Goal: Task Accomplishment & Management: Manage account settings

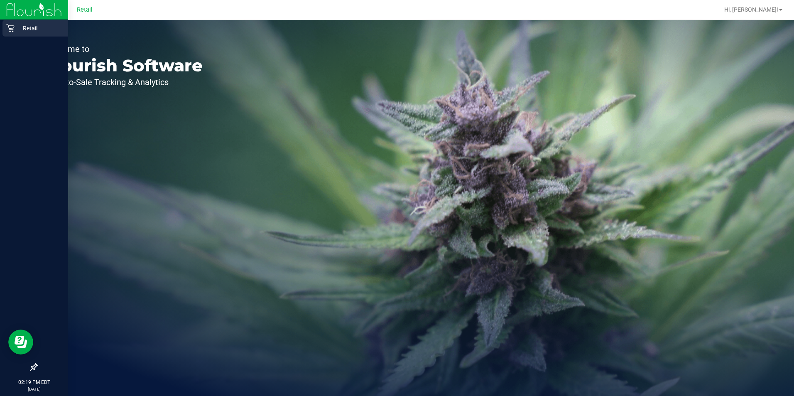
click at [15, 29] on p "Retail" at bounding box center [40, 28] width 50 height 10
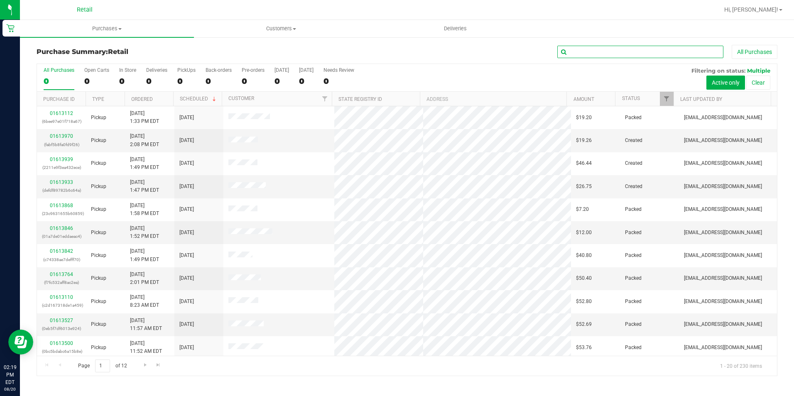
click at [568, 51] on input "text" at bounding box center [640, 52] width 166 height 12
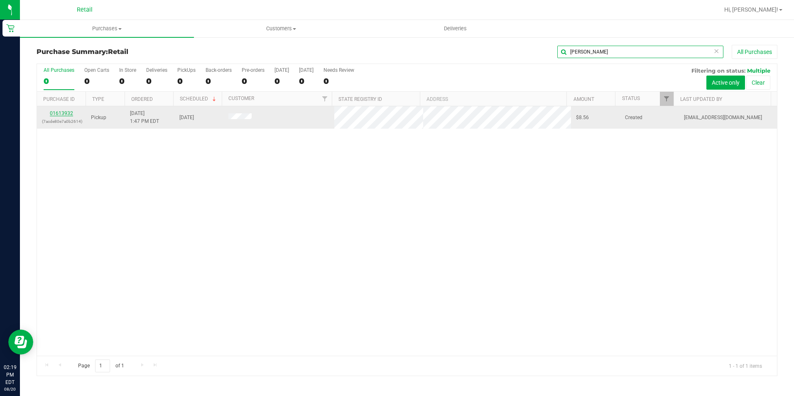
type input "[PERSON_NAME]"
click at [69, 112] on link "01613932" at bounding box center [61, 113] width 23 height 6
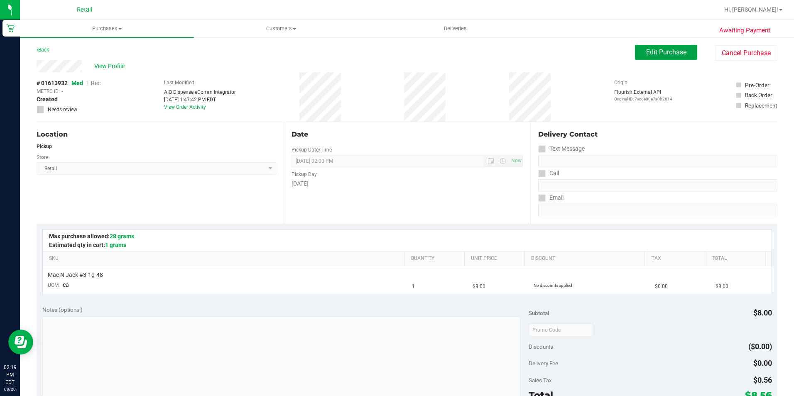
click at [642, 46] on button "Edit Purchase" at bounding box center [666, 52] width 62 height 15
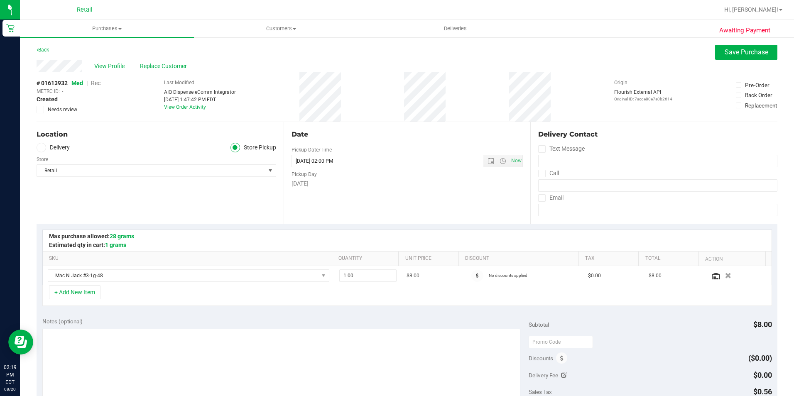
click at [97, 82] on span "Rec" at bounding box center [96, 83] width 10 height 7
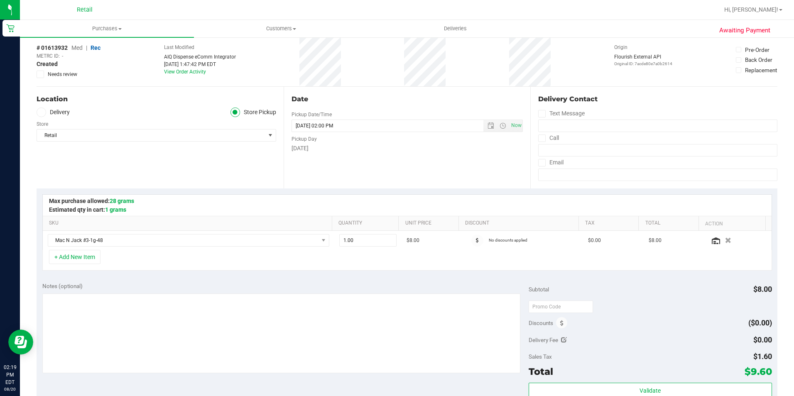
scroll to position [83, 0]
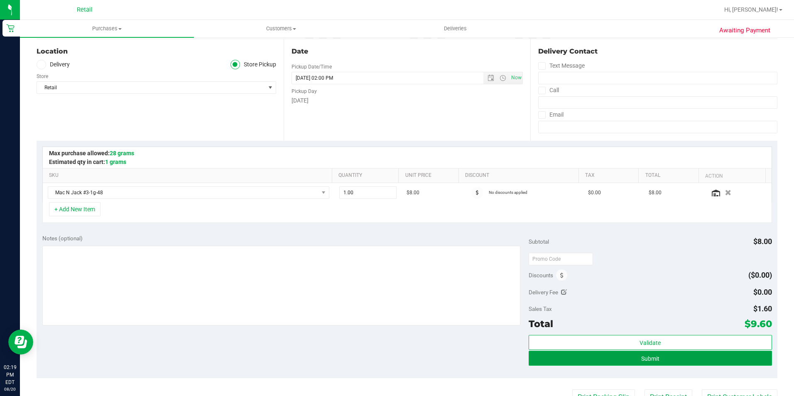
click at [597, 362] on button "Submit" at bounding box center [649, 358] width 243 height 15
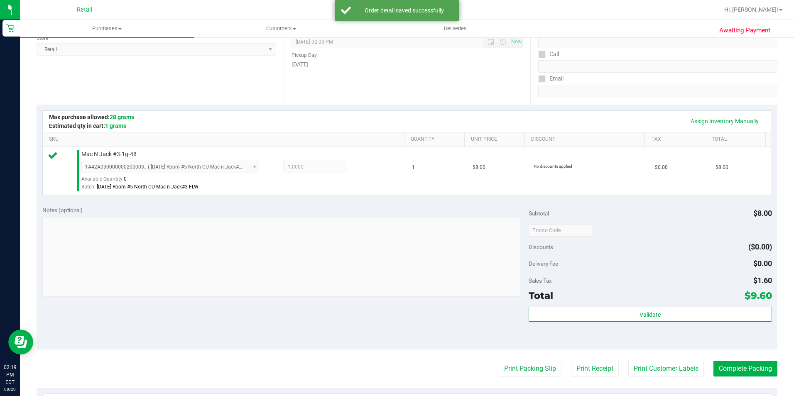
scroll to position [166, 0]
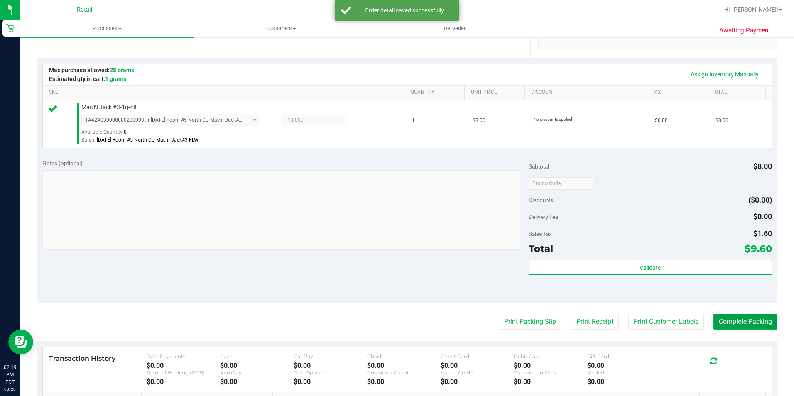
click at [743, 326] on button "Complete Packing" at bounding box center [745, 322] width 64 height 16
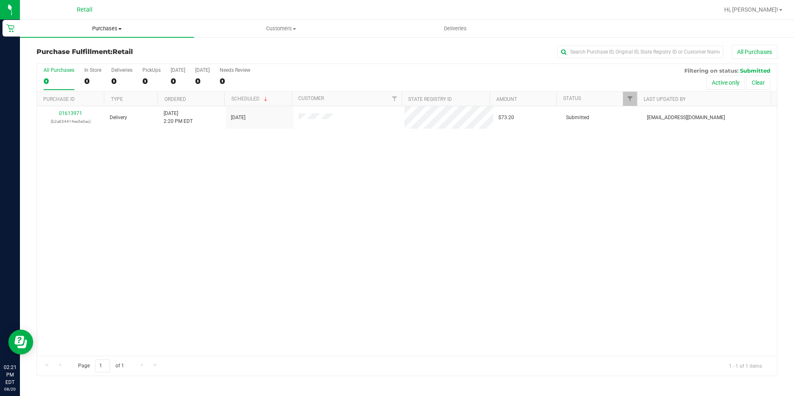
click at [102, 25] on span "Purchases" at bounding box center [107, 28] width 174 height 7
click at [95, 46] on span "Summary of purchases" at bounding box center [62, 49] width 85 height 7
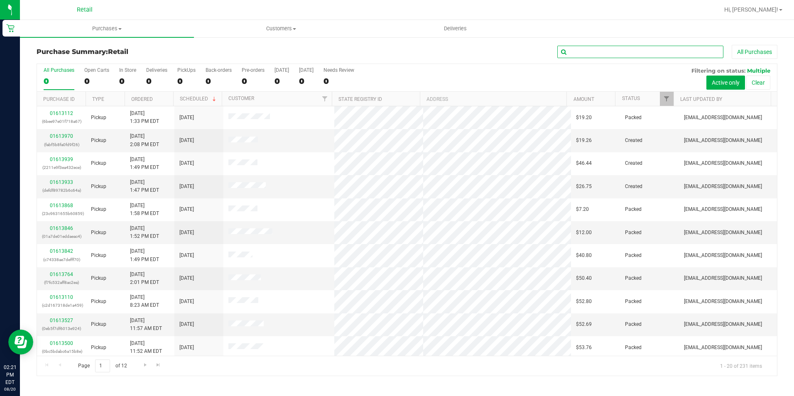
click at [590, 53] on input "text" at bounding box center [640, 52] width 166 height 12
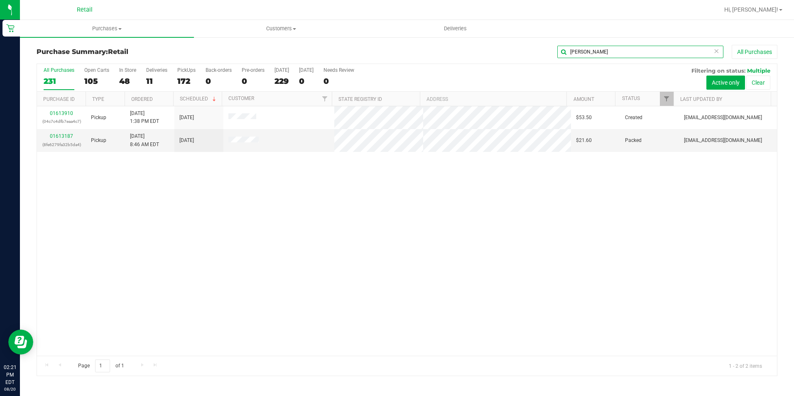
type input "[PERSON_NAME]"
click at [59, 113] on link "01613910" at bounding box center [61, 113] width 23 height 6
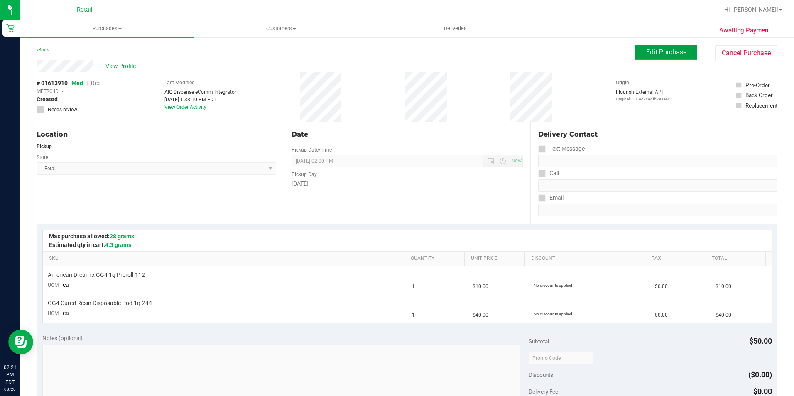
click at [672, 52] on span "Edit Purchase" at bounding box center [666, 52] width 40 height 8
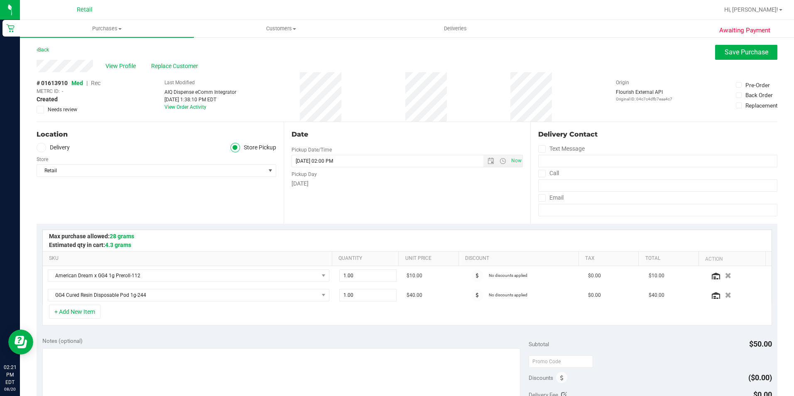
click at [96, 81] on span "Rec" at bounding box center [96, 83] width 10 height 7
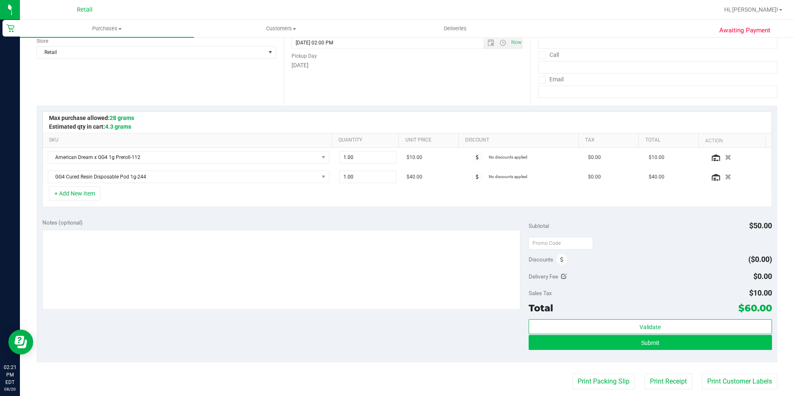
scroll to position [166, 0]
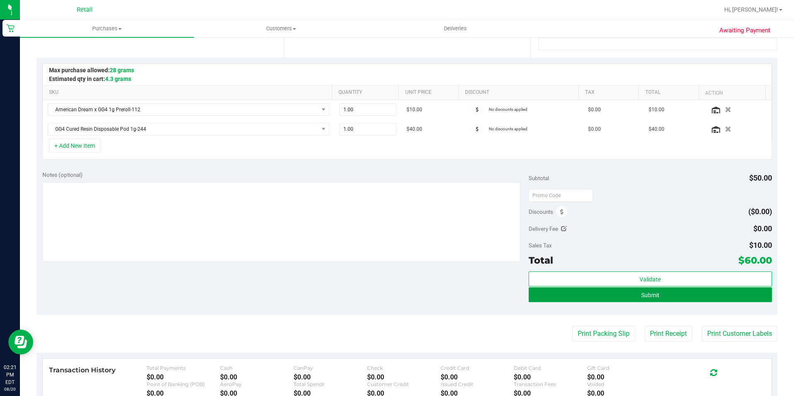
click at [673, 297] on button "Submit" at bounding box center [649, 294] width 243 height 15
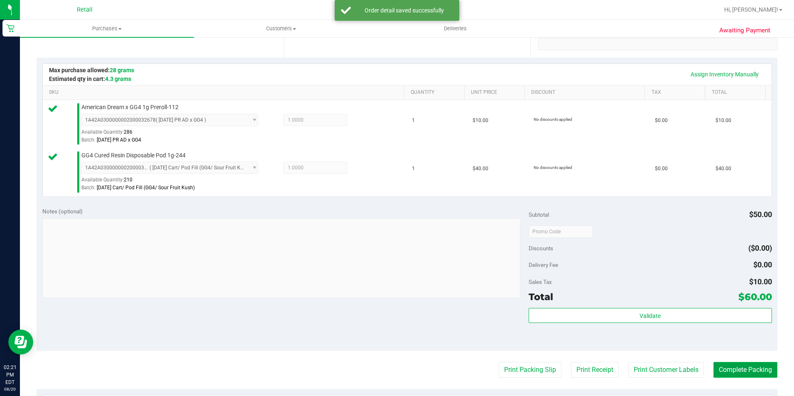
click at [727, 369] on button "Complete Packing" at bounding box center [745, 370] width 64 height 16
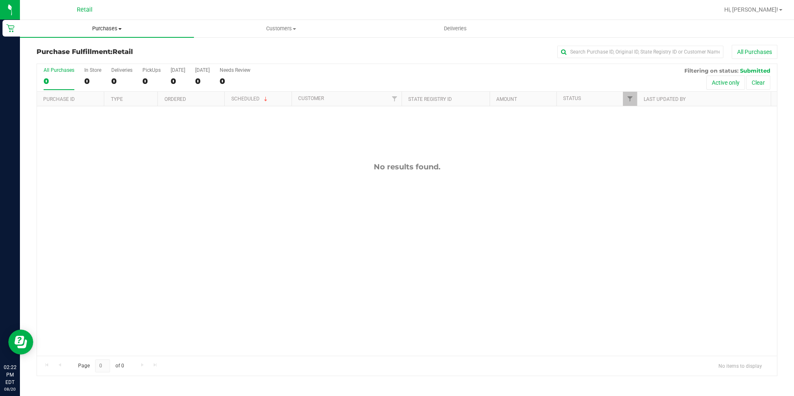
click at [100, 29] on span "Purchases" at bounding box center [107, 28] width 174 height 7
click at [109, 53] on li "Summary of purchases" at bounding box center [107, 50] width 174 height 10
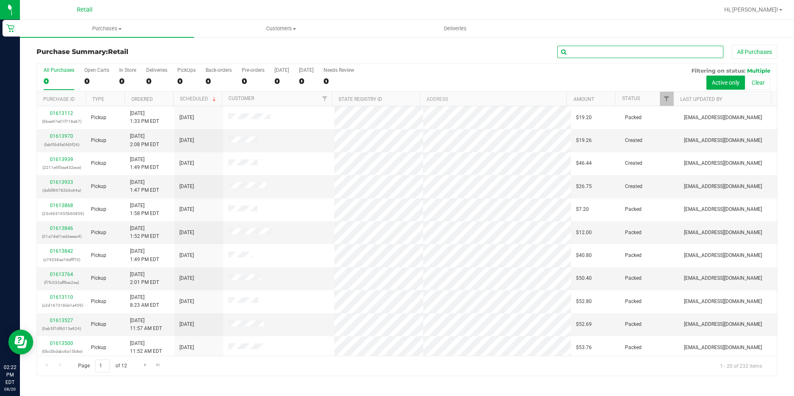
click at [584, 49] on input "text" at bounding box center [640, 52] width 166 height 12
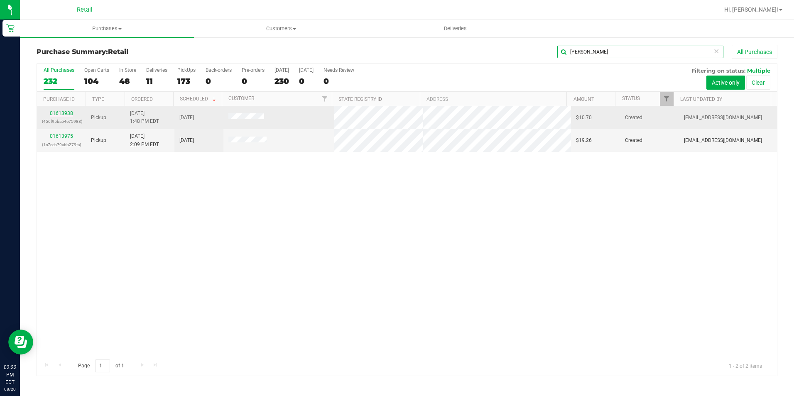
type input "[PERSON_NAME]"
click at [67, 113] on link "01613938" at bounding box center [61, 113] width 23 height 6
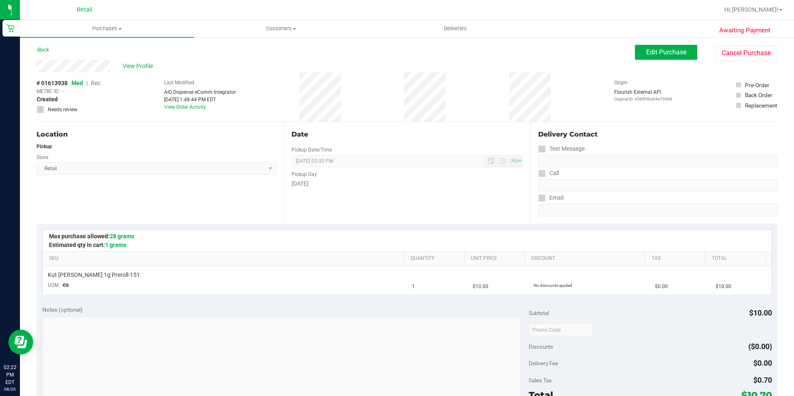
click at [673, 33] on ul "Purchases Summary of purchases Fulfillment All purchases Customers All customer…" at bounding box center [417, 29] width 794 height 18
drag, startPoint x: 661, startPoint y: 50, endPoint x: 661, endPoint y: 37, distance: 12.9
click at [661, 41] on div "Awaiting Payment Back Edit Purchase Cancel Purchase View Profile # 01613938 Med…" at bounding box center [407, 348] width 774 height 623
click at [646, 49] on span "Edit Purchase" at bounding box center [666, 52] width 40 height 8
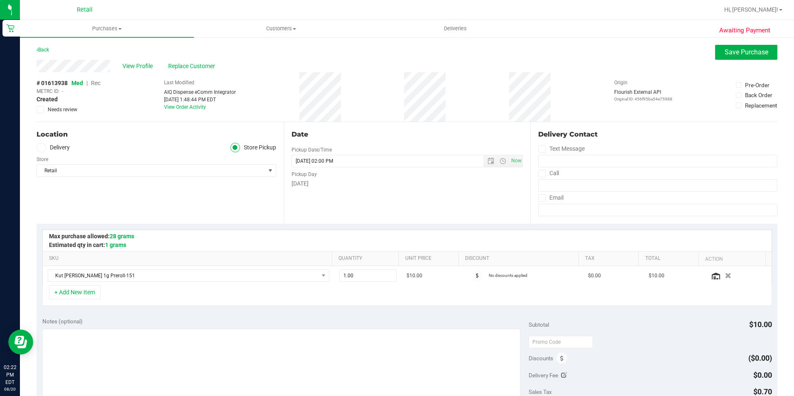
click at [97, 81] on span "Rec" at bounding box center [96, 83] width 10 height 7
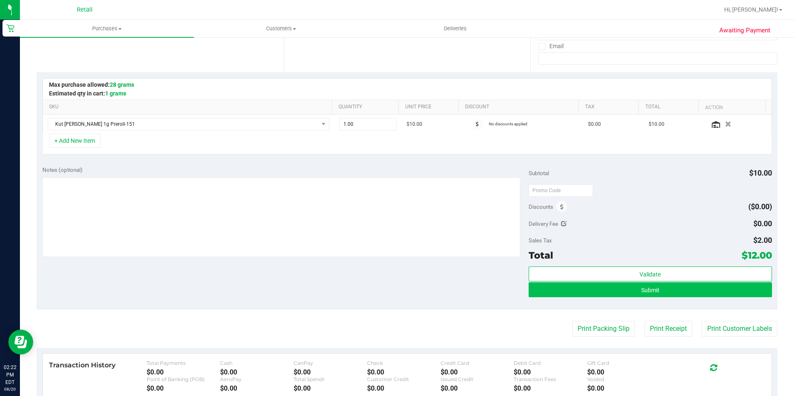
scroll to position [166, 0]
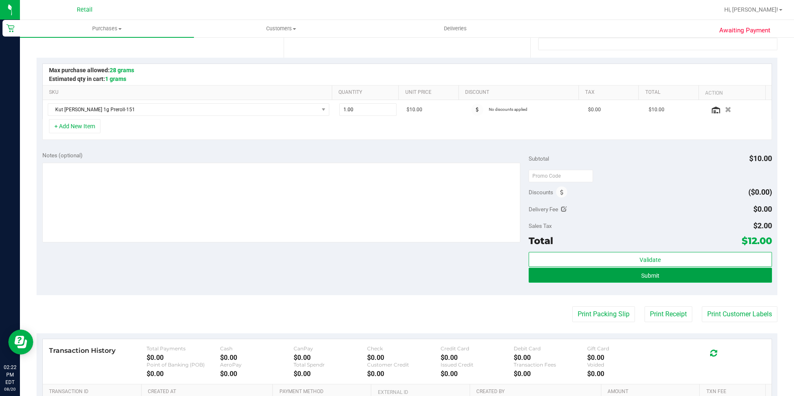
click at [645, 275] on span "Submit" at bounding box center [650, 275] width 18 height 7
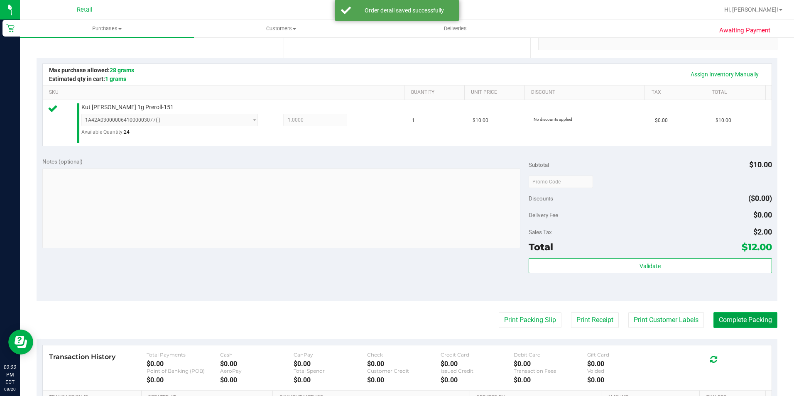
click at [745, 315] on button "Complete Packing" at bounding box center [745, 320] width 64 height 16
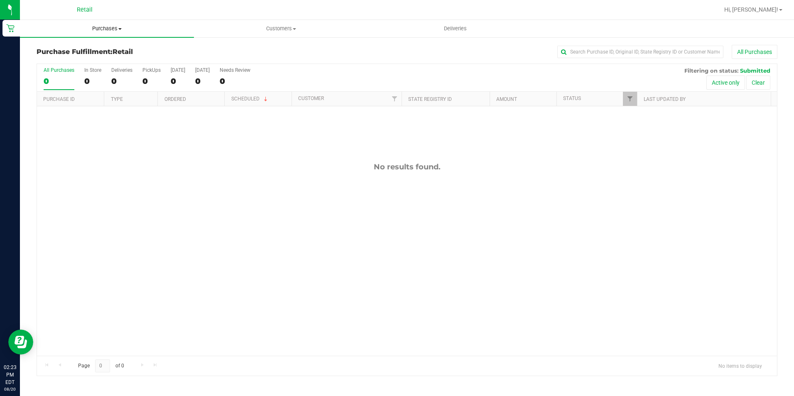
drag, startPoint x: 99, startPoint y: 30, endPoint x: 99, endPoint y: 35, distance: 5.0
click at [99, 30] on span "Purchases" at bounding box center [107, 28] width 174 height 7
click at [95, 49] on span "Summary of purchases" at bounding box center [62, 49] width 85 height 7
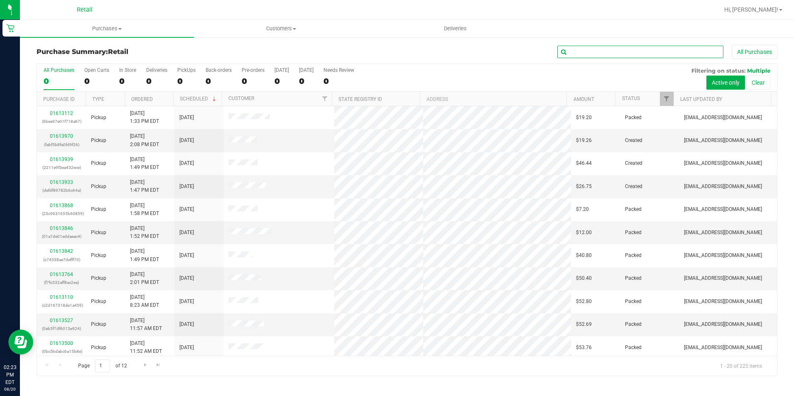
click at [596, 58] on input "text" at bounding box center [640, 52] width 166 height 12
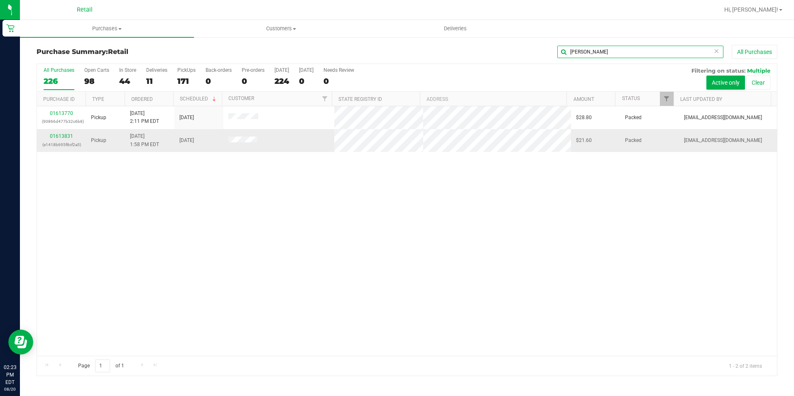
type input "[PERSON_NAME]"
click at [59, 132] on div "01613831 (e1418b695f8cf2a5)" at bounding box center [61, 140] width 39 height 16
click at [64, 134] on link "01613831" at bounding box center [61, 136] width 23 height 6
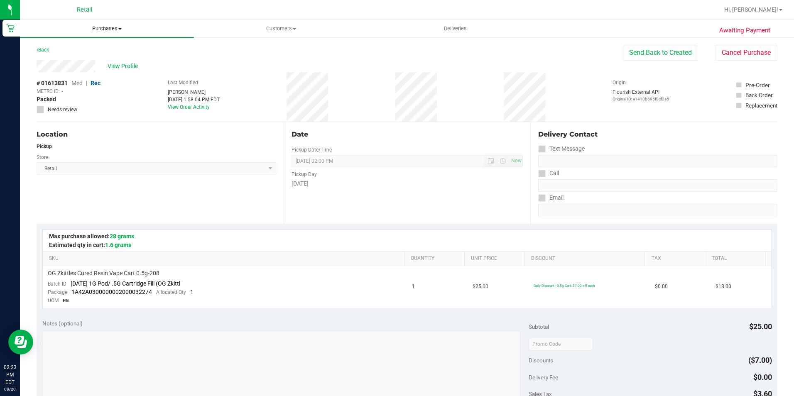
click at [113, 32] on uib-tab-heading "Purchases Summary of purchases Fulfillment All purchases" at bounding box center [107, 28] width 174 height 17
click at [108, 49] on li "Summary of purchases" at bounding box center [107, 50] width 174 height 10
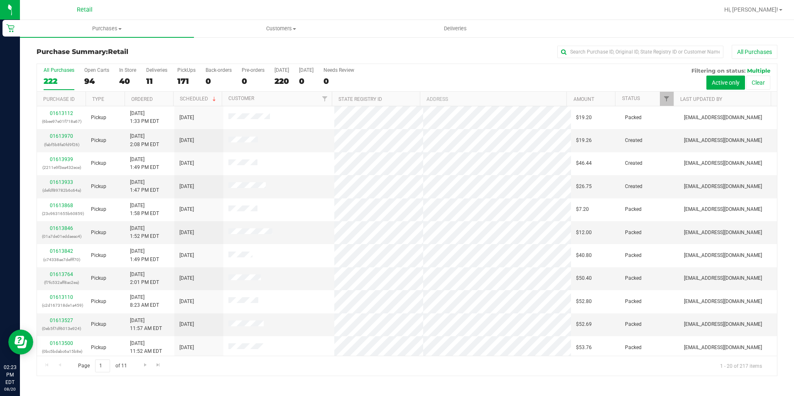
click at [651, 61] on div "Purchase Summary: Retail All Purchases" at bounding box center [407, 54] width 741 height 18
click at [639, 57] on input "text" at bounding box center [640, 52] width 166 height 12
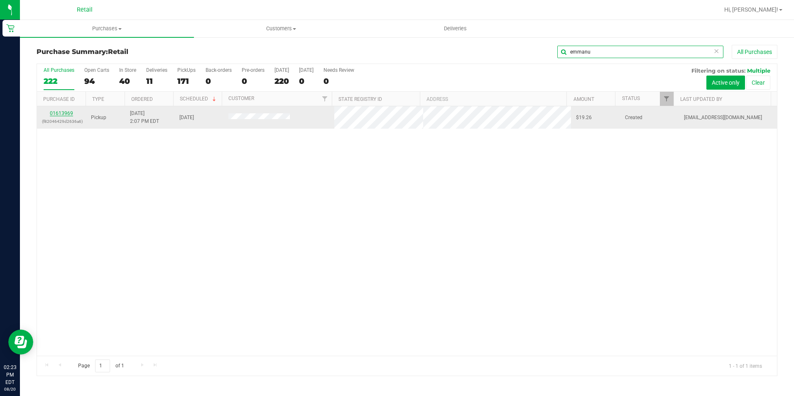
type input "emmanu"
click at [59, 114] on link "01613969" at bounding box center [61, 113] width 23 height 6
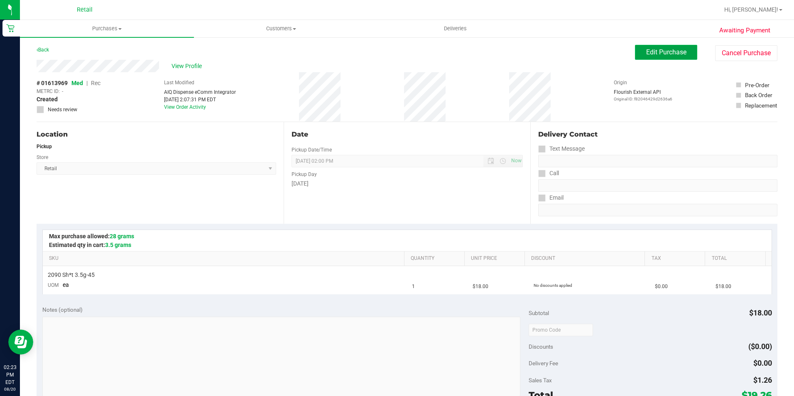
click at [646, 49] on span "Edit Purchase" at bounding box center [666, 52] width 40 height 8
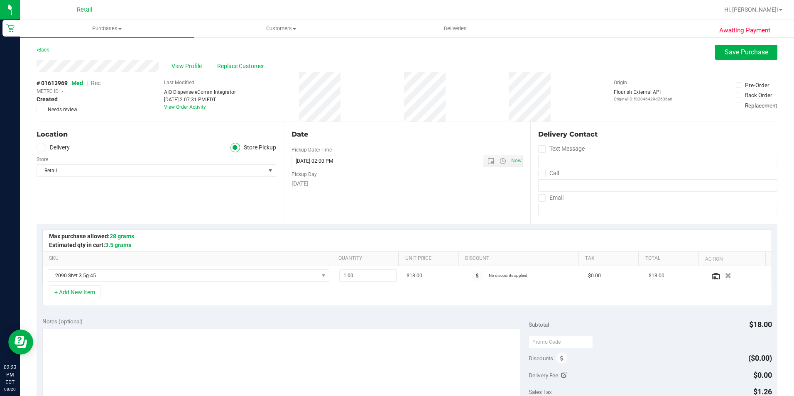
click at [96, 84] on span "Rec" at bounding box center [96, 83] width 10 height 7
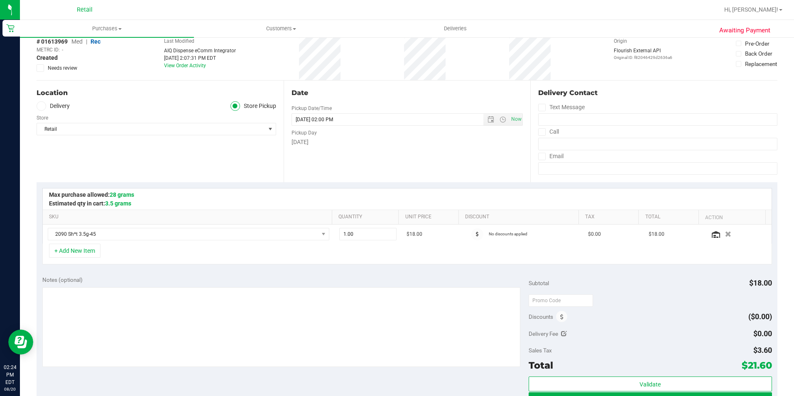
scroll to position [83, 0]
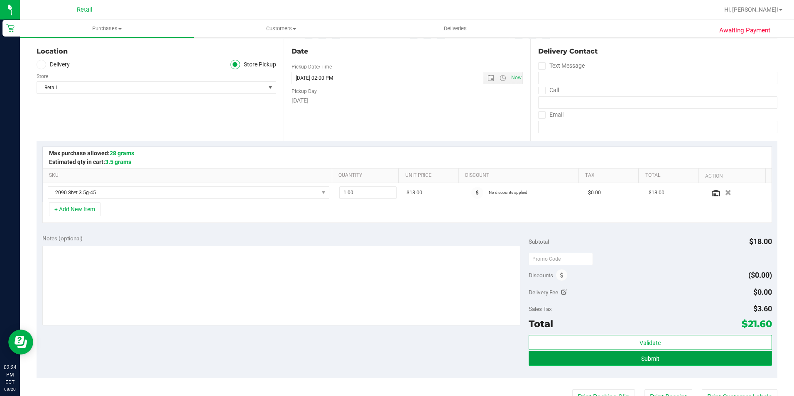
click at [683, 364] on button "Submit" at bounding box center [649, 358] width 243 height 15
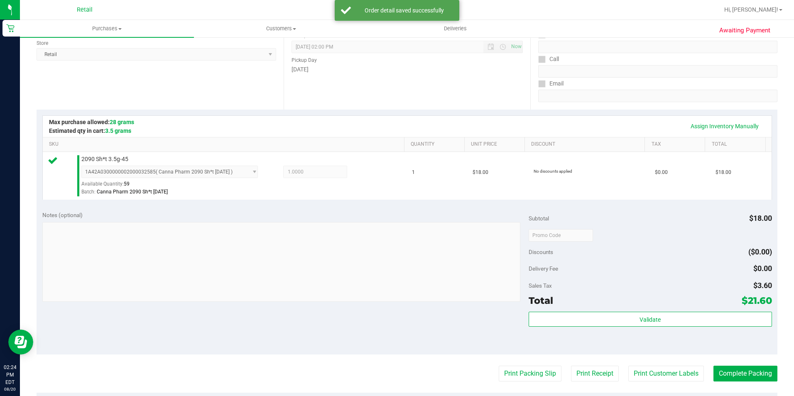
scroll to position [208, 0]
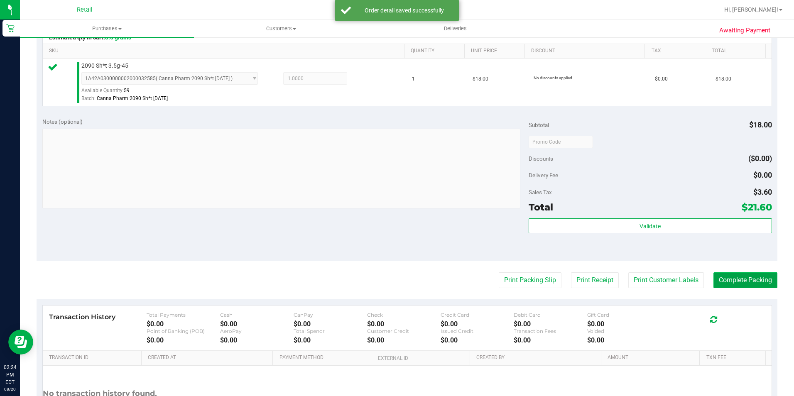
click at [724, 282] on button "Complete Packing" at bounding box center [745, 280] width 64 height 16
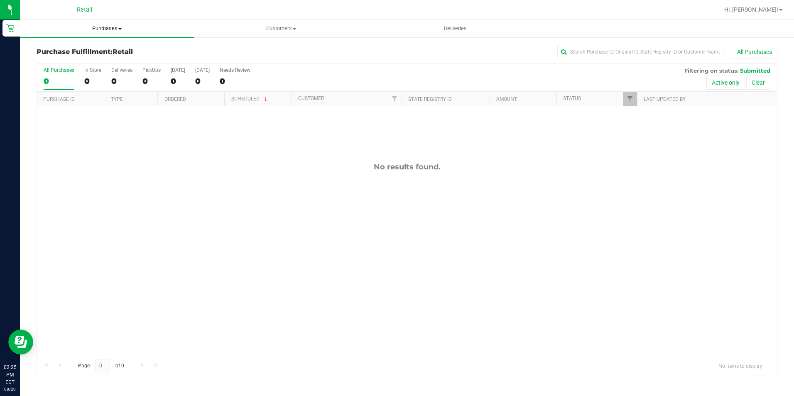
click at [103, 28] on span "Purchases" at bounding box center [107, 28] width 174 height 7
click at [92, 49] on span "Summary of purchases" at bounding box center [62, 49] width 85 height 7
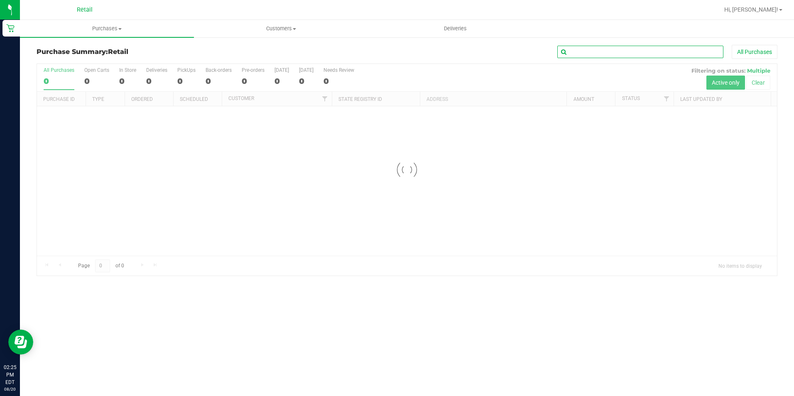
click at [580, 54] on input "text" at bounding box center [640, 52] width 166 height 12
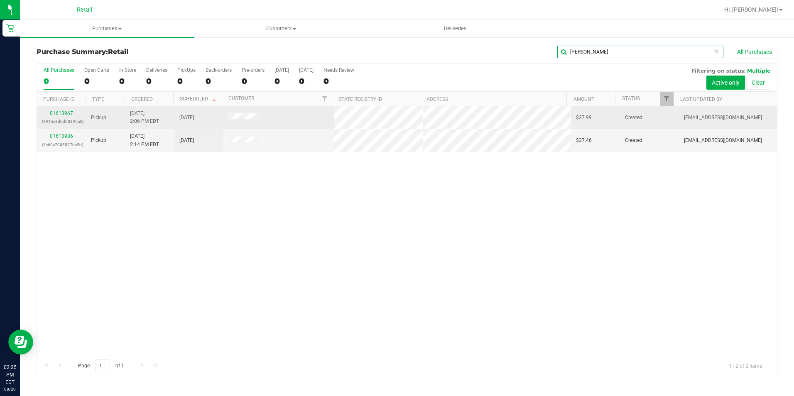
type input "[PERSON_NAME]"
click at [55, 115] on link "01613967" at bounding box center [61, 113] width 23 height 6
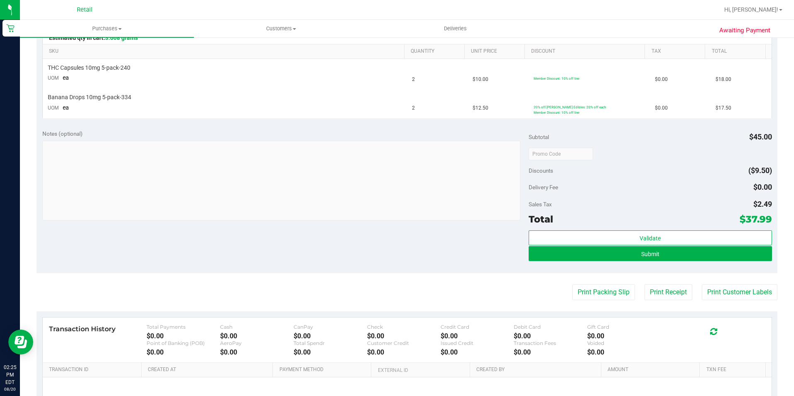
scroll to position [208, 0]
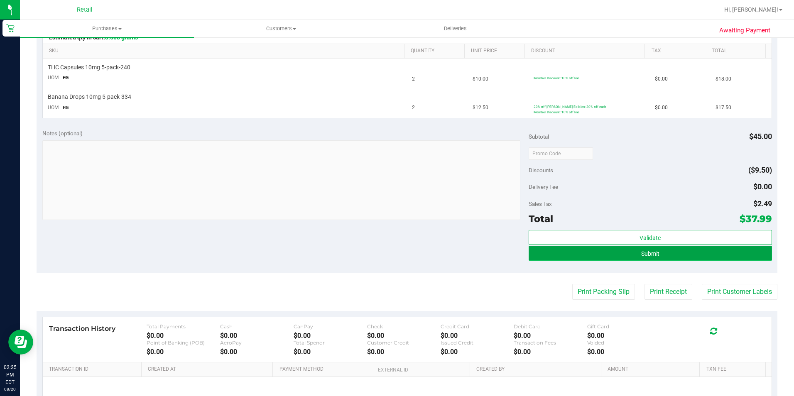
click at [631, 255] on button "Submit" at bounding box center [649, 253] width 243 height 15
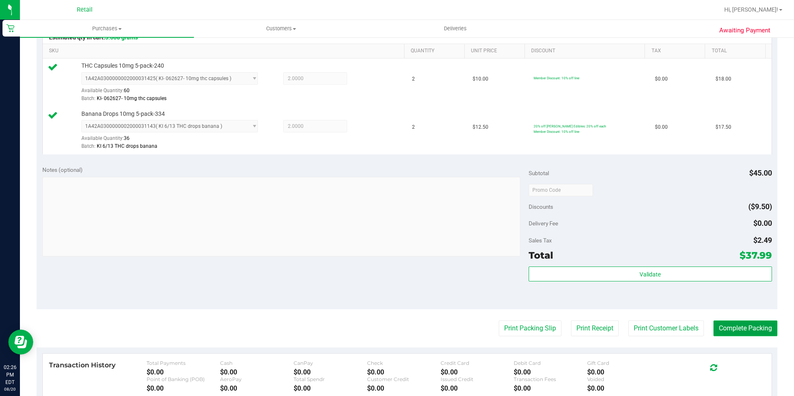
click at [719, 325] on button "Complete Packing" at bounding box center [745, 329] width 64 height 16
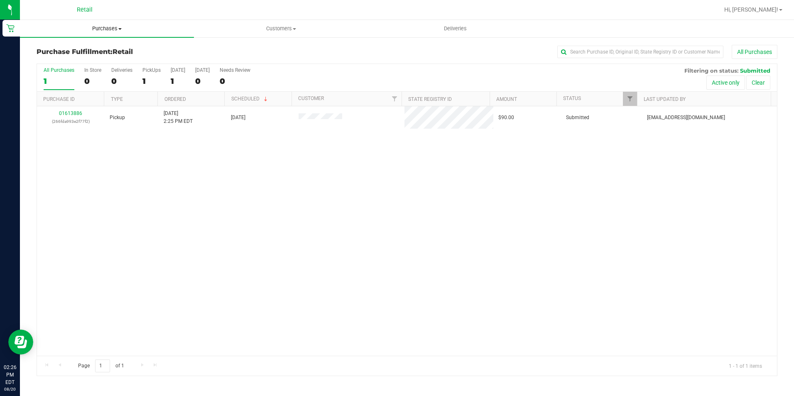
click at [103, 33] on uib-tab-heading "Purchases Summary of purchases Fulfillment All purchases" at bounding box center [107, 28] width 174 height 17
click at [89, 48] on span "Summary of purchases" at bounding box center [62, 49] width 85 height 7
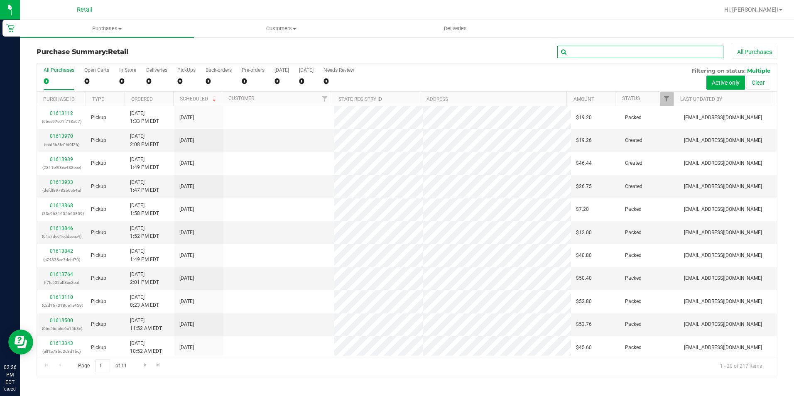
click at [610, 55] on input "text" at bounding box center [640, 52] width 166 height 12
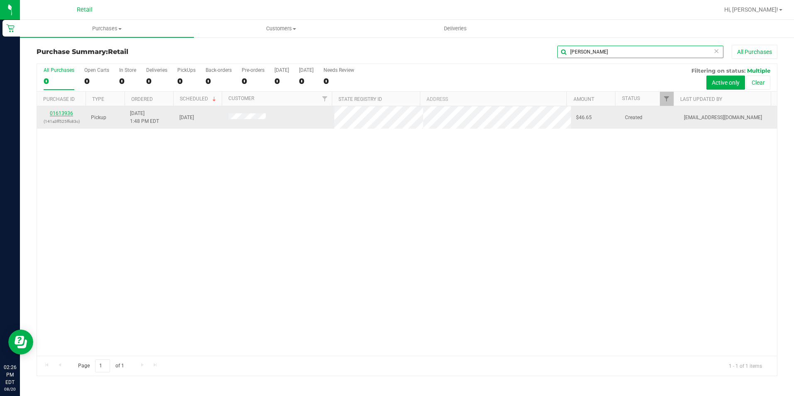
type input "[PERSON_NAME]"
click at [69, 114] on link "01613936" at bounding box center [61, 113] width 23 height 6
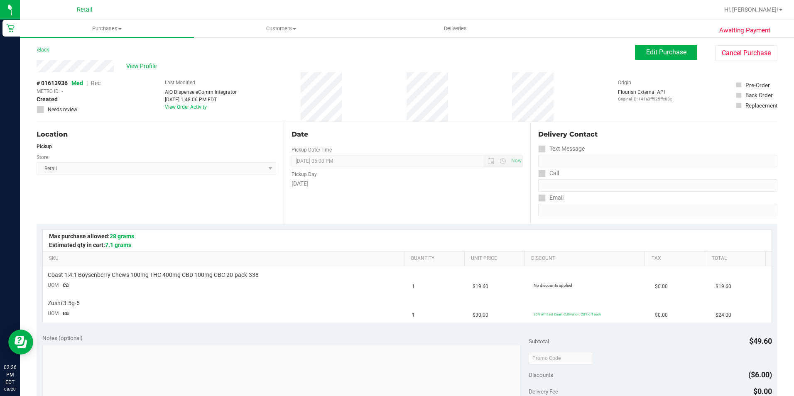
click at [646, 61] on div "View Profile # 01613936 Med | Rec METRC ID: - Created Needs review Last Modifie…" at bounding box center [407, 91] width 741 height 62
click at [649, 55] on span "Edit Purchase" at bounding box center [666, 52] width 40 height 8
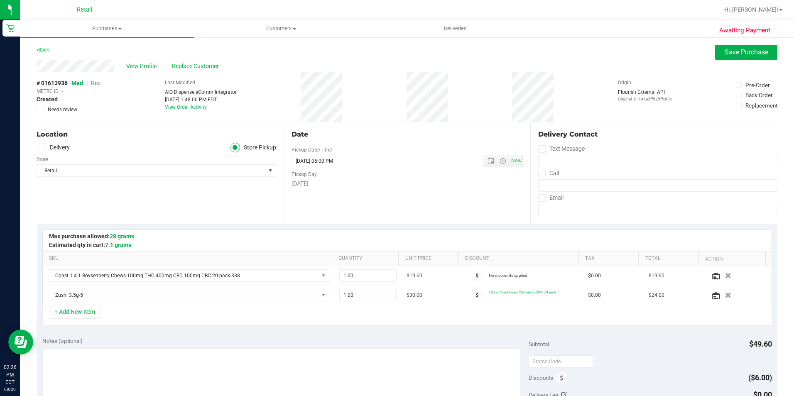
click at [98, 82] on span "Rec" at bounding box center [96, 83] width 10 height 7
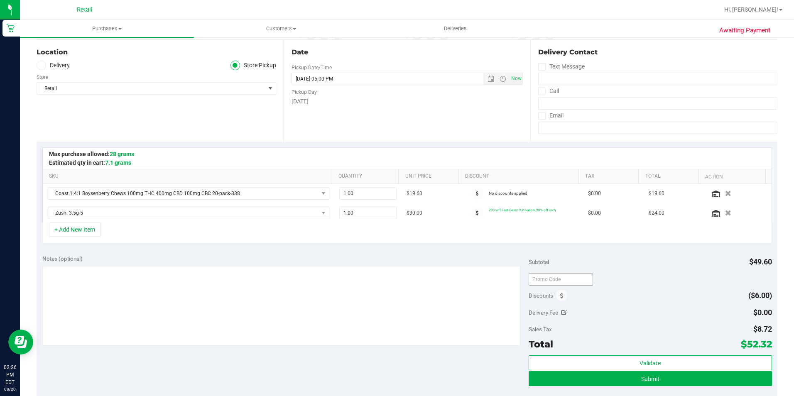
scroll to position [125, 0]
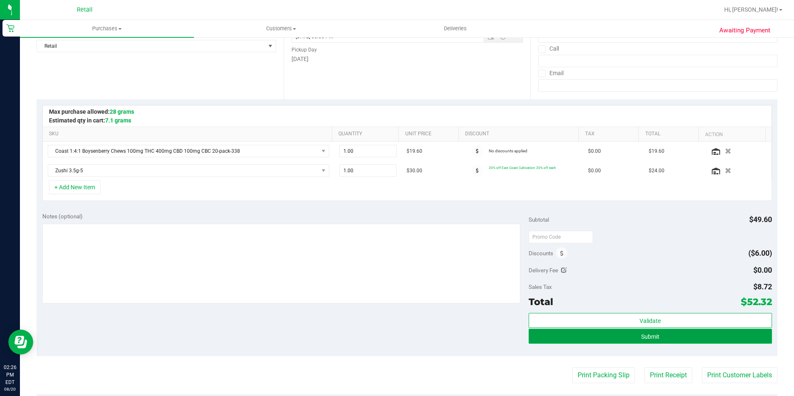
click at [630, 338] on button "Submit" at bounding box center [649, 336] width 243 height 15
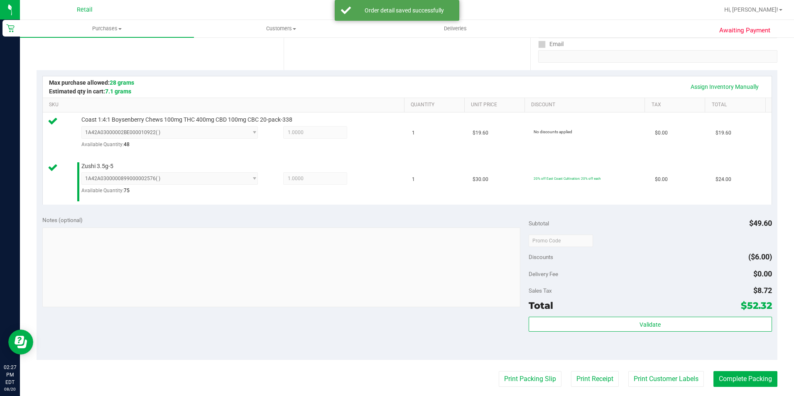
scroll to position [166, 0]
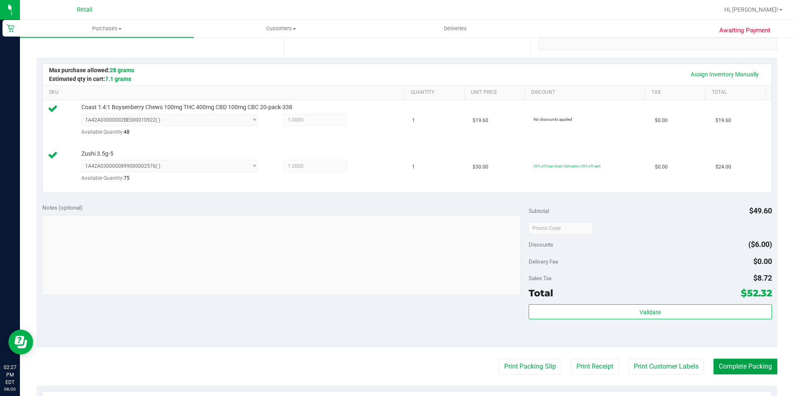
click at [731, 362] on button "Complete Packing" at bounding box center [745, 367] width 64 height 16
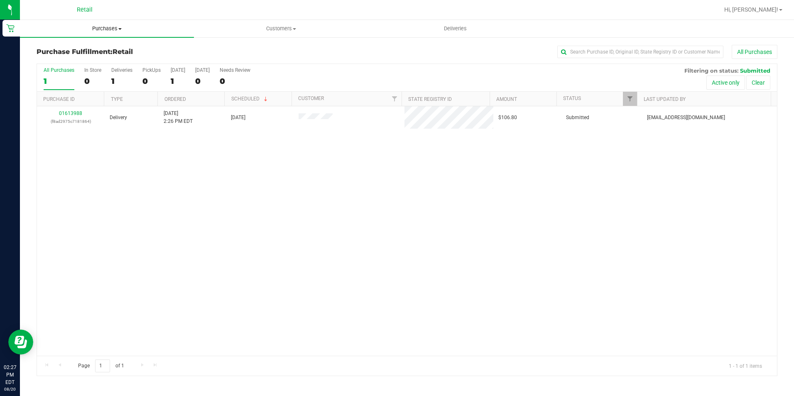
click at [113, 32] on span "Purchases" at bounding box center [107, 28] width 174 height 7
click at [107, 52] on li "Summary of purchases" at bounding box center [107, 50] width 174 height 10
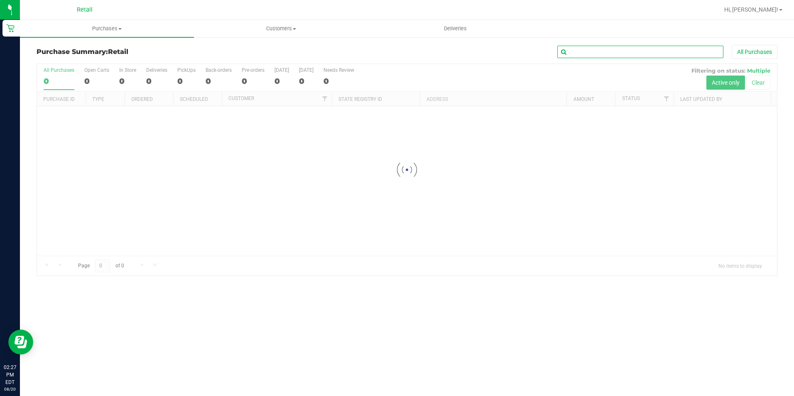
click at [584, 50] on input "text" at bounding box center [640, 52] width 166 height 12
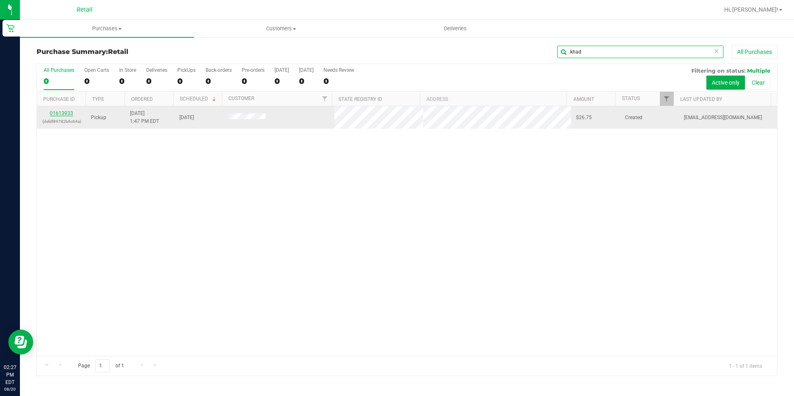
type input "khad"
click at [54, 112] on link "01613933" at bounding box center [61, 113] width 23 height 6
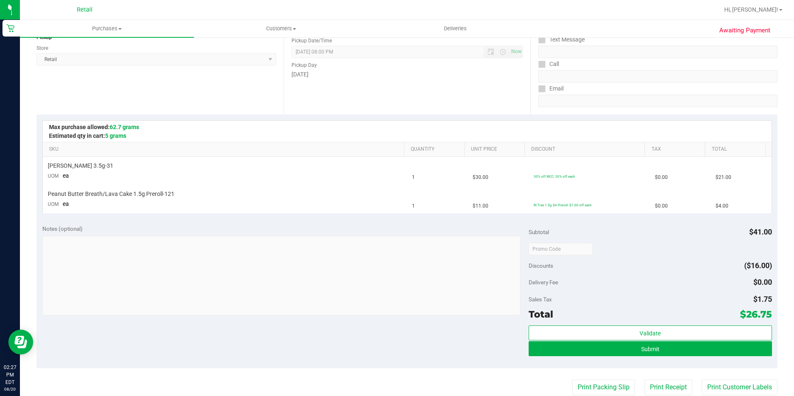
scroll to position [125, 0]
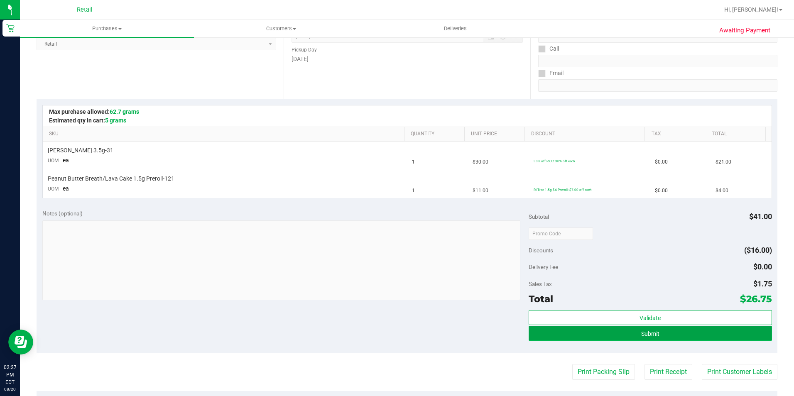
click at [670, 334] on button "Submit" at bounding box center [649, 333] width 243 height 15
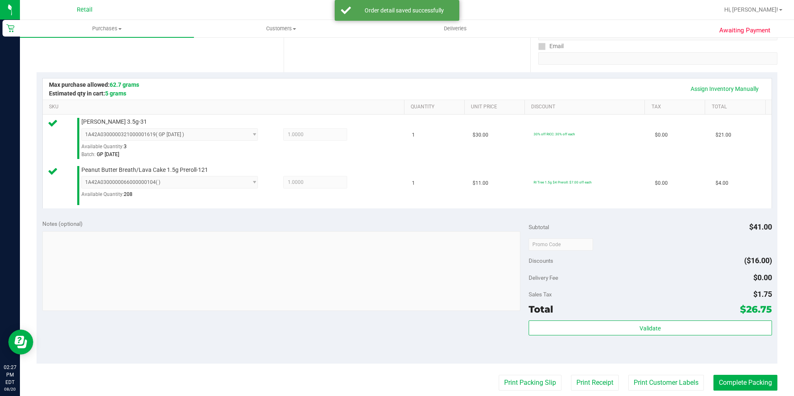
scroll to position [166, 0]
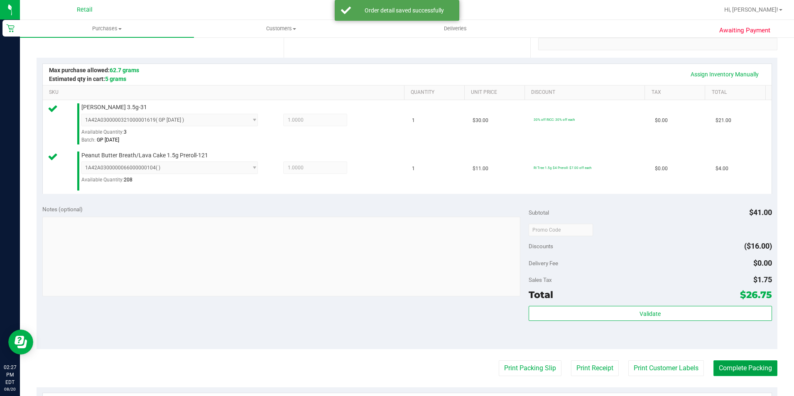
click at [740, 368] on button "Complete Packing" at bounding box center [745, 368] width 64 height 16
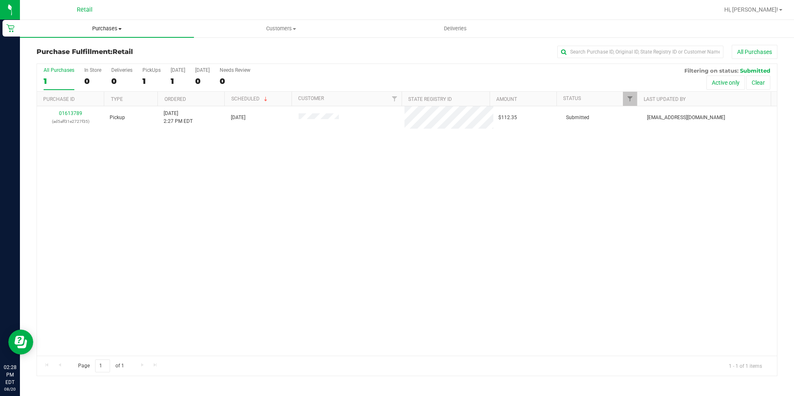
drag, startPoint x: 93, startPoint y: 22, endPoint x: 96, endPoint y: 27, distance: 6.5
click at [93, 22] on uib-tab-heading "Purchases Summary of purchases Fulfillment All purchases" at bounding box center [107, 28] width 174 height 17
click at [95, 51] on span "Summary of purchases" at bounding box center [62, 49] width 85 height 7
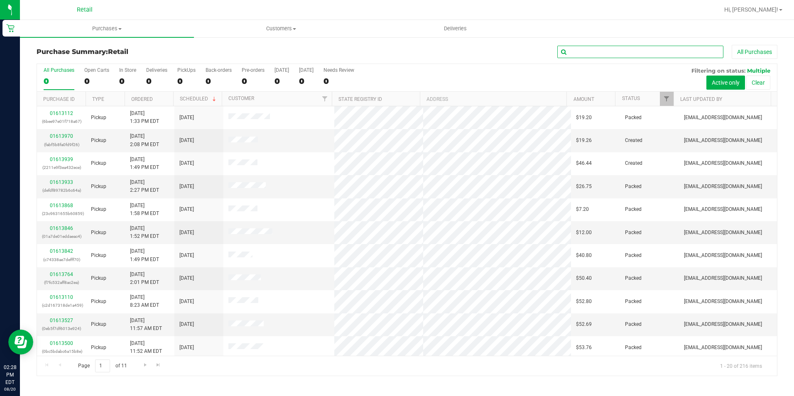
click at [605, 51] on input "text" at bounding box center [640, 52] width 166 height 12
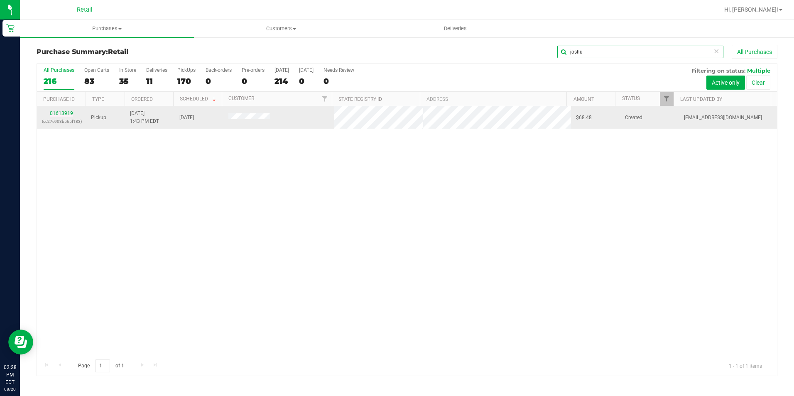
type input "joshu"
click at [66, 112] on link "01613919" at bounding box center [61, 113] width 23 height 6
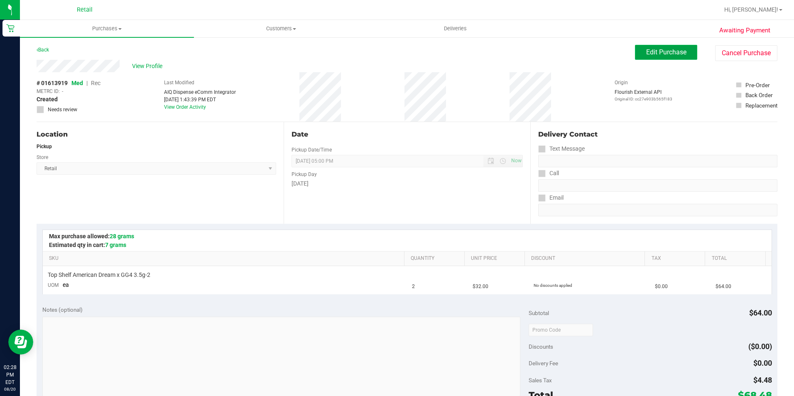
click at [638, 55] on button "Edit Purchase" at bounding box center [666, 52] width 62 height 15
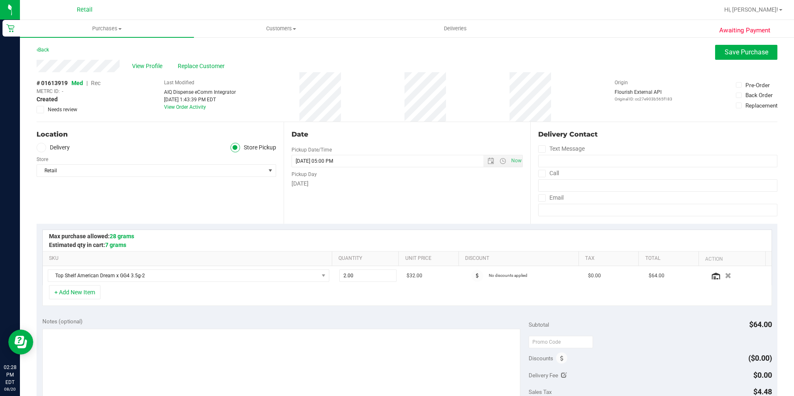
click at [96, 81] on span "Rec" at bounding box center [96, 83] width 10 height 7
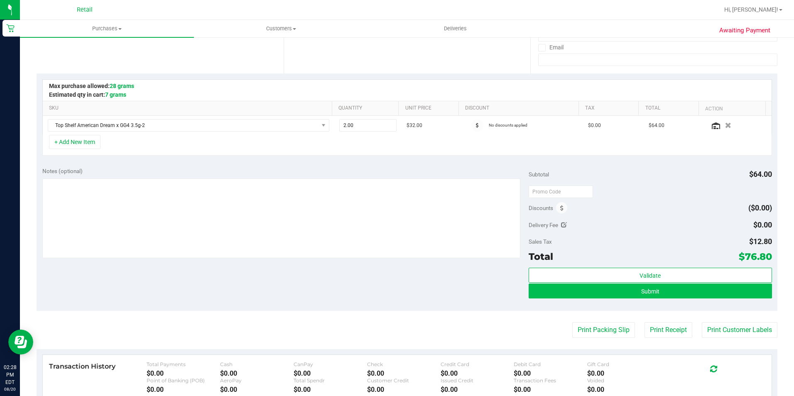
scroll to position [166, 0]
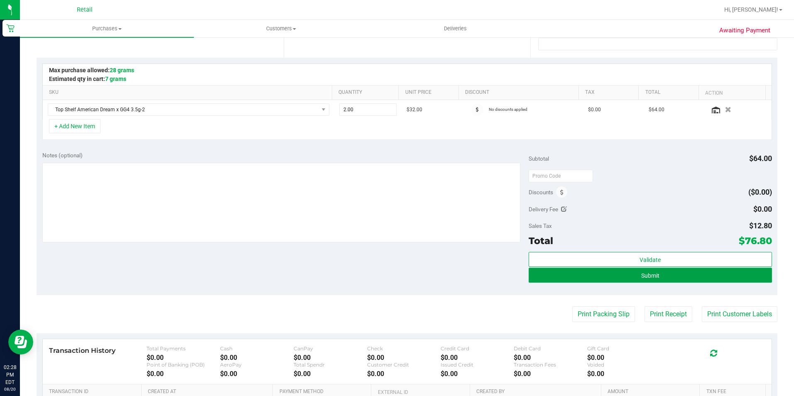
click at [615, 268] on button "Submit" at bounding box center [649, 275] width 243 height 15
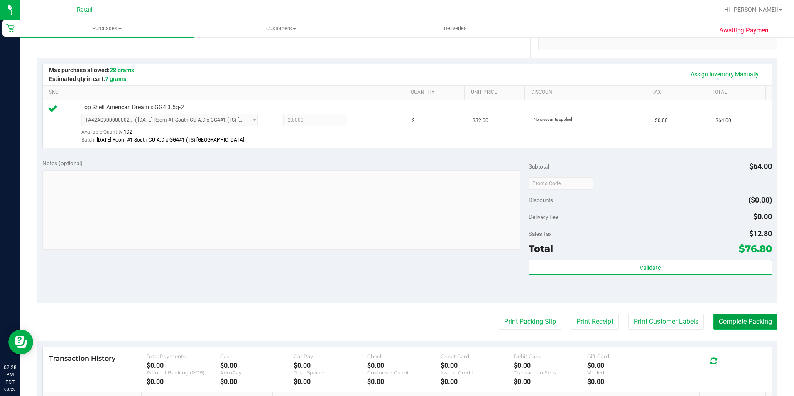
click at [753, 326] on button "Complete Packing" at bounding box center [745, 322] width 64 height 16
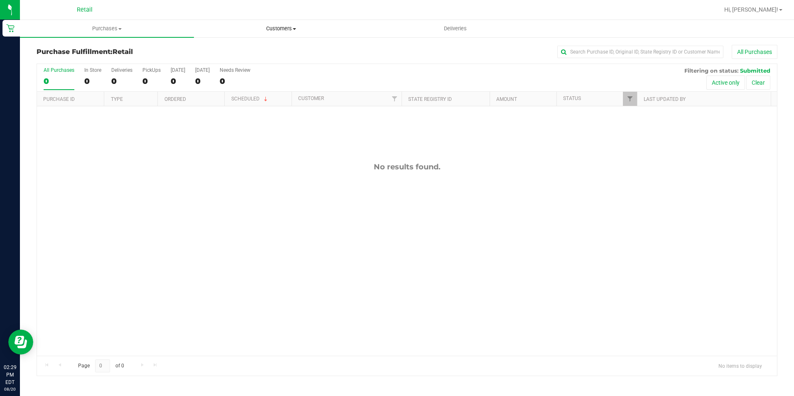
click at [269, 25] on span "Customers" at bounding box center [280, 28] width 173 height 7
click at [250, 48] on span "All customers" at bounding box center [224, 49] width 60 height 7
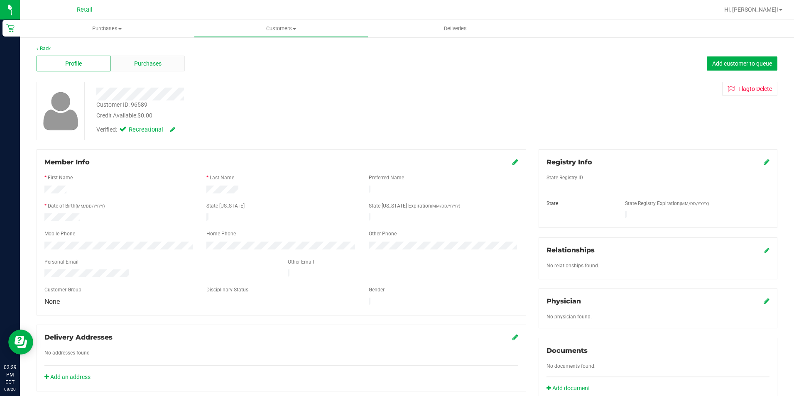
click at [158, 60] on span "Purchases" at bounding box center [147, 63] width 27 height 9
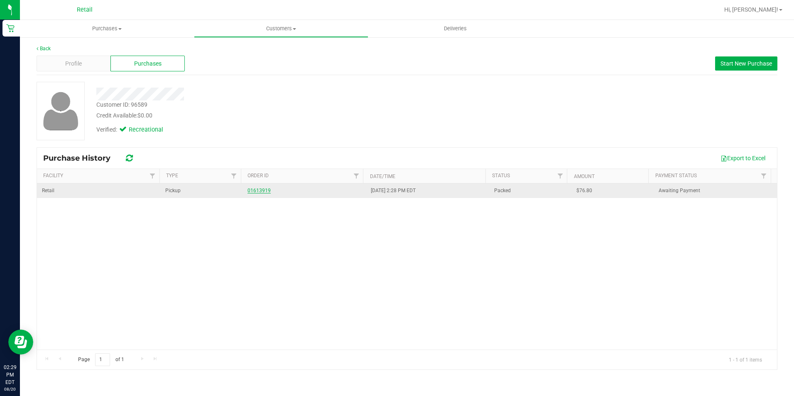
click at [252, 190] on link "01613919" at bounding box center [258, 191] width 23 height 6
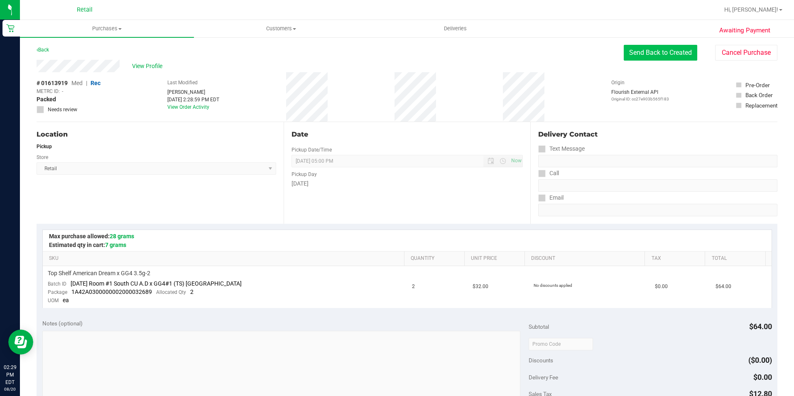
click at [656, 55] on button "Send Back to Created" at bounding box center [660, 53] width 73 height 16
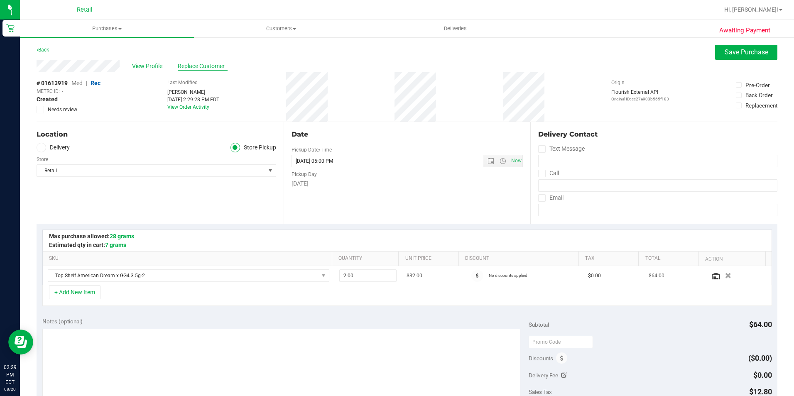
click at [196, 64] on span "Replace Customer" at bounding box center [203, 66] width 50 height 9
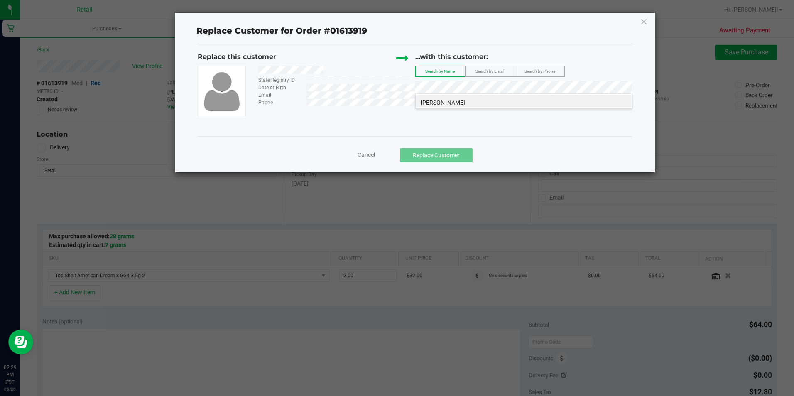
click at [457, 100] on span "[PERSON_NAME]" at bounding box center [443, 102] width 44 height 7
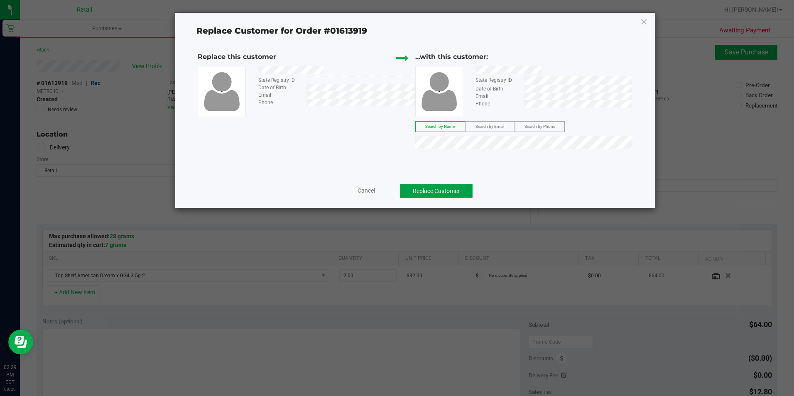
click at [453, 193] on button "Replace Customer" at bounding box center [436, 191] width 73 height 14
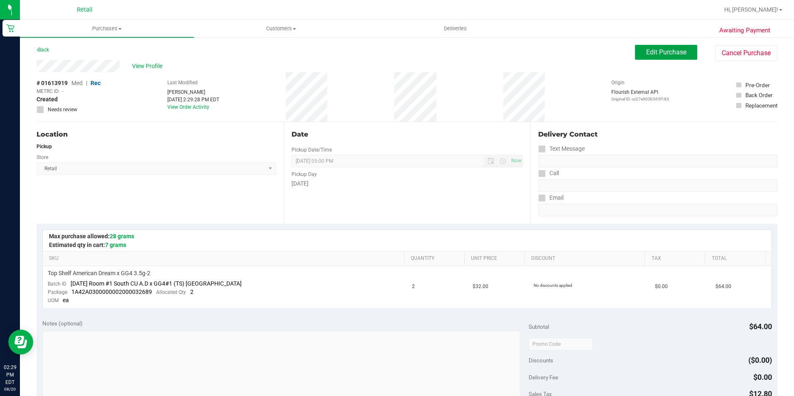
click at [654, 54] on span "Edit Purchase" at bounding box center [666, 52] width 40 height 8
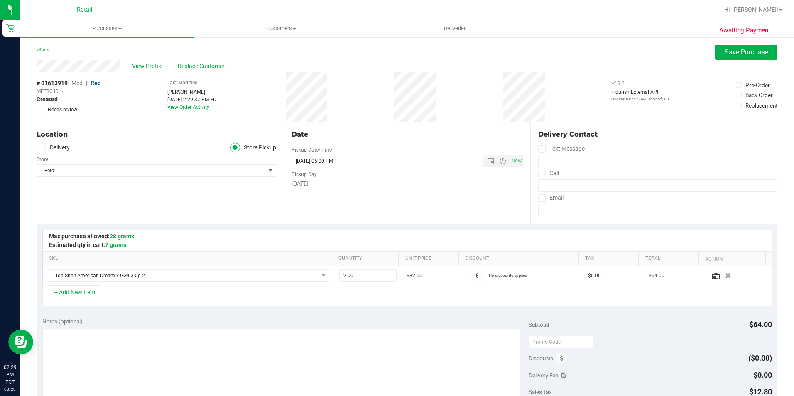
click at [77, 83] on span "Med" at bounding box center [76, 83] width 11 height 7
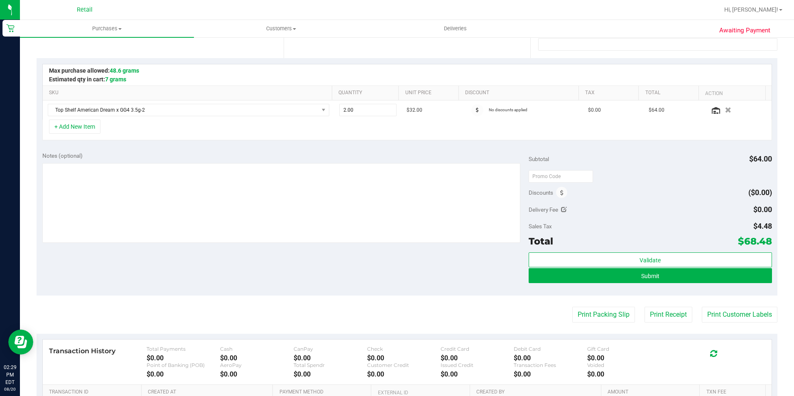
scroll to position [166, 0]
click at [673, 281] on button "Submit" at bounding box center [649, 275] width 243 height 15
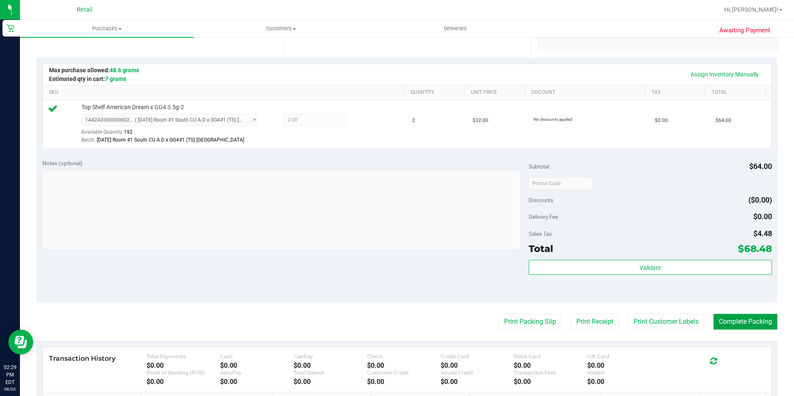
click at [728, 318] on button "Complete Packing" at bounding box center [745, 322] width 64 height 16
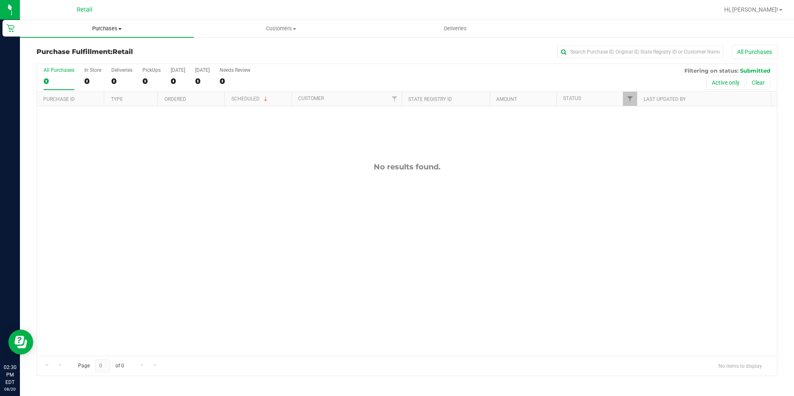
click at [102, 24] on uib-tab-heading "Purchases Summary of purchases Fulfillment All purchases" at bounding box center [107, 28] width 174 height 17
click at [101, 48] on span "Summary of purchases" at bounding box center [62, 49] width 85 height 7
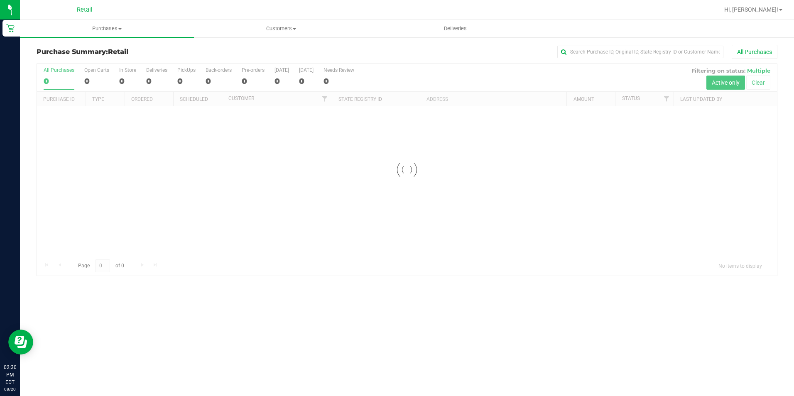
click at [648, 44] on div "Purchase Summary: Retail All Purchases Loading... All Purchases 0 Open Carts 0 …" at bounding box center [407, 161] width 774 height 248
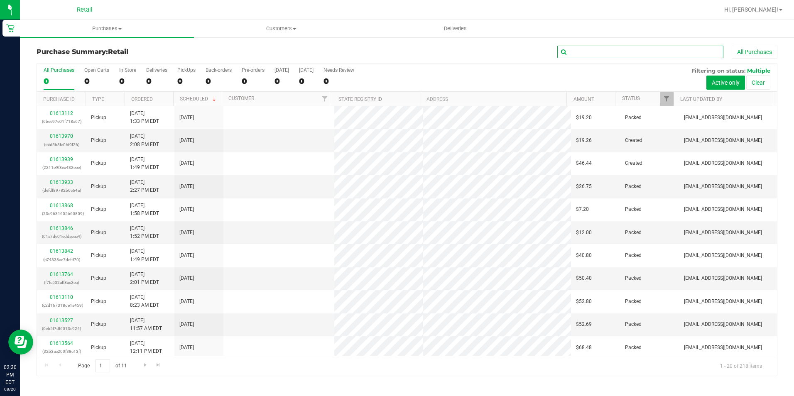
click at [642, 55] on input "text" at bounding box center [640, 52] width 166 height 12
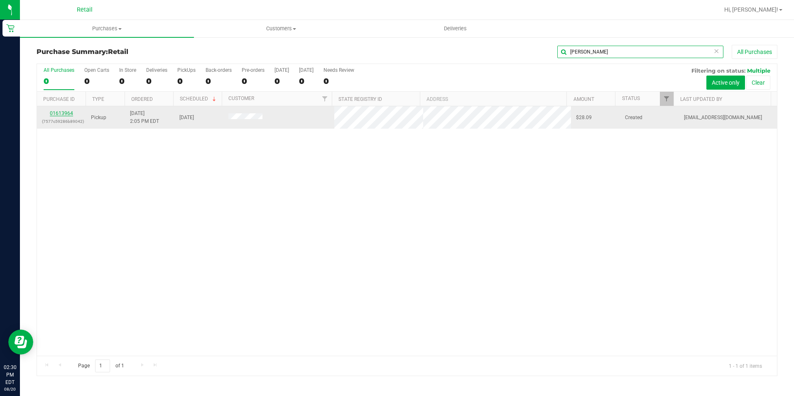
type input "[PERSON_NAME]"
click at [62, 112] on link "01613964" at bounding box center [61, 113] width 23 height 6
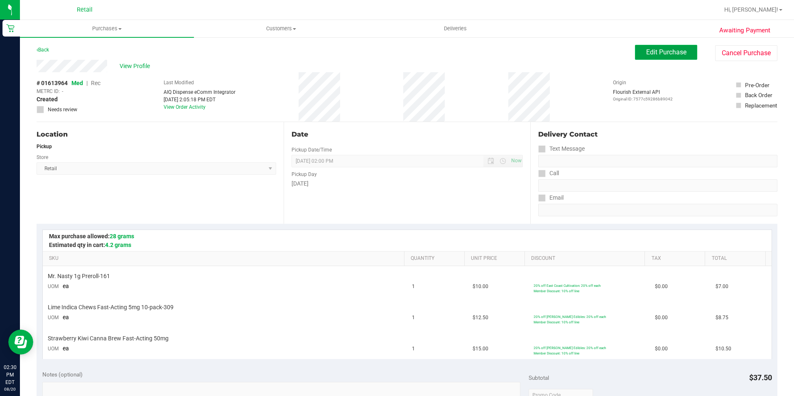
click at [653, 56] on button "Edit Purchase" at bounding box center [666, 52] width 62 height 15
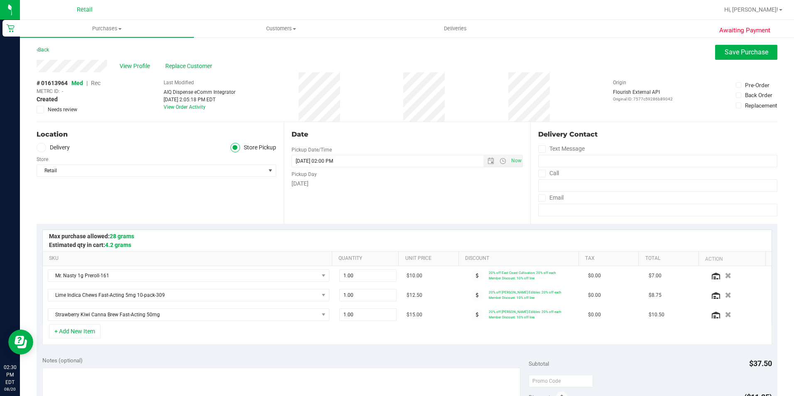
click at [95, 83] on span "Rec" at bounding box center [96, 83] width 10 height 7
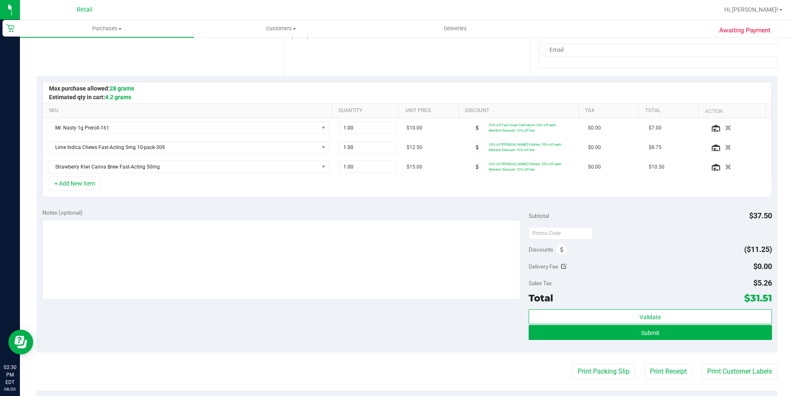
scroll to position [166, 0]
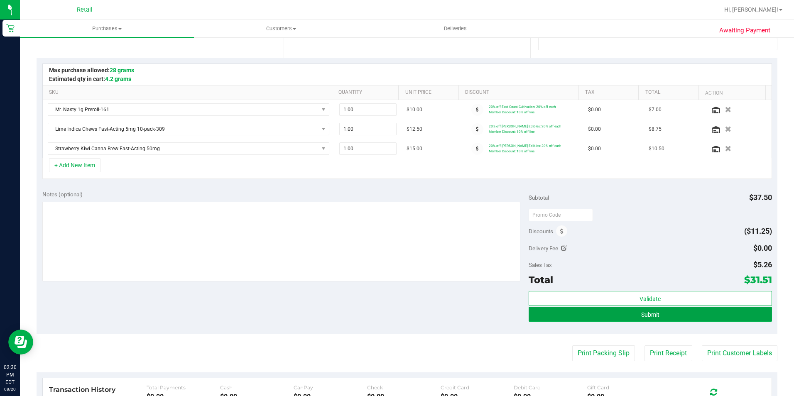
click at [613, 308] on button "Submit" at bounding box center [649, 314] width 243 height 15
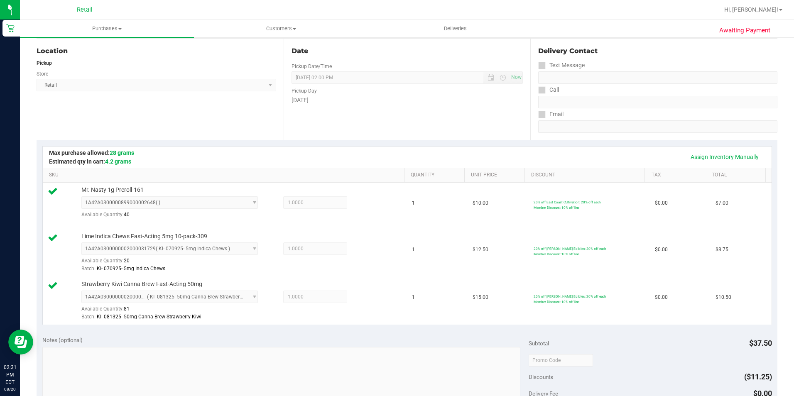
scroll to position [83, 0]
click at [724, 153] on link "Assign Inventory Manually" at bounding box center [724, 157] width 79 height 14
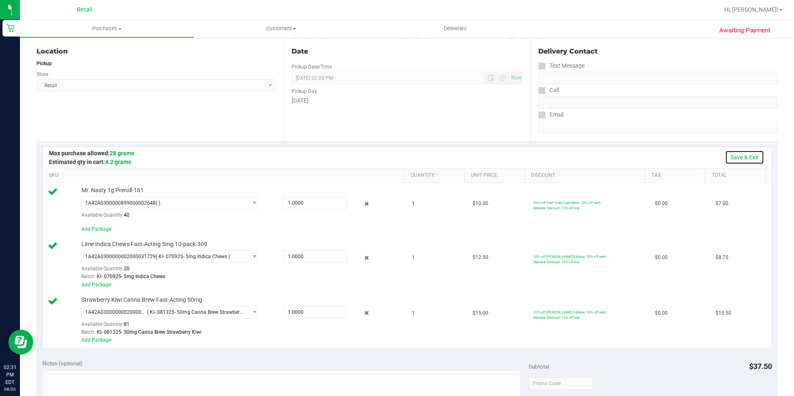
click at [742, 153] on link "Save & Exit" at bounding box center [744, 157] width 39 height 14
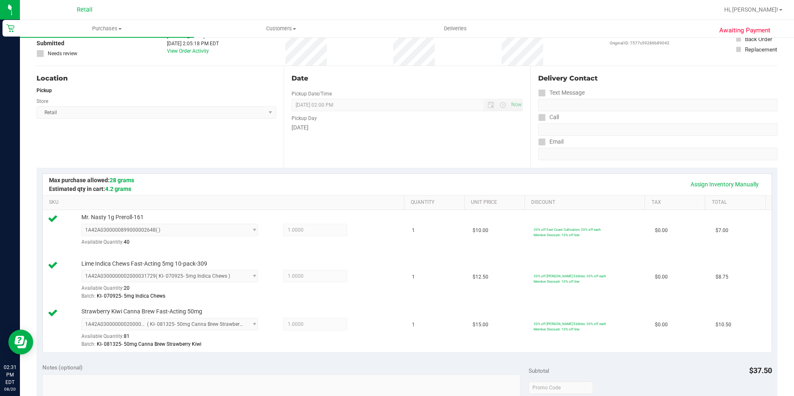
scroll to position [0, 0]
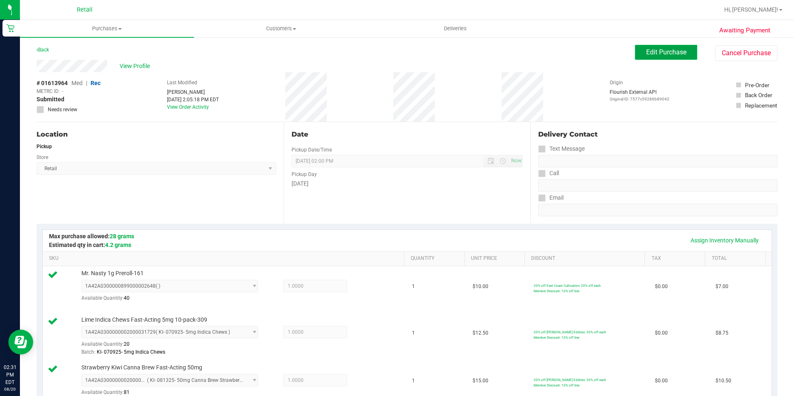
click at [672, 54] on span "Edit Purchase" at bounding box center [666, 52] width 40 height 8
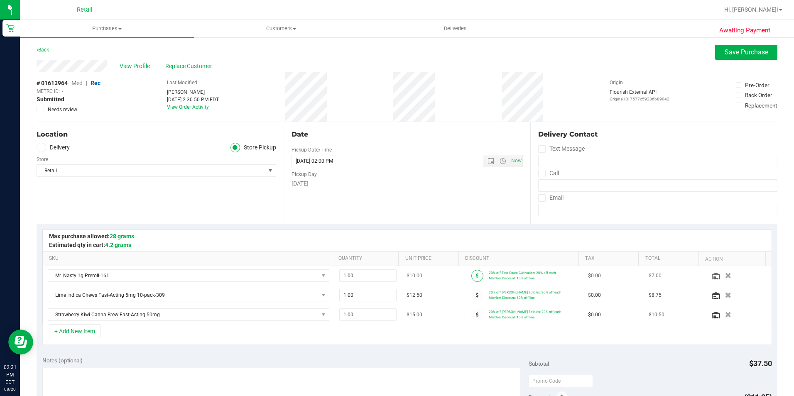
click at [471, 276] on span at bounding box center [477, 276] width 12 height 12
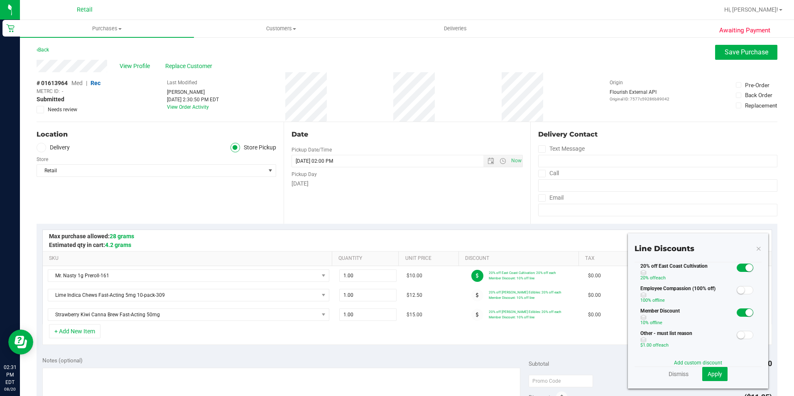
click at [745, 312] on small at bounding box center [748, 312] width 7 height 7
click at [712, 371] on span "Apply" at bounding box center [714, 374] width 15 height 7
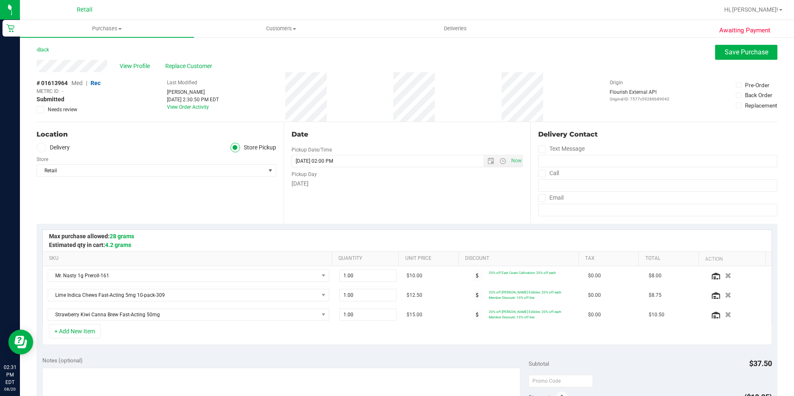
click at [471, 291] on span at bounding box center [477, 295] width 12 height 12
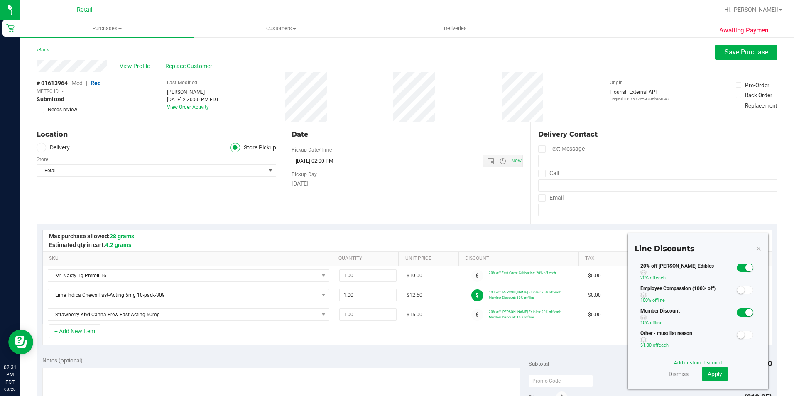
click at [736, 311] on span at bounding box center [744, 312] width 17 height 8
click at [707, 375] on span "Apply" at bounding box center [714, 374] width 15 height 7
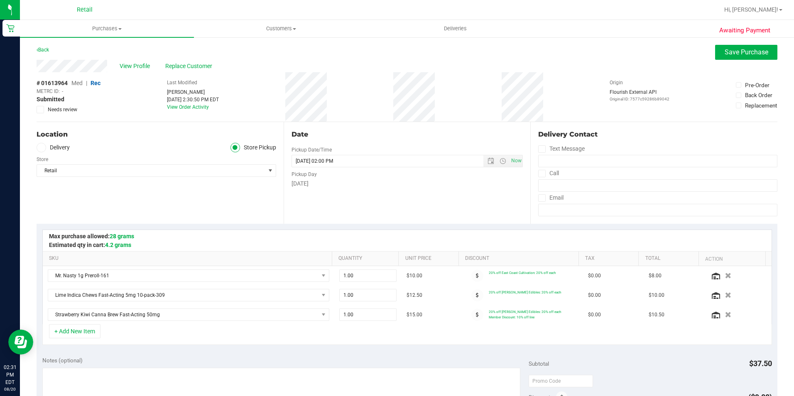
click at [471, 314] on span at bounding box center [477, 315] width 12 height 12
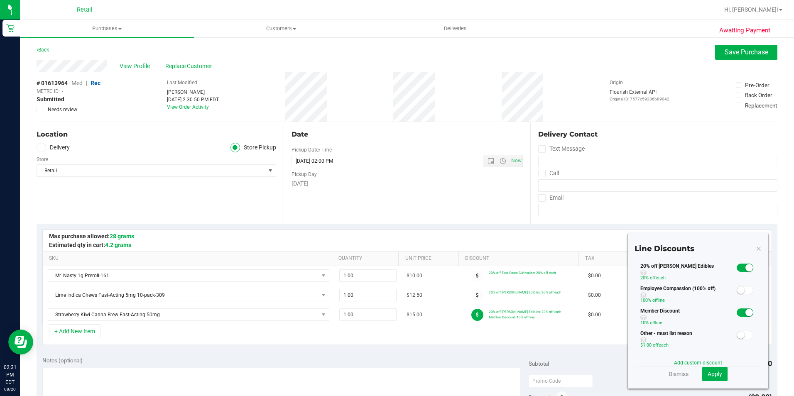
click at [745, 312] on small at bounding box center [748, 312] width 7 height 7
click at [708, 374] on span "Apply" at bounding box center [714, 374] width 15 height 7
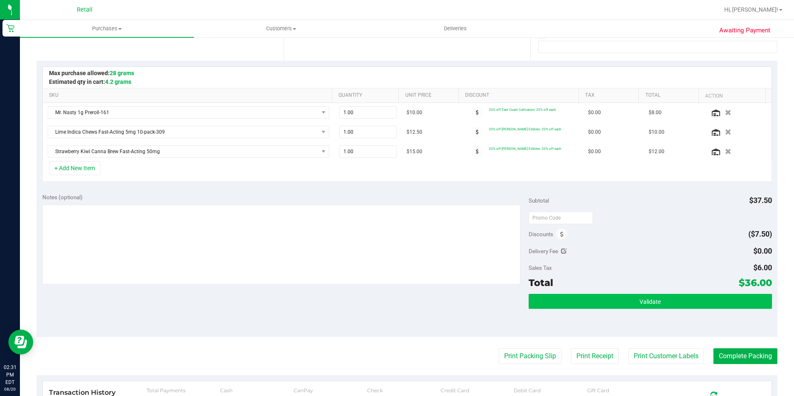
scroll to position [208, 0]
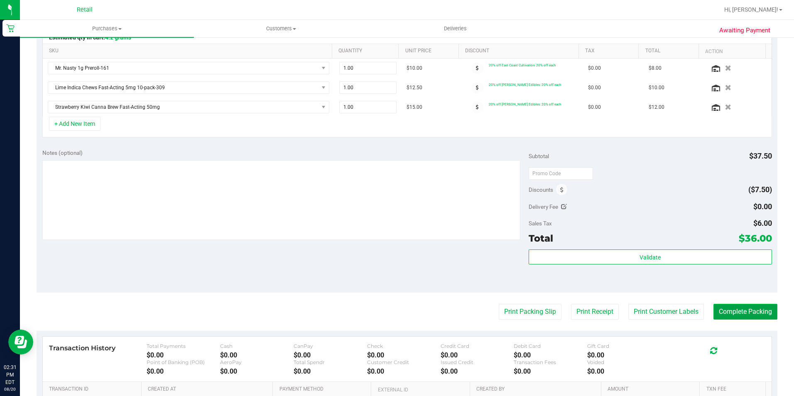
click at [742, 319] on button "Complete Packing" at bounding box center [745, 312] width 64 height 16
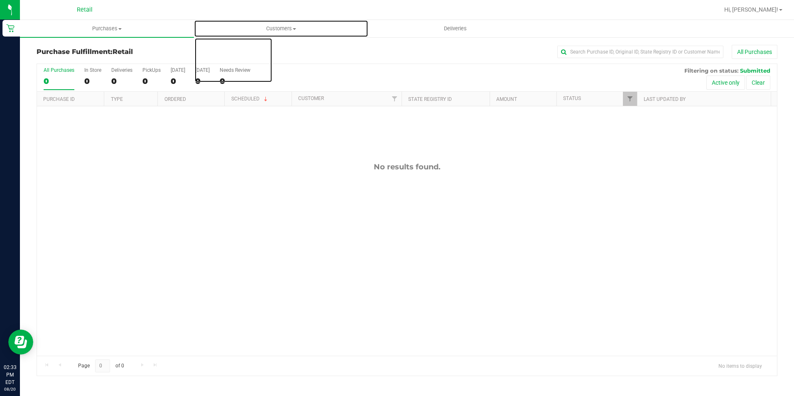
drag, startPoint x: 262, startPoint y: 24, endPoint x: 183, endPoint y: 47, distance: 82.4
click at [262, 24] on uib-tab-heading "Customers All customers Add a new customer All physicians" at bounding box center [280, 28] width 173 height 17
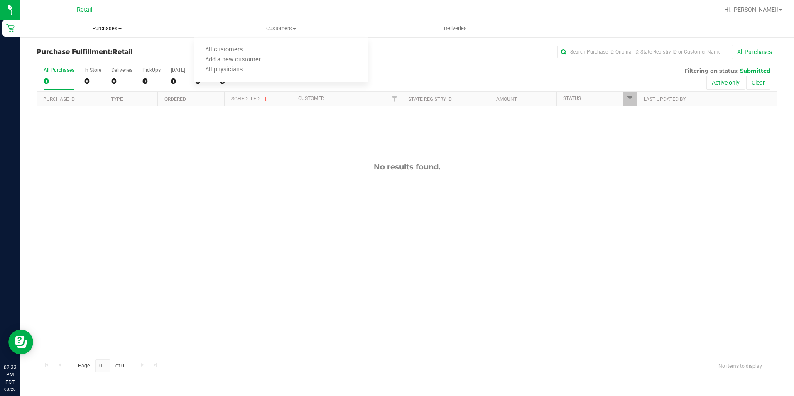
click at [108, 23] on uib-tab-heading "Purchases Summary of purchases Fulfillment All purchases" at bounding box center [106, 28] width 173 height 17
click at [102, 51] on span "Summary of purchases" at bounding box center [62, 49] width 85 height 7
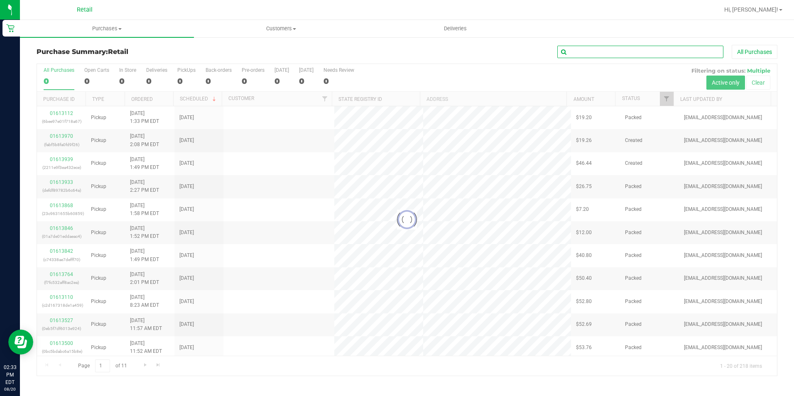
click at [571, 53] on input "text" at bounding box center [640, 52] width 166 height 12
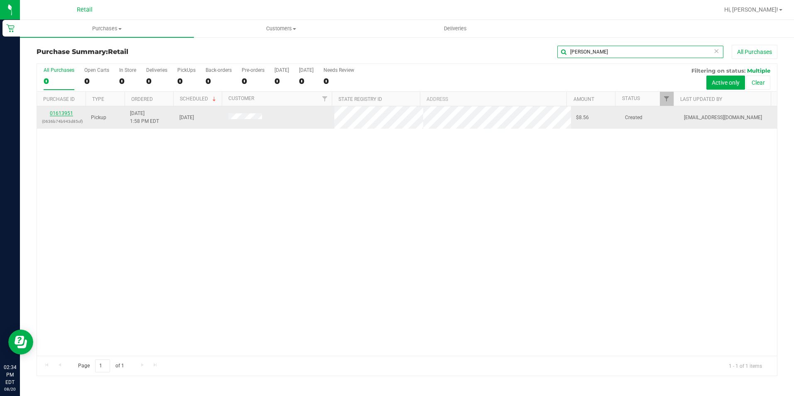
type input "[PERSON_NAME]"
click at [54, 113] on link "01613951" at bounding box center [61, 113] width 23 height 6
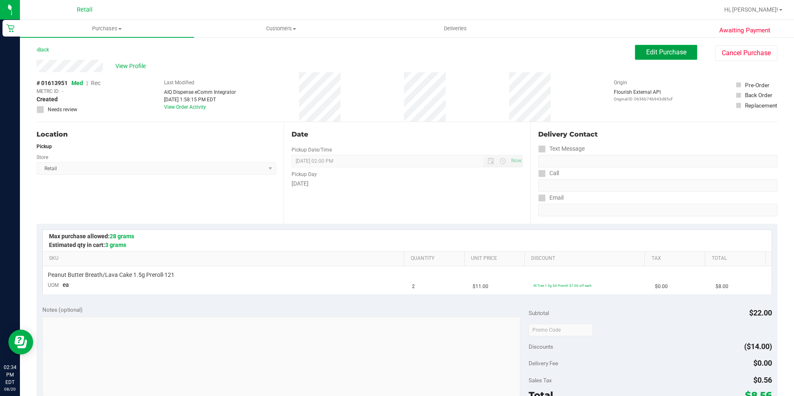
click at [637, 49] on button "Edit Purchase" at bounding box center [666, 52] width 62 height 15
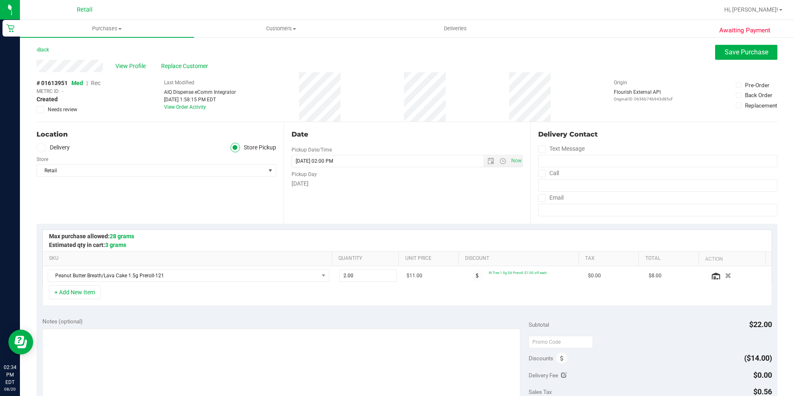
click at [96, 86] on span "Rec" at bounding box center [96, 83] width 10 height 7
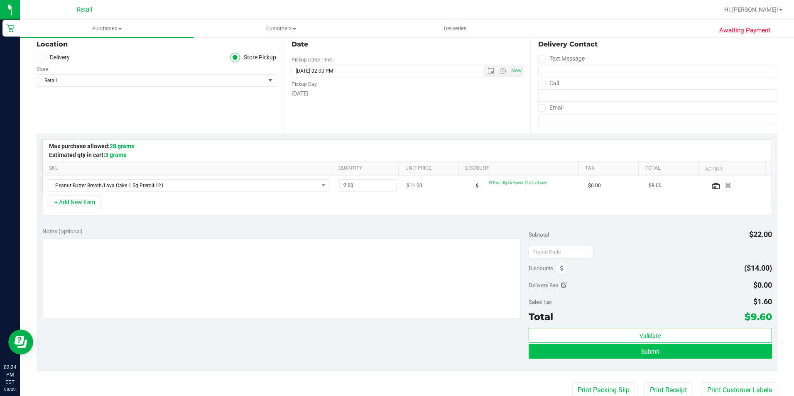
scroll to position [125, 0]
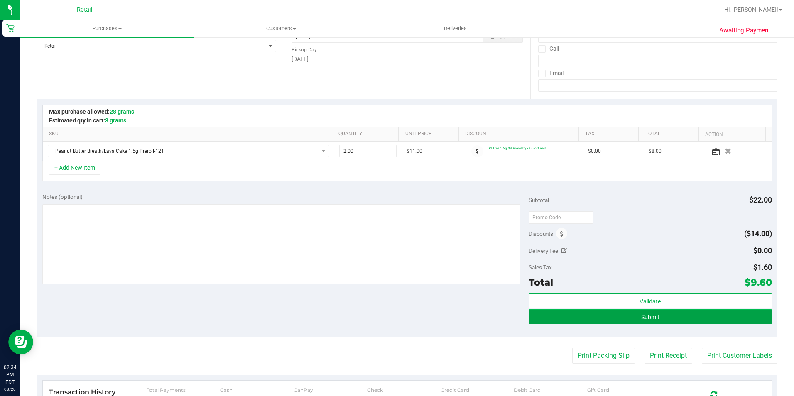
click at [625, 313] on button "Submit" at bounding box center [649, 316] width 243 height 15
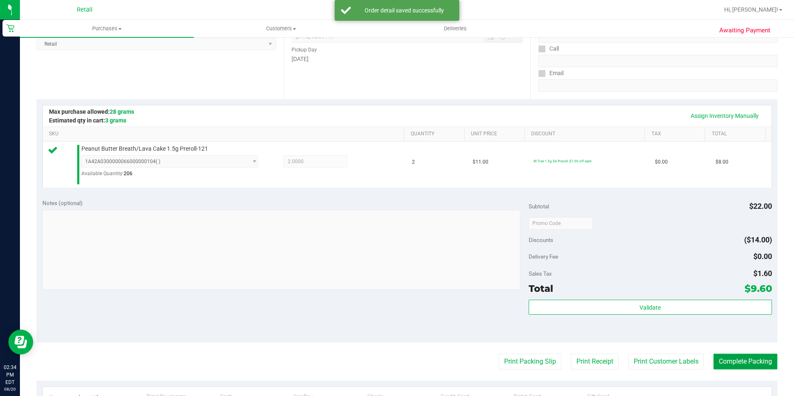
click at [744, 357] on button "Complete Packing" at bounding box center [745, 362] width 64 height 16
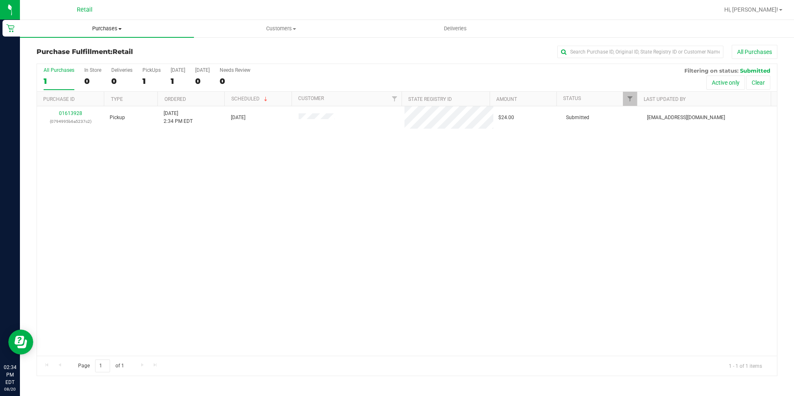
click at [93, 31] on span "Purchases" at bounding box center [107, 28] width 174 height 7
click at [109, 43] on ul "Summary of purchases Fulfillment All purchases" at bounding box center [107, 60] width 174 height 45
click at [122, 25] on span "Purchases" at bounding box center [107, 28] width 174 height 7
click at [86, 47] on span "Summary of purchases" at bounding box center [62, 49] width 85 height 7
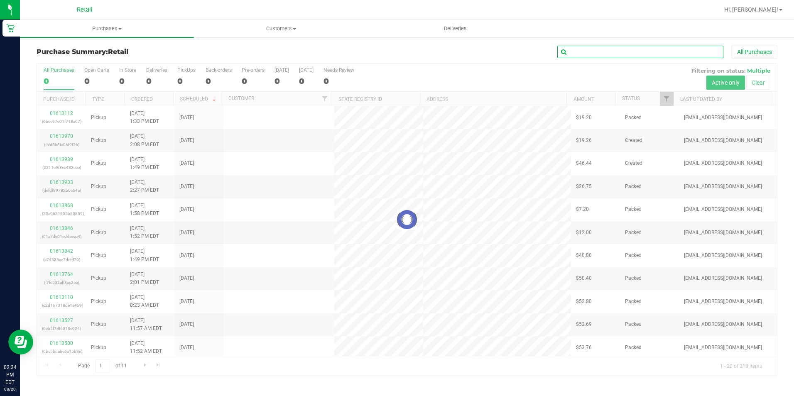
click at [582, 47] on input "text" at bounding box center [640, 52] width 166 height 12
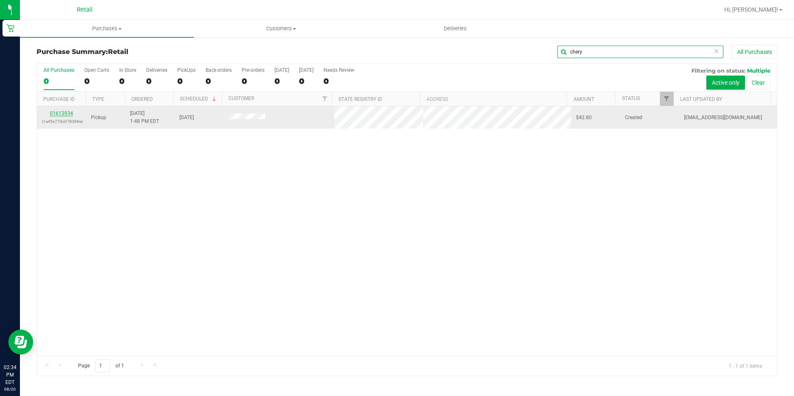
type input "chery"
click at [63, 112] on link "01613934" at bounding box center [61, 113] width 23 height 6
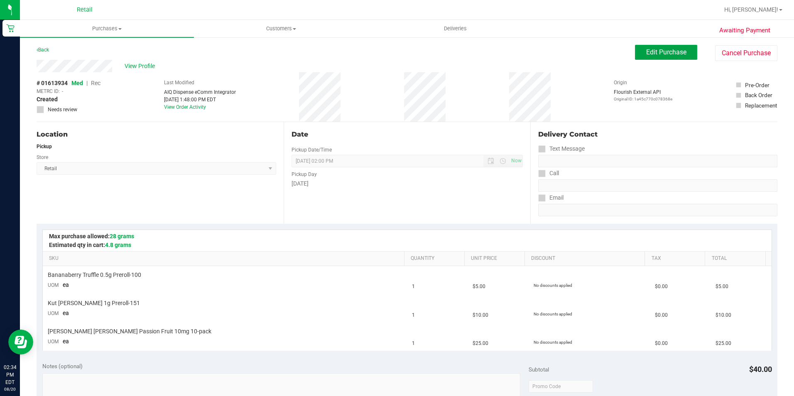
click at [663, 51] on span "Edit Purchase" at bounding box center [666, 52] width 40 height 8
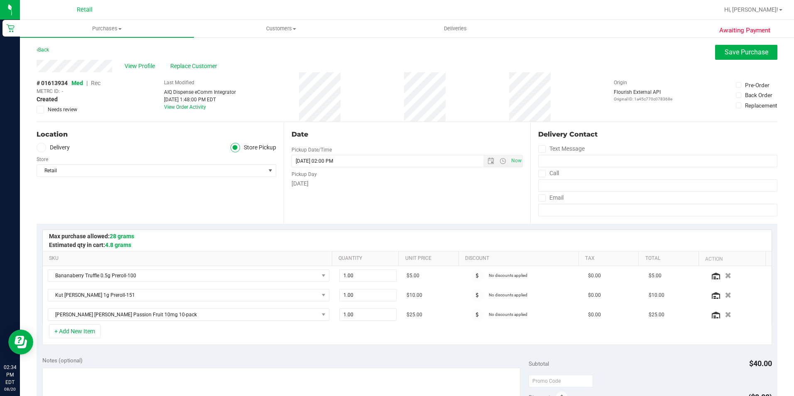
click at [93, 82] on span "Rec" at bounding box center [96, 83] width 10 height 7
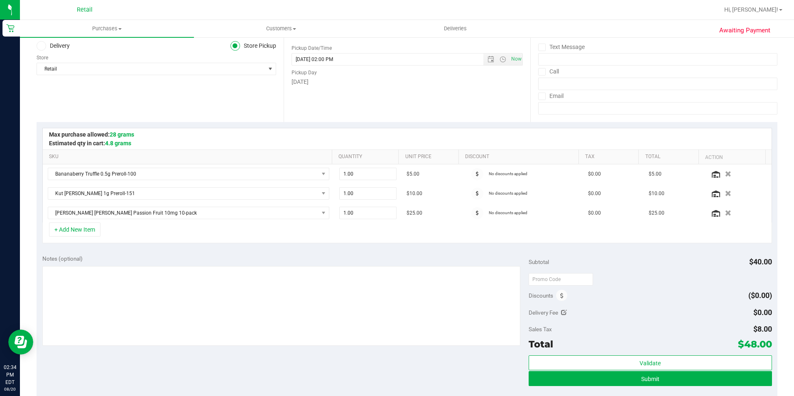
scroll to position [166, 0]
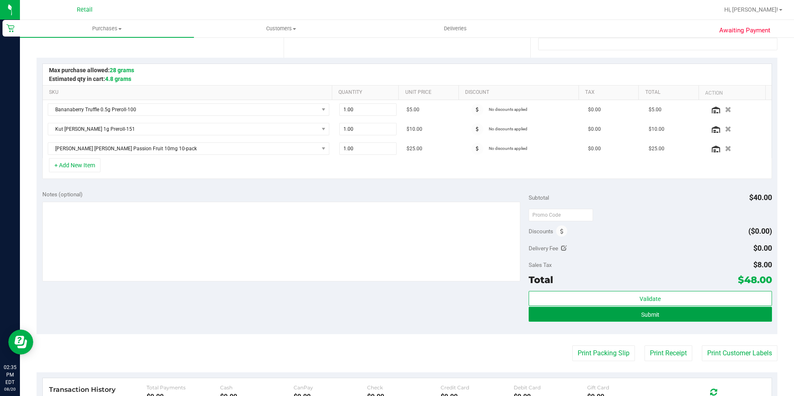
click at [614, 312] on button "Submit" at bounding box center [649, 314] width 243 height 15
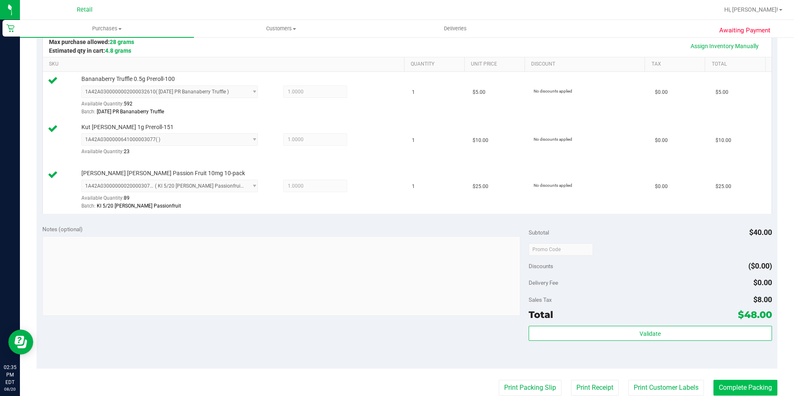
scroll to position [208, 0]
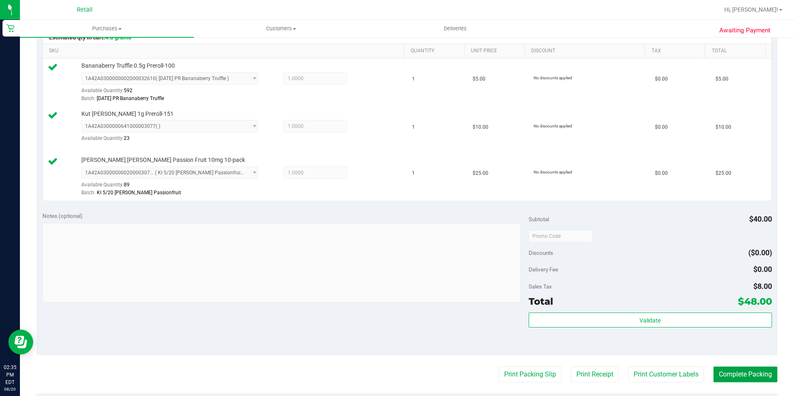
click at [734, 371] on button "Complete Packing" at bounding box center [745, 375] width 64 height 16
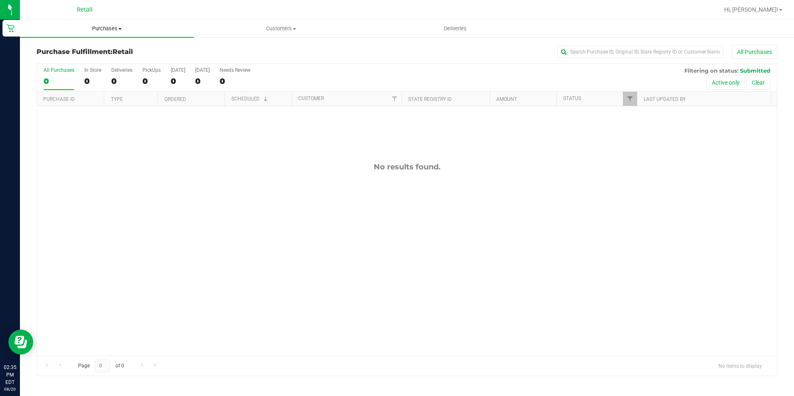
click at [98, 32] on span "Purchases" at bounding box center [107, 28] width 174 height 7
click at [85, 49] on span "Summary of purchases" at bounding box center [62, 49] width 85 height 7
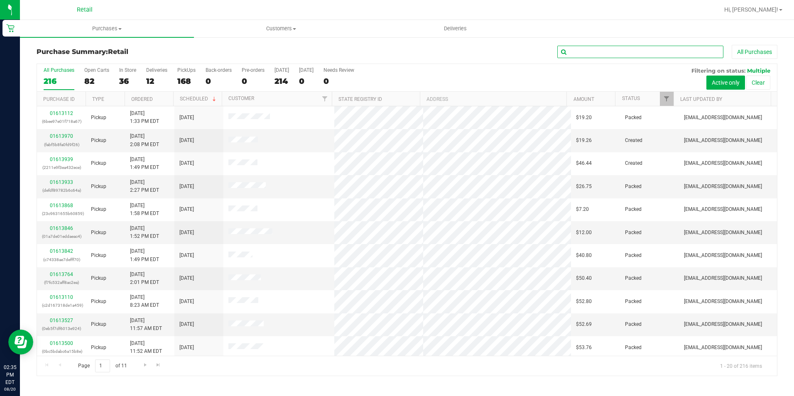
click at [607, 49] on input "text" at bounding box center [640, 52] width 166 height 12
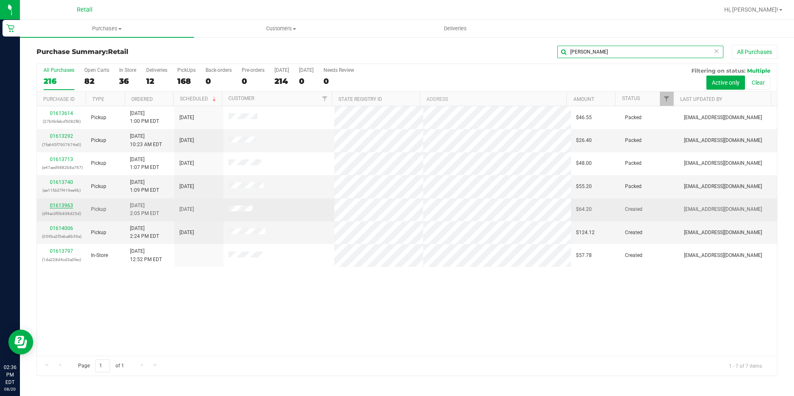
type input "[PERSON_NAME]"
click at [55, 203] on link "01613963" at bounding box center [61, 206] width 23 height 6
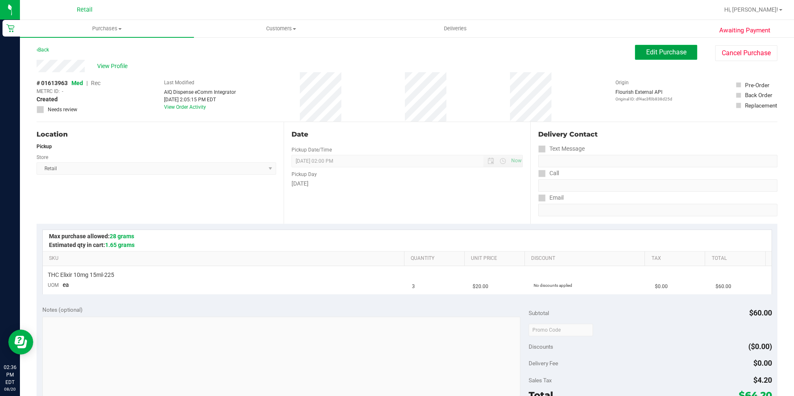
click at [662, 49] on span "Edit Purchase" at bounding box center [666, 52] width 40 height 8
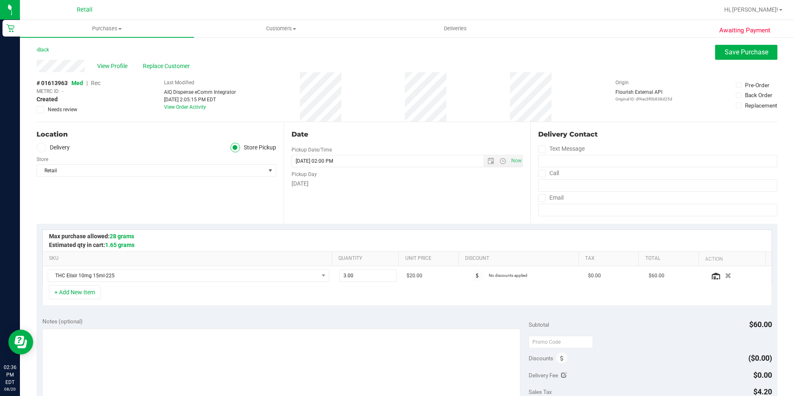
click at [100, 81] on span "Rec" at bounding box center [96, 83] width 10 height 7
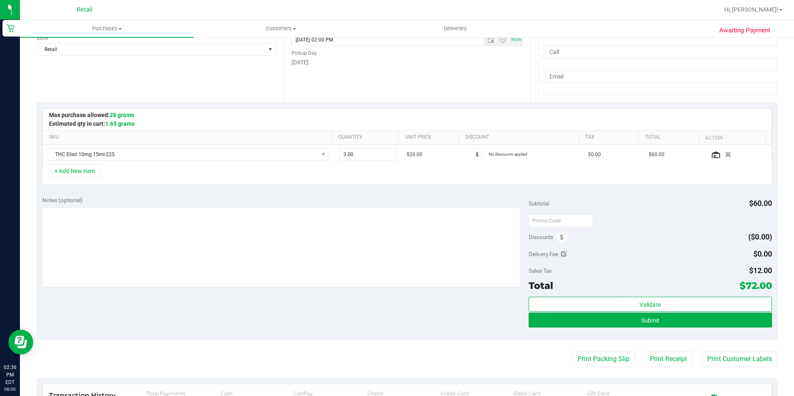
scroll to position [125, 0]
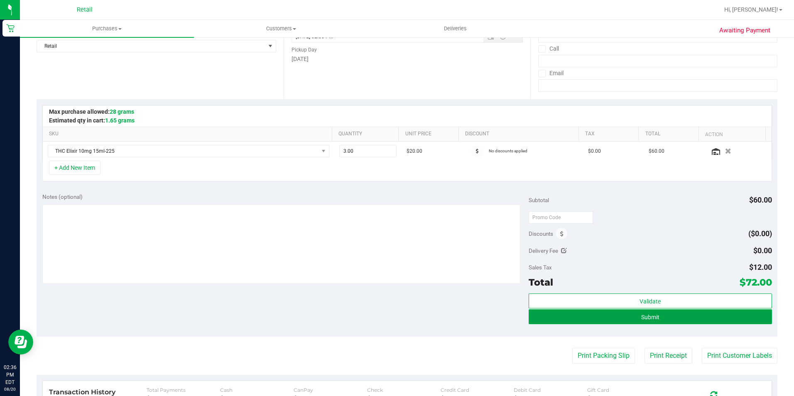
click at [593, 311] on button "Submit" at bounding box center [649, 316] width 243 height 15
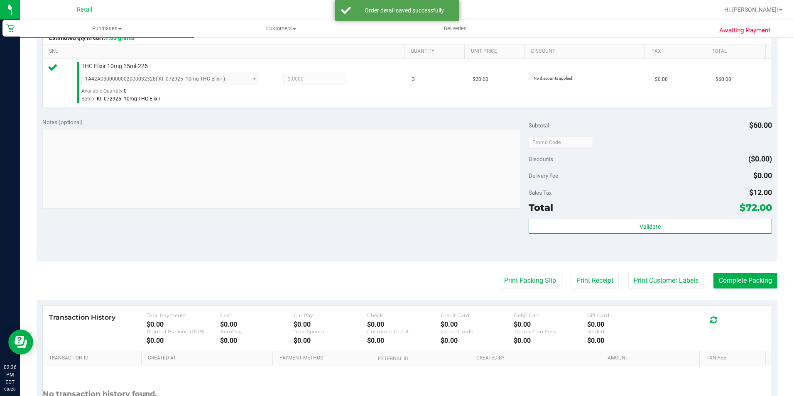
scroll to position [208, 0]
click at [748, 284] on button "Complete Packing" at bounding box center [745, 280] width 64 height 16
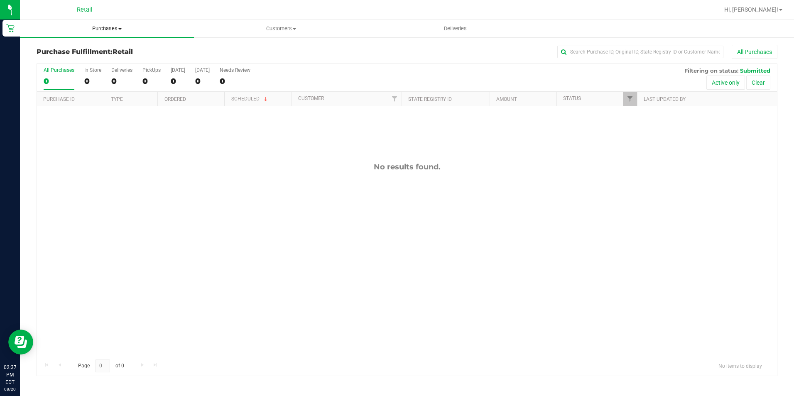
click at [113, 33] on uib-tab-heading "Purchases Summary of purchases Fulfillment All purchases" at bounding box center [107, 28] width 174 height 17
click at [105, 54] on li "Summary of purchases" at bounding box center [107, 50] width 174 height 10
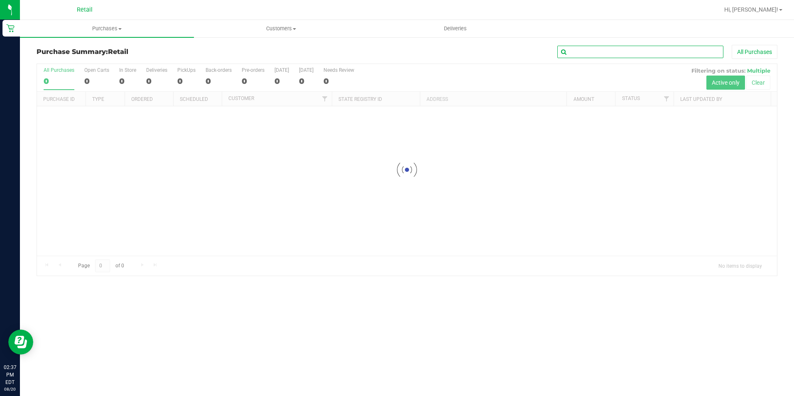
click at [638, 49] on input "text" at bounding box center [640, 52] width 166 height 12
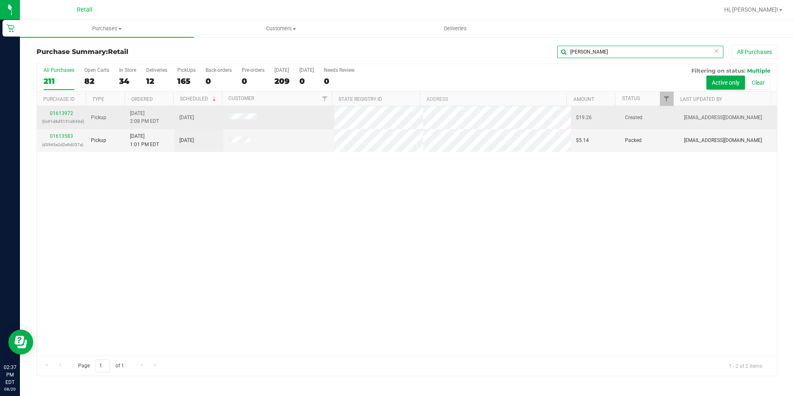
type input "[PERSON_NAME]"
click at [64, 110] on div "01613972 (0c91d8d5151d643d)" at bounding box center [61, 118] width 39 height 16
click at [61, 112] on link "01613972" at bounding box center [61, 113] width 23 height 6
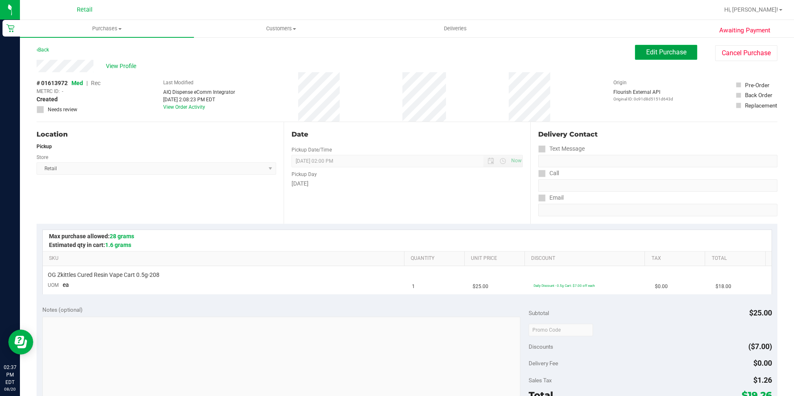
click at [667, 55] on span "Edit Purchase" at bounding box center [666, 52] width 40 height 8
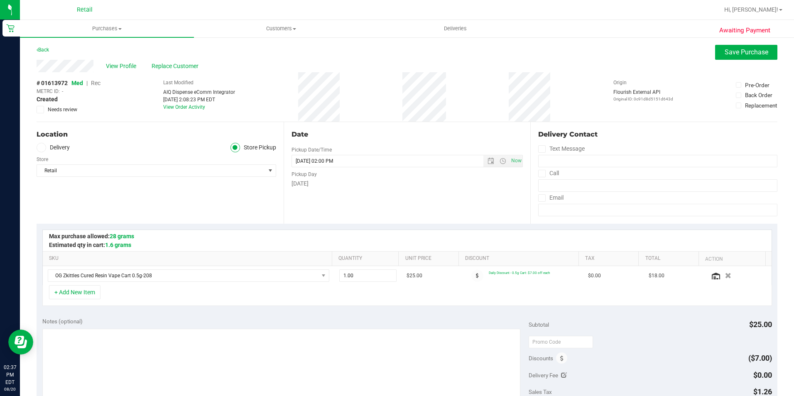
click at [93, 83] on span "Rec" at bounding box center [96, 83] width 10 height 7
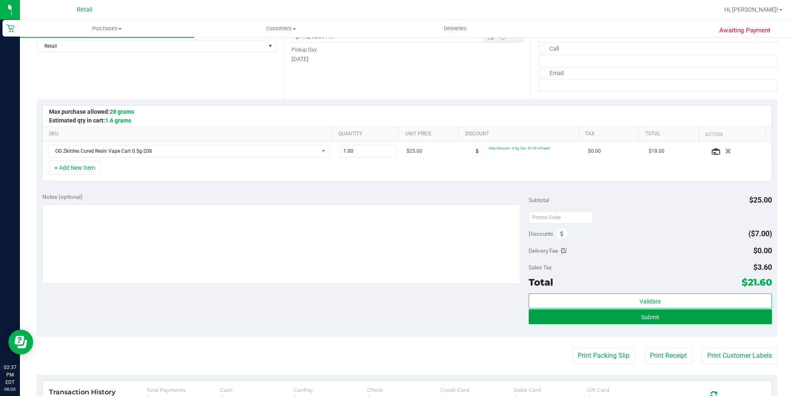
click at [596, 309] on button "Submit" at bounding box center [649, 316] width 243 height 15
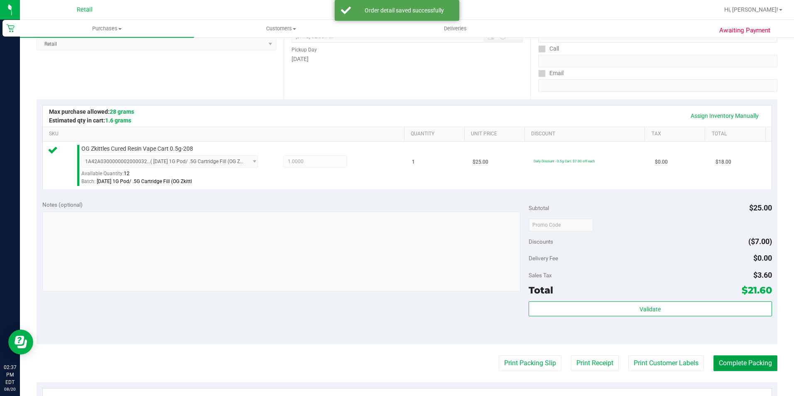
click at [764, 370] on button "Complete Packing" at bounding box center [745, 363] width 64 height 16
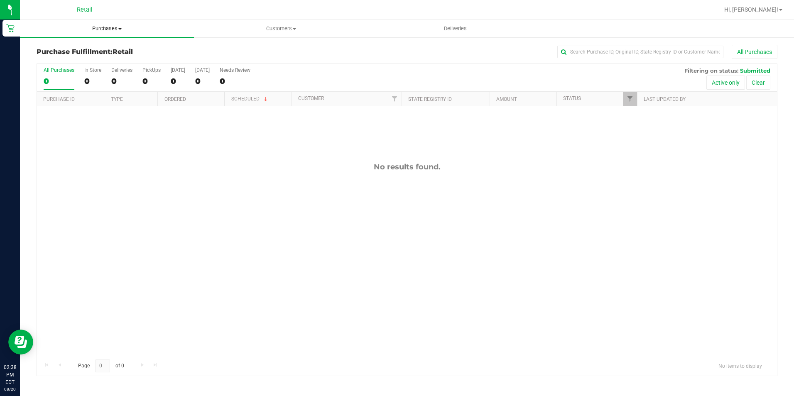
drag, startPoint x: 93, startPoint y: 16, endPoint x: 94, endPoint y: 20, distance: 4.3
click at [93, 16] on div "Retail" at bounding box center [84, 9] width 121 height 13
click at [98, 33] on uib-tab-heading "Purchases Summary of purchases Fulfillment All purchases" at bounding box center [107, 28] width 174 height 17
click at [87, 52] on span "Summary of purchases" at bounding box center [62, 49] width 85 height 7
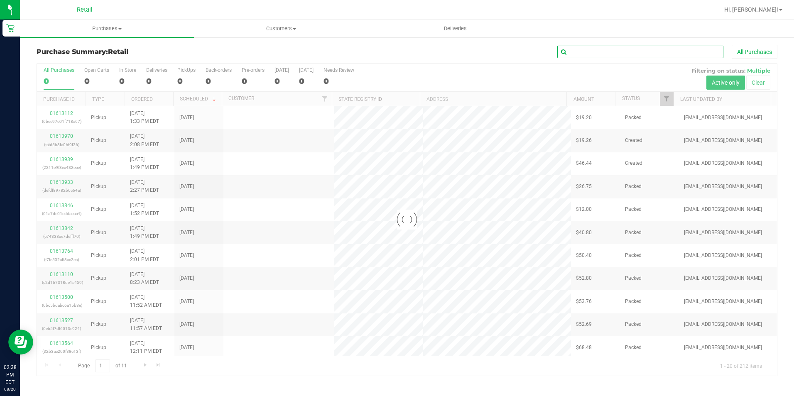
click at [582, 47] on input "text" at bounding box center [640, 52] width 166 height 12
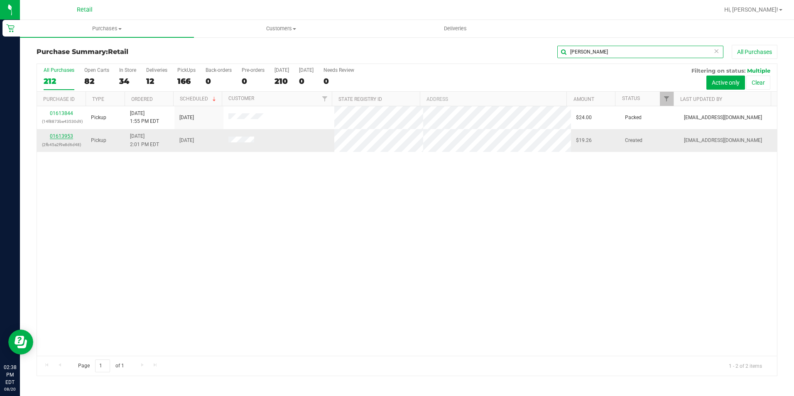
type input "[PERSON_NAME]"
click at [68, 136] on link "01613953" at bounding box center [61, 136] width 23 height 6
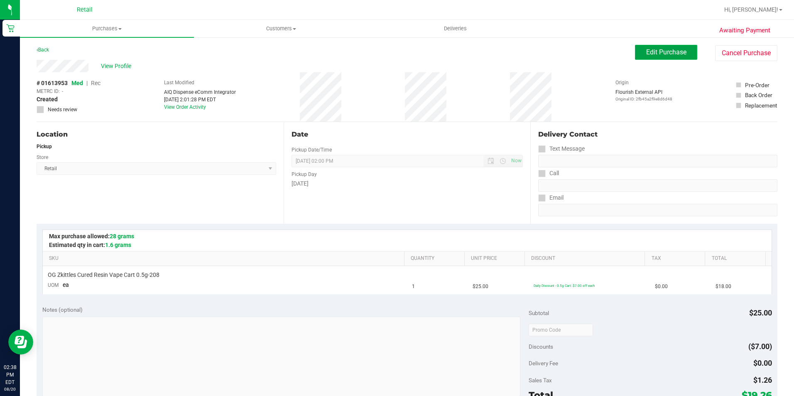
click at [637, 53] on button "Edit Purchase" at bounding box center [666, 52] width 62 height 15
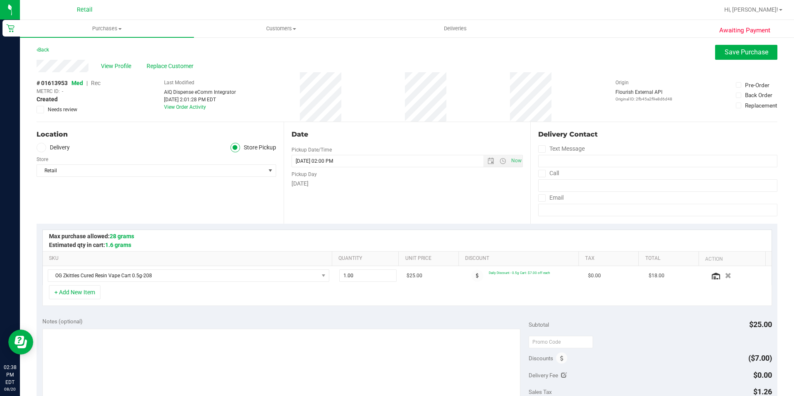
click at [95, 84] on span "Rec" at bounding box center [96, 83] width 10 height 7
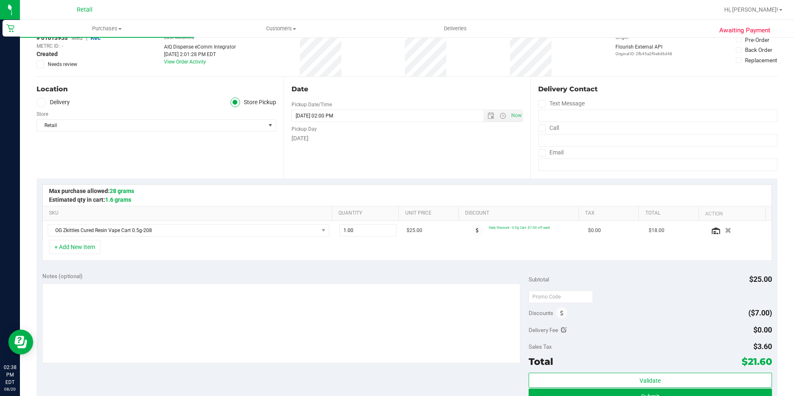
scroll to position [125, 0]
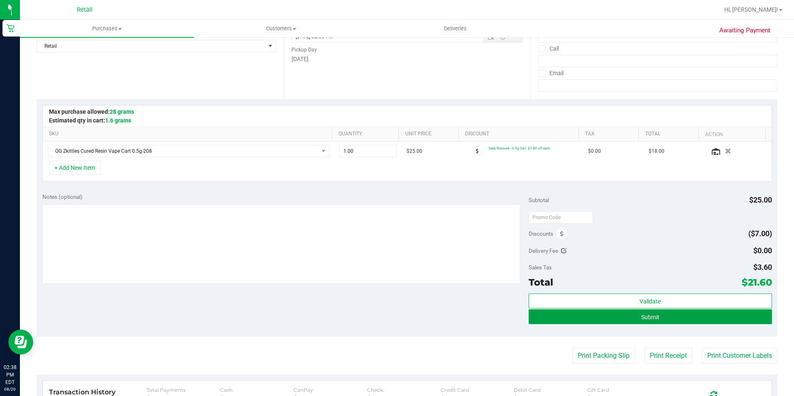
click at [607, 318] on button "Submit" at bounding box center [649, 316] width 243 height 15
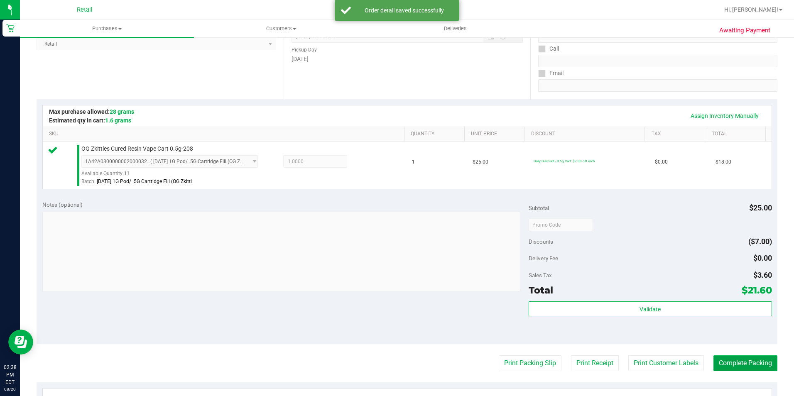
click at [725, 369] on button "Complete Packing" at bounding box center [745, 363] width 64 height 16
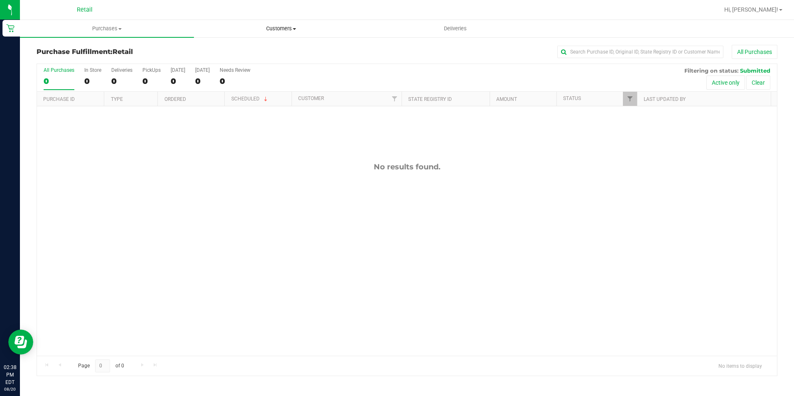
click at [280, 27] on span "Customers" at bounding box center [280, 28] width 173 height 7
click at [117, 22] on uib-tab-heading "Purchases Summary of purchases Fulfillment All purchases" at bounding box center [106, 28] width 173 height 17
click at [104, 49] on li "Summary of purchases" at bounding box center [107, 50] width 174 height 10
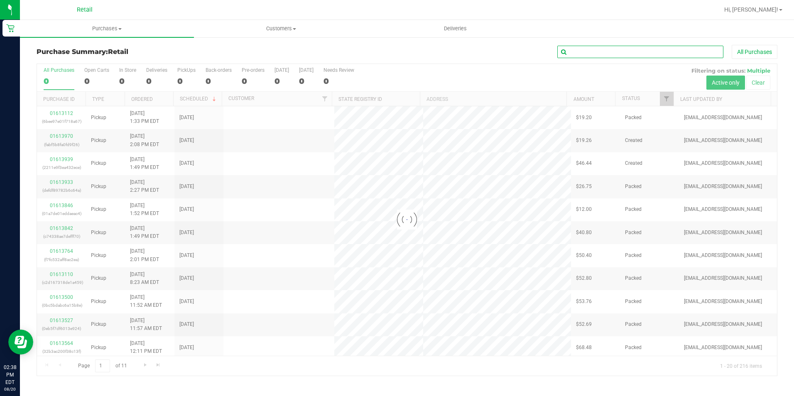
click at [573, 47] on input "text" at bounding box center [640, 52] width 166 height 12
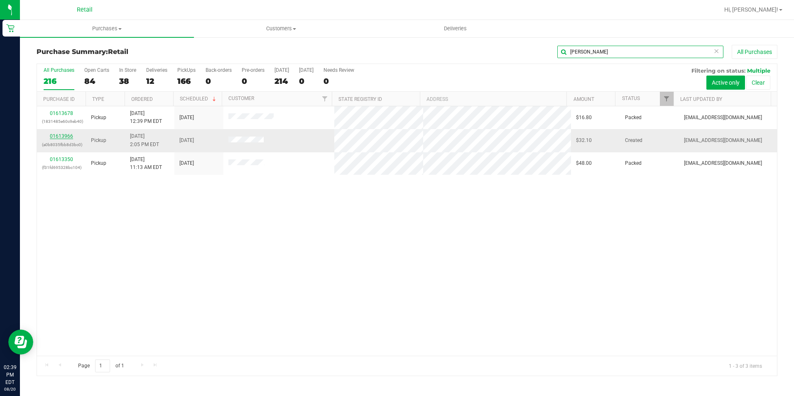
type input "[PERSON_NAME]"
click at [57, 135] on link "01613966" at bounding box center [61, 136] width 23 height 6
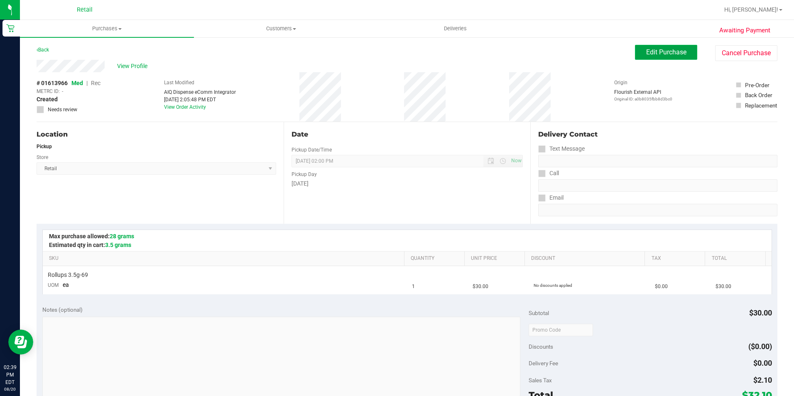
click at [638, 49] on button "Edit Purchase" at bounding box center [666, 52] width 62 height 15
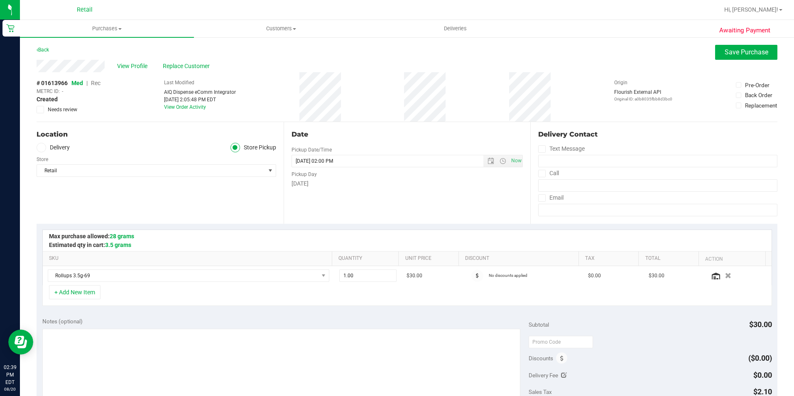
click at [94, 82] on span "Rec" at bounding box center [96, 83] width 10 height 7
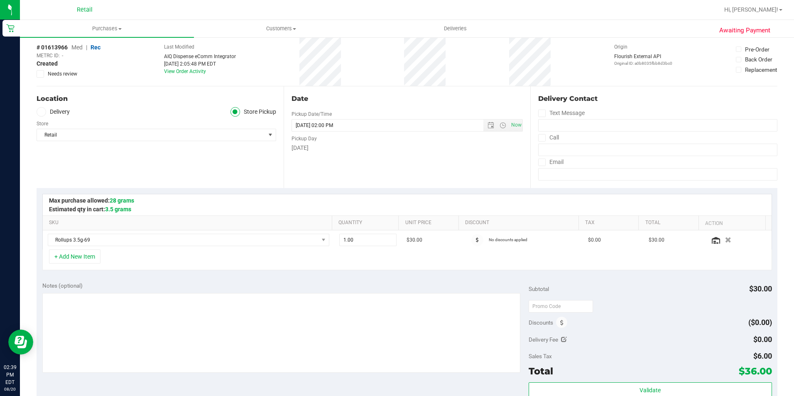
scroll to position [83, 0]
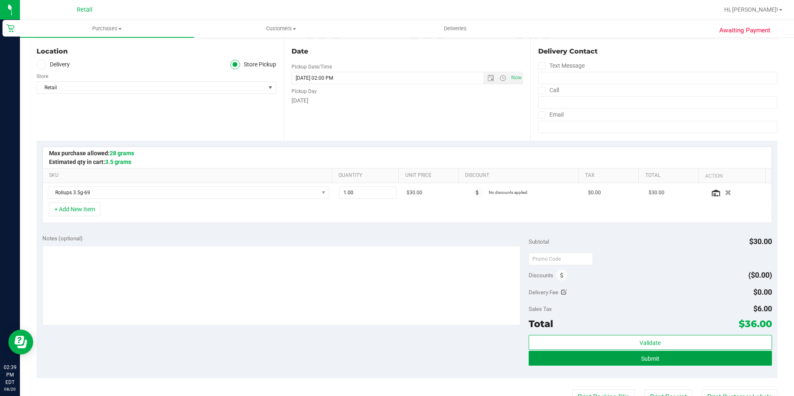
click at [656, 361] on button "Submit" at bounding box center [649, 358] width 243 height 15
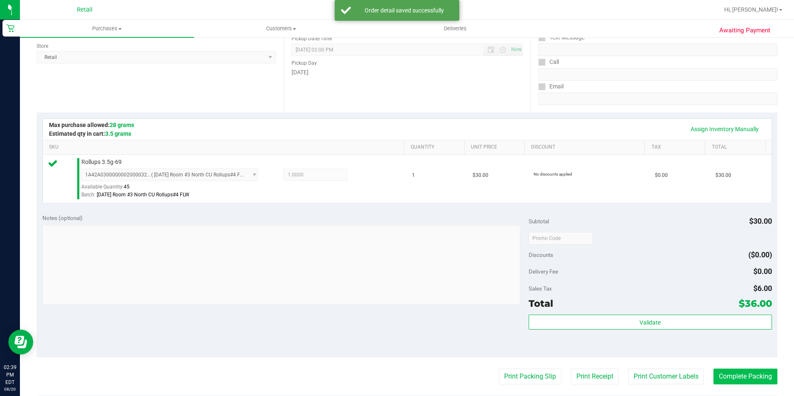
scroll to position [125, 0]
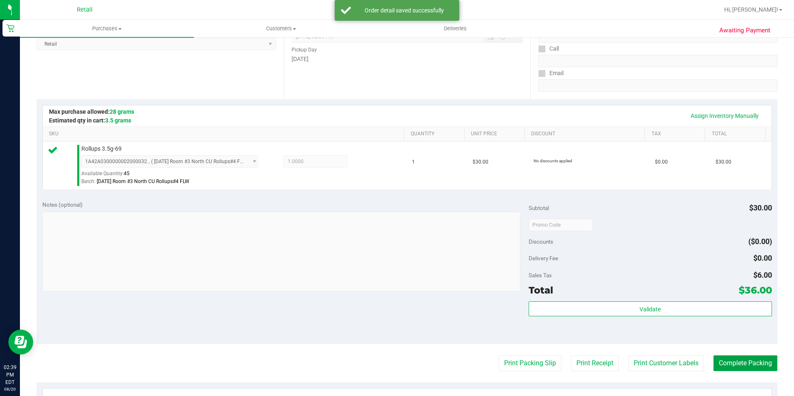
click at [733, 355] on button "Complete Packing" at bounding box center [745, 363] width 64 height 16
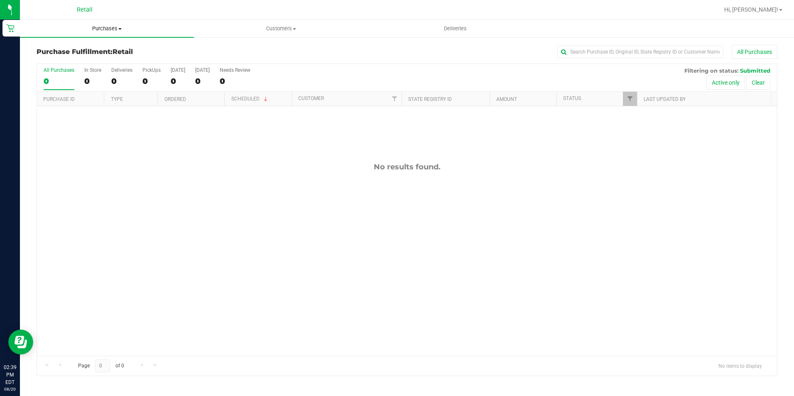
click at [89, 28] on span "Purchases" at bounding box center [107, 28] width 174 height 7
click at [86, 50] on span "Summary of purchases" at bounding box center [62, 49] width 85 height 7
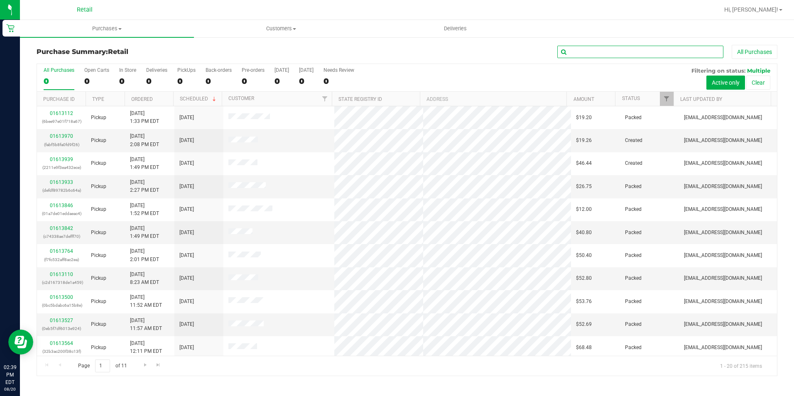
click at [582, 49] on input "text" at bounding box center [640, 52] width 166 height 12
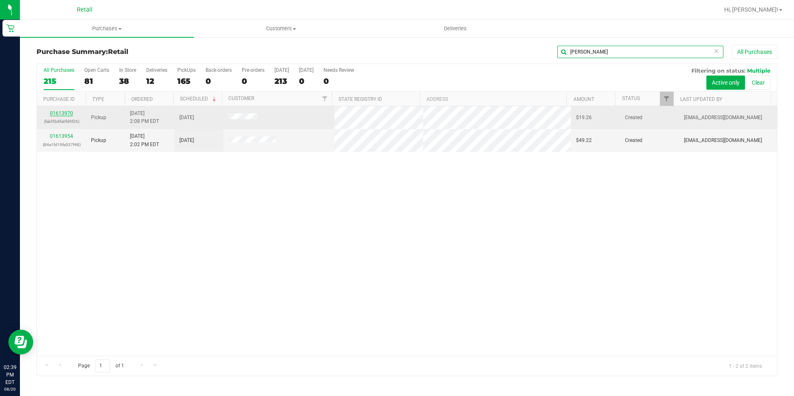
type input "[PERSON_NAME]"
click at [62, 116] on link "01613970" at bounding box center [61, 113] width 23 height 6
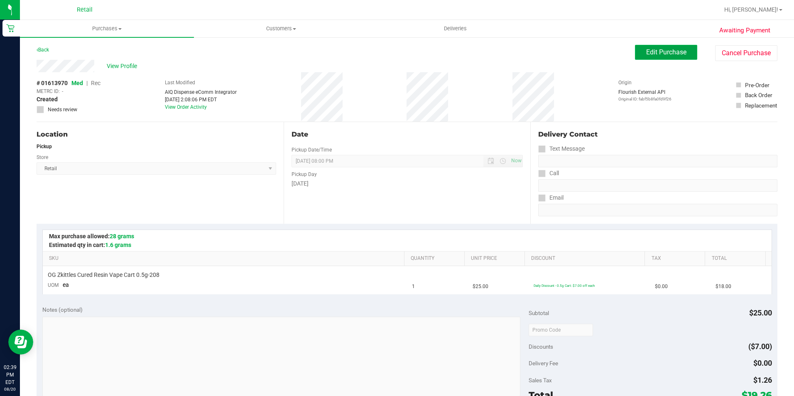
click at [668, 54] on span "Edit Purchase" at bounding box center [666, 52] width 40 height 8
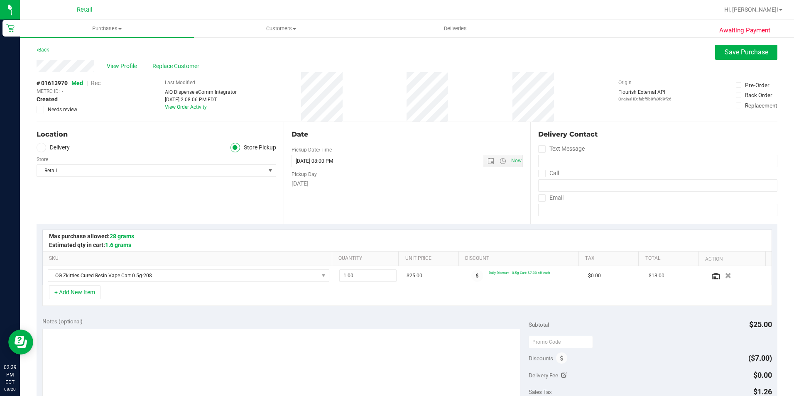
click at [93, 82] on span "Rec" at bounding box center [96, 83] width 10 height 7
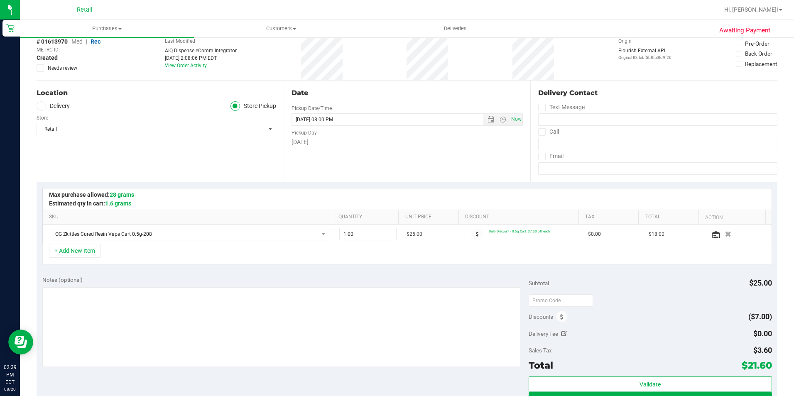
scroll to position [83, 0]
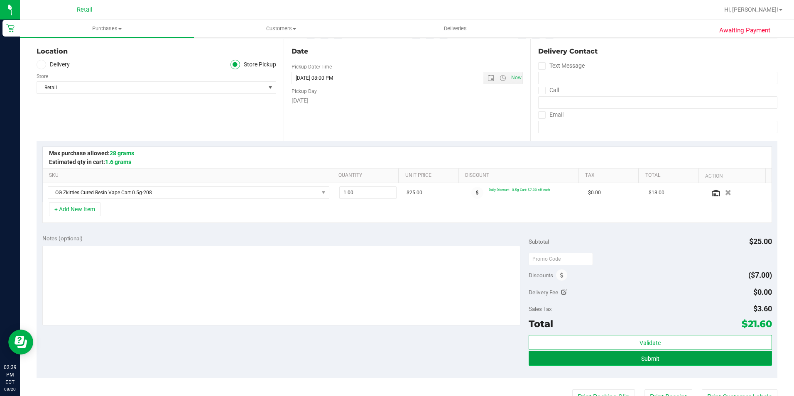
click at [687, 354] on button "Submit" at bounding box center [649, 358] width 243 height 15
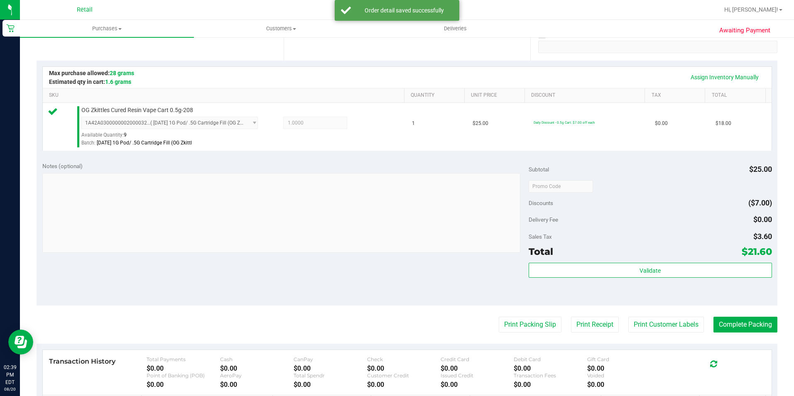
scroll to position [166, 0]
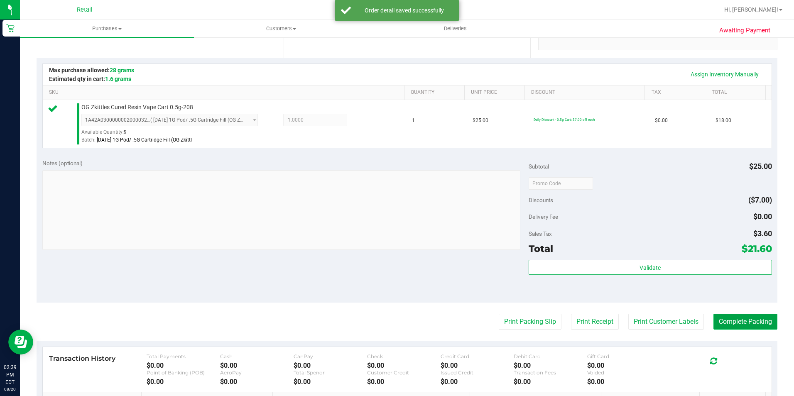
click at [749, 322] on button "Complete Packing" at bounding box center [745, 322] width 64 height 16
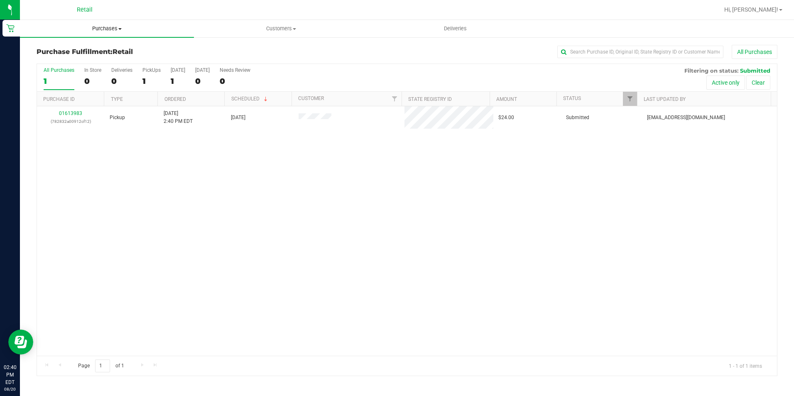
click at [98, 28] on span "Purchases" at bounding box center [107, 28] width 174 height 7
click at [93, 46] on span "Summary of purchases" at bounding box center [62, 49] width 85 height 7
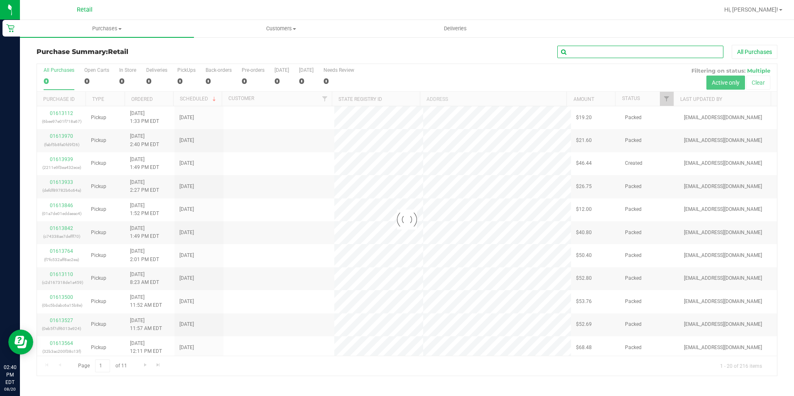
click at [597, 49] on input "text" at bounding box center [640, 52] width 166 height 12
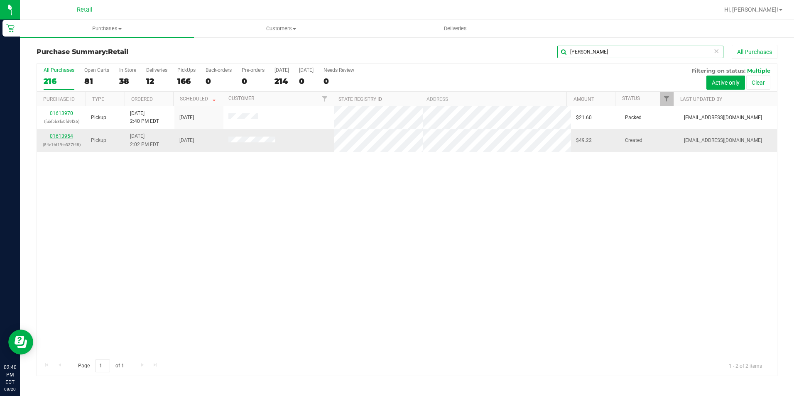
type input "[PERSON_NAME]"
click at [59, 137] on link "01613954" at bounding box center [61, 136] width 23 height 6
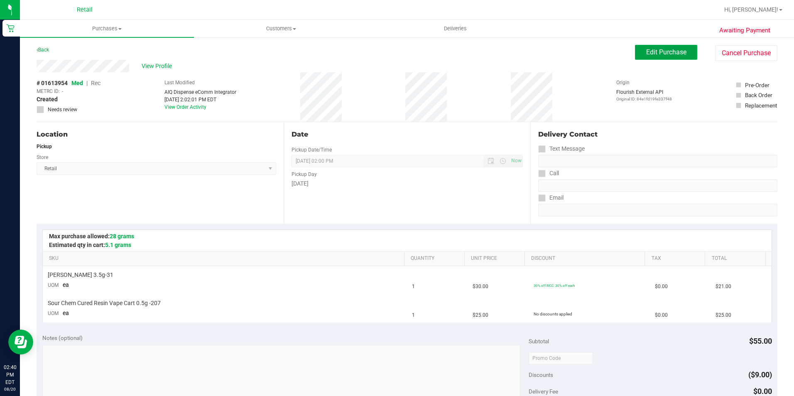
click at [652, 49] on span "Edit Purchase" at bounding box center [666, 52] width 40 height 8
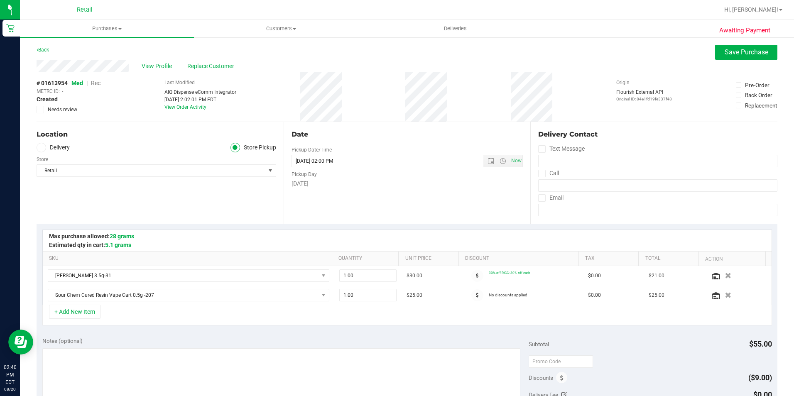
click at [95, 83] on span "Rec" at bounding box center [96, 83] width 10 height 7
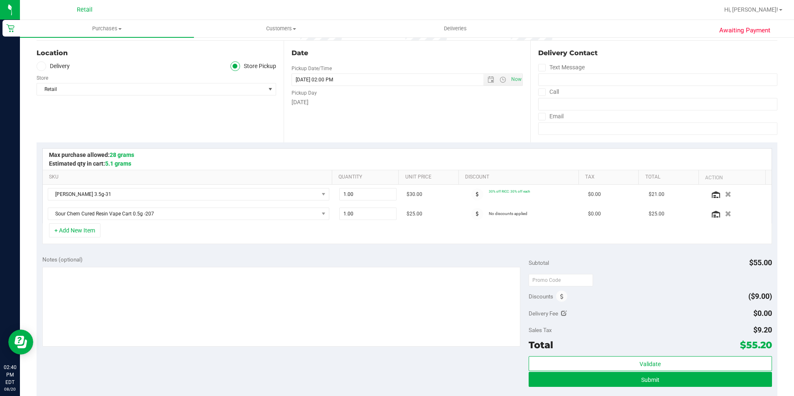
scroll to position [125, 0]
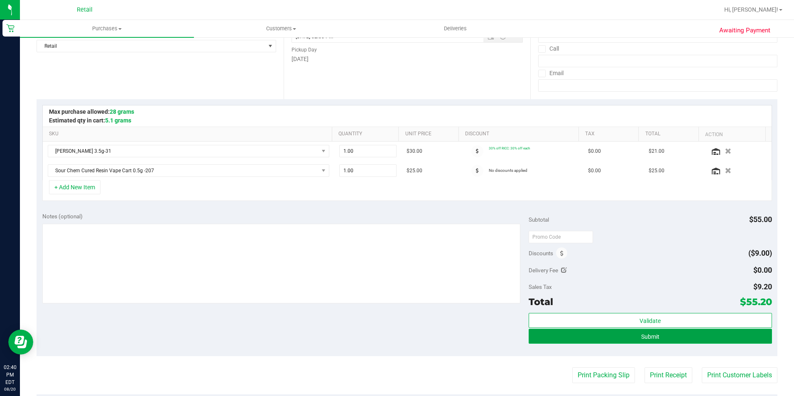
click at [563, 332] on button "Submit" at bounding box center [649, 336] width 243 height 15
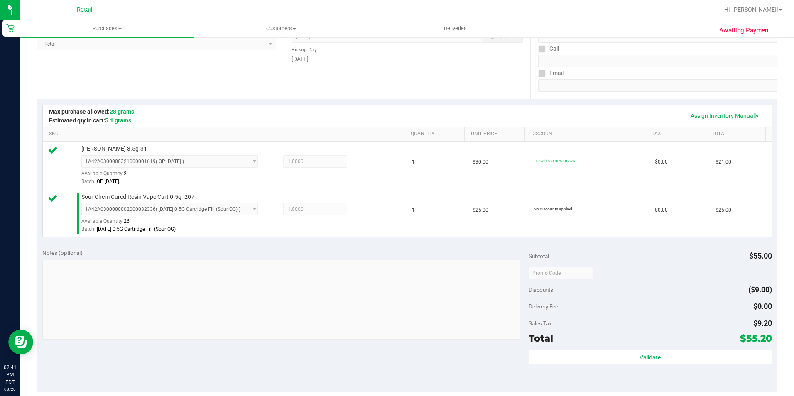
scroll to position [166, 0]
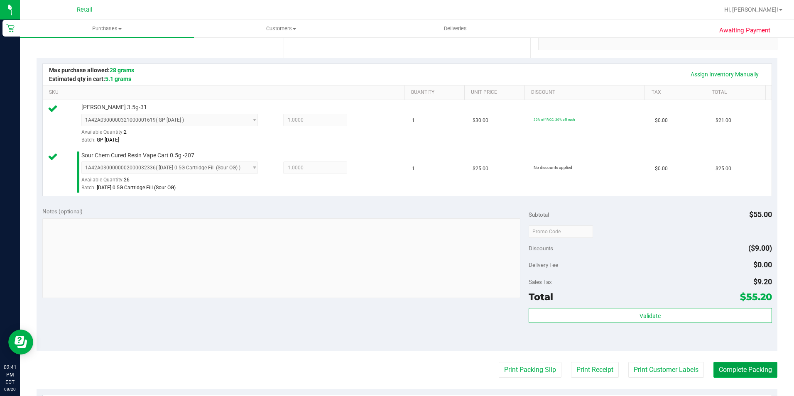
click at [731, 365] on button "Complete Packing" at bounding box center [745, 370] width 64 height 16
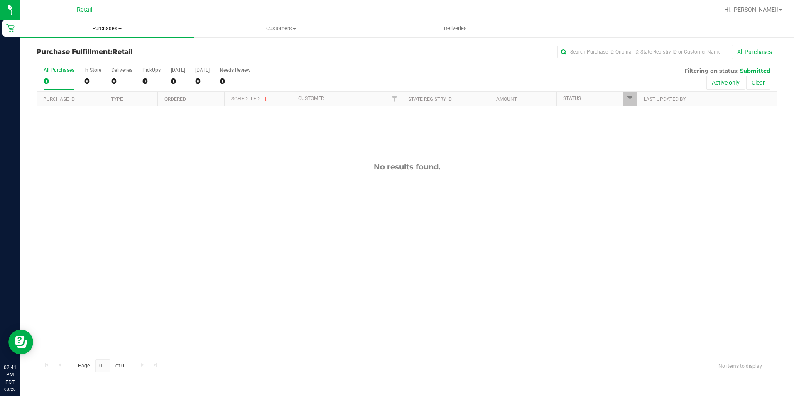
click at [119, 30] on span "Purchases" at bounding box center [107, 28] width 174 height 7
click at [93, 49] on span "Summary of purchases" at bounding box center [62, 49] width 85 height 7
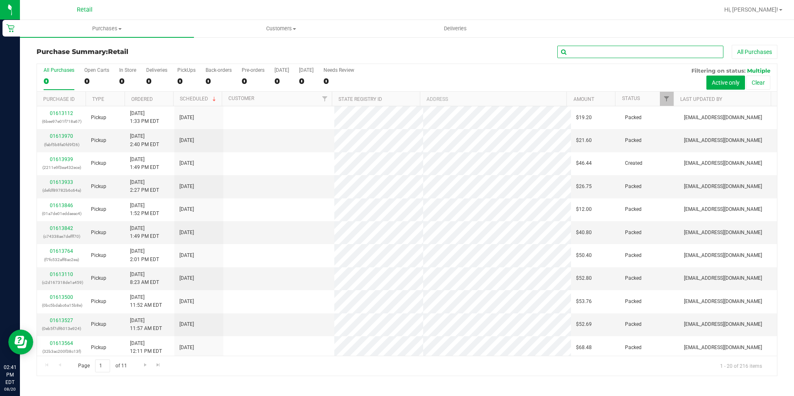
click at [641, 56] on input "text" at bounding box center [640, 52] width 166 height 12
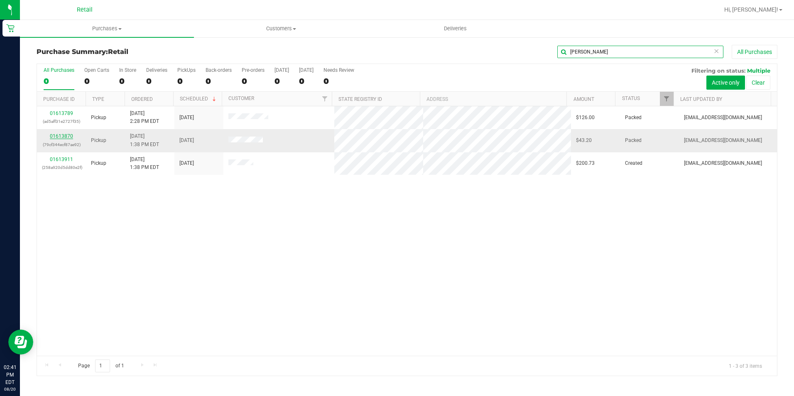
type input "[PERSON_NAME]"
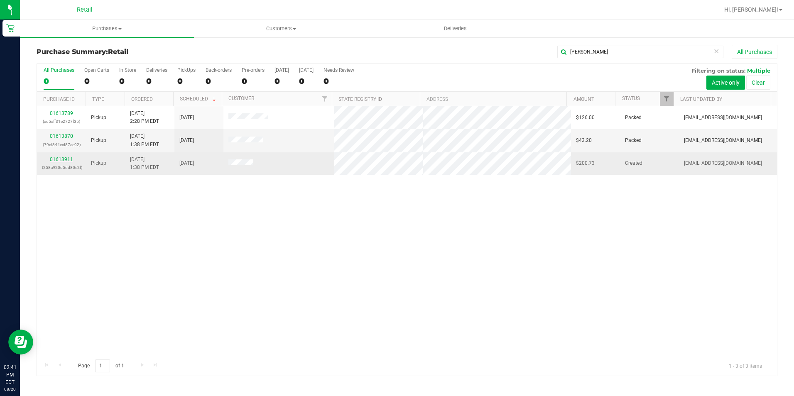
click at [65, 159] on link "01613911" at bounding box center [61, 160] width 23 height 6
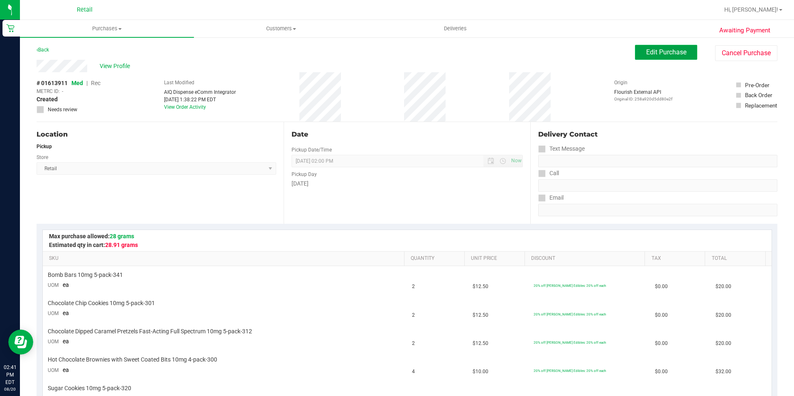
click at [646, 51] on span "Edit Purchase" at bounding box center [666, 52] width 40 height 8
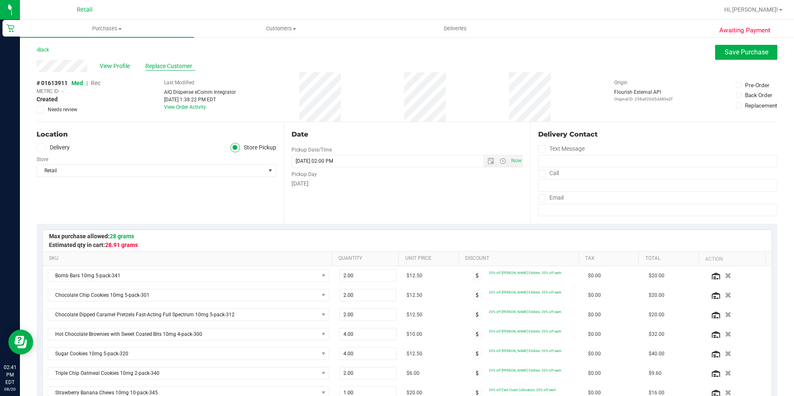
click at [161, 67] on span "Replace Customer" at bounding box center [170, 66] width 50 height 9
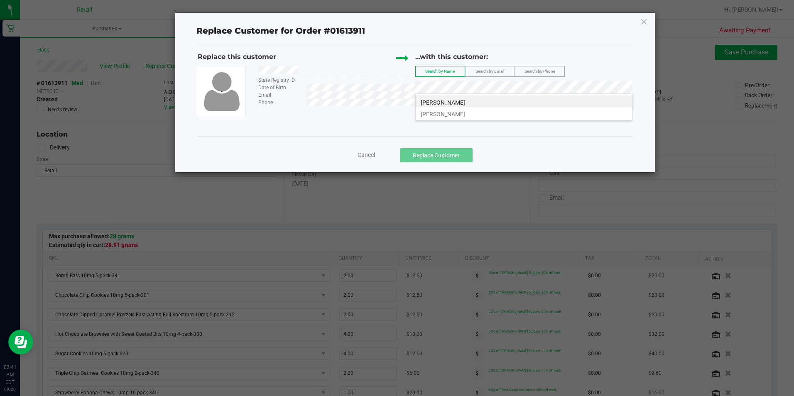
click at [438, 103] on span "[PERSON_NAME]" at bounding box center [443, 102] width 44 height 7
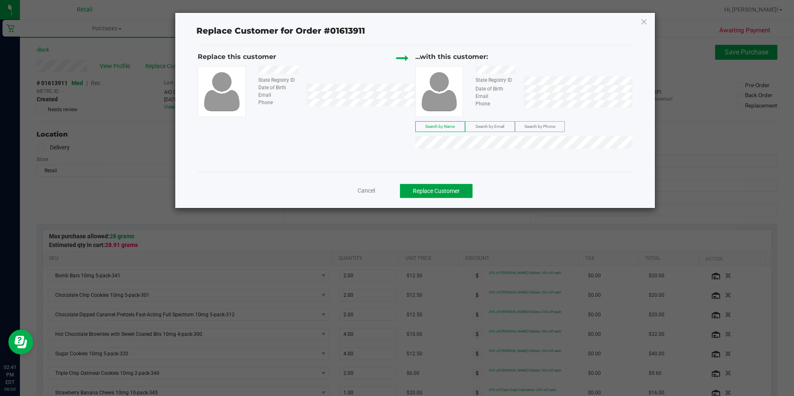
click at [436, 188] on button "Replace Customer" at bounding box center [436, 191] width 73 height 14
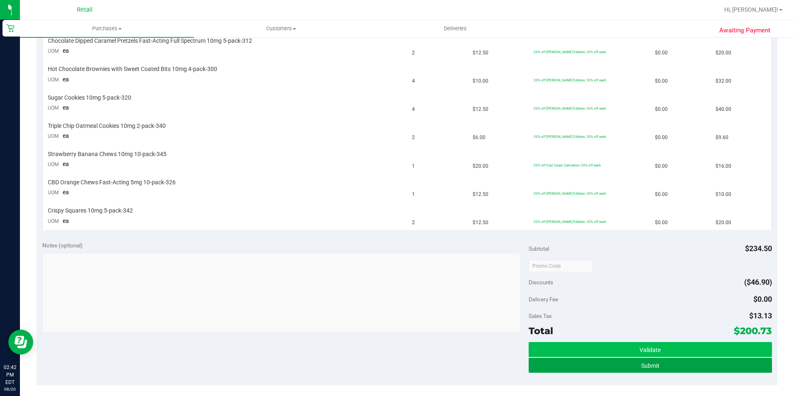
drag, startPoint x: 656, startPoint y: 358, endPoint x: 653, endPoint y: 364, distance: 6.2
click at [654, 359] on button "Submit" at bounding box center [649, 365] width 243 height 15
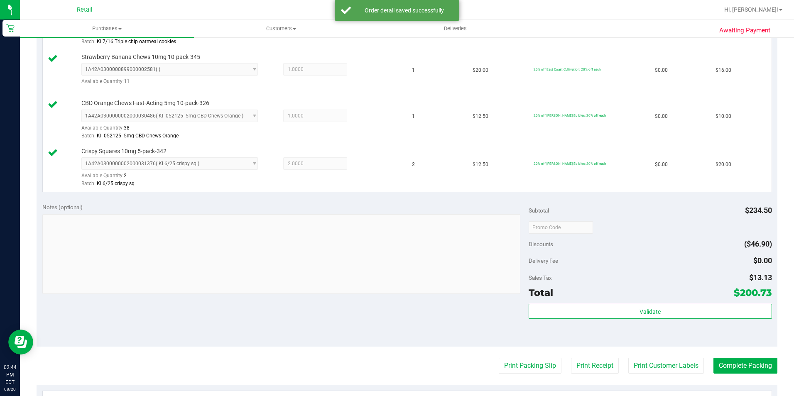
scroll to position [515, 0]
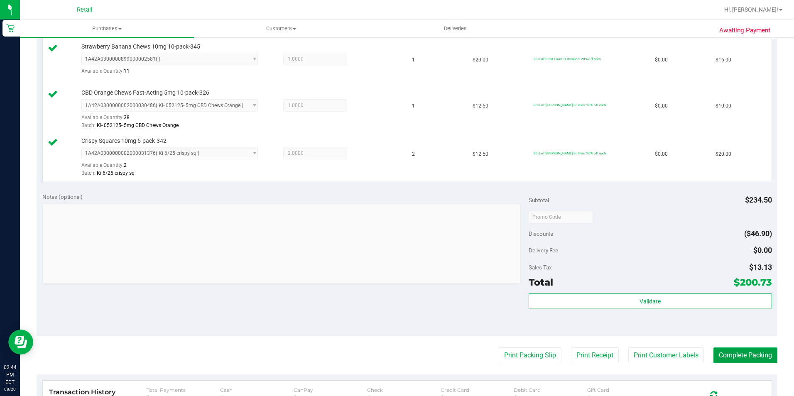
click at [740, 355] on button "Complete Packing" at bounding box center [745, 355] width 64 height 16
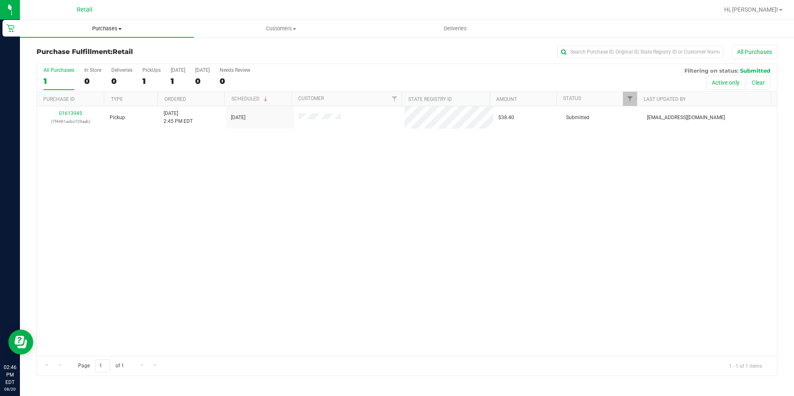
click at [98, 30] on span "Purchases" at bounding box center [107, 28] width 174 height 7
click at [92, 51] on span "Summary of purchases" at bounding box center [62, 49] width 85 height 7
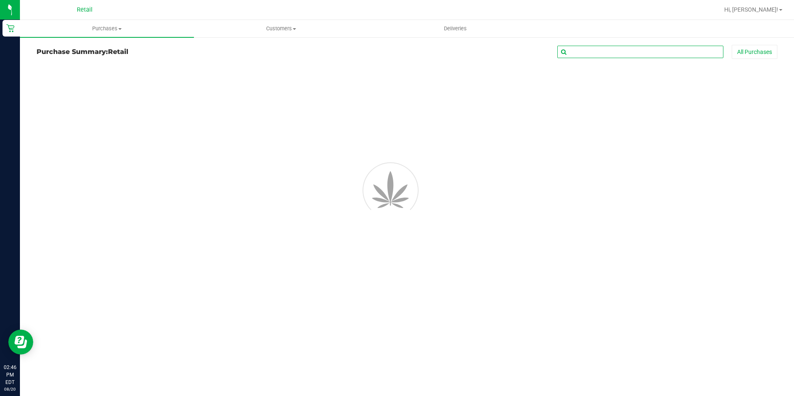
click at [580, 53] on input "text" at bounding box center [640, 52] width 166 height 12
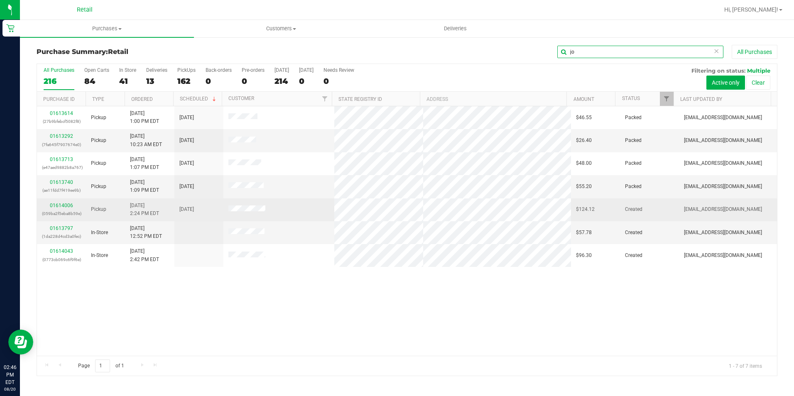
type input "j"
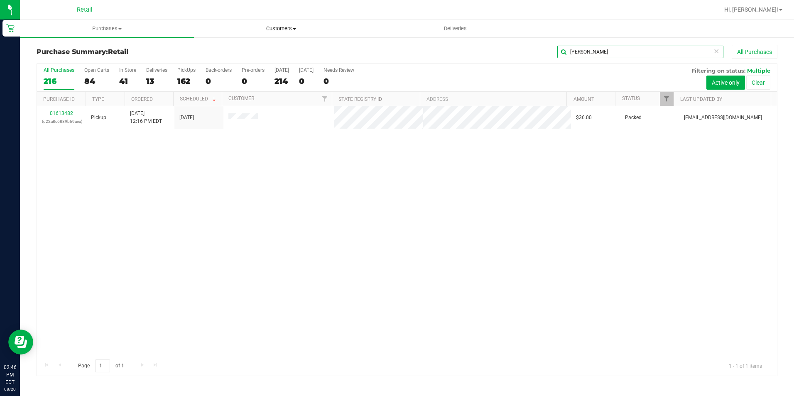
type input "[PERSON_NAME]"
click at [282, 32] on span "Customers" at bounding box center [280, 28] width 173 height 7
click at [252, 51] on span "All customers" at bounding box center [224, 49] width 60 height 7
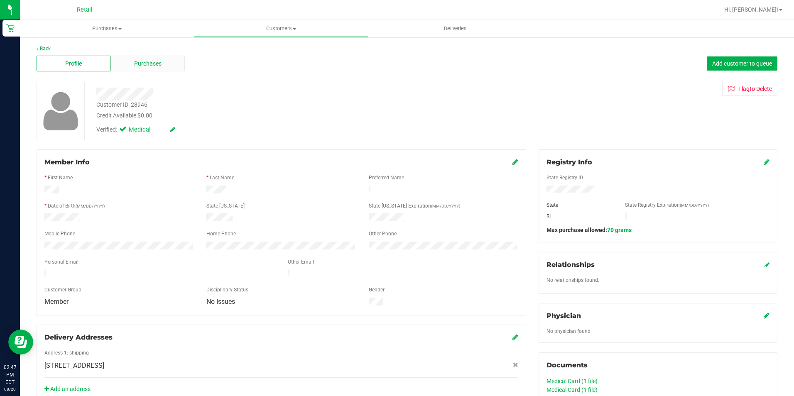
click at [160, 63] on span "Purchases" at bounding box center [147, 63] width 27 height 9
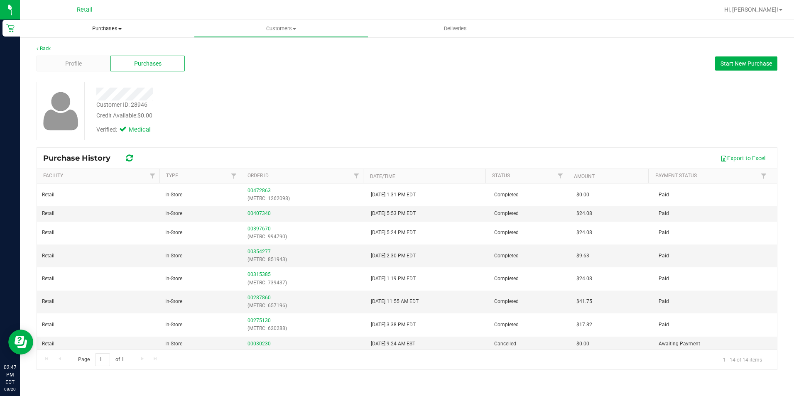
click at [111, 25] on span "Purchases" at bounding box center [107, 28] width 174 height 7
click at [69, 47] on span "Summary of purchases" at bounding box center [62, 49] width 85 height 7
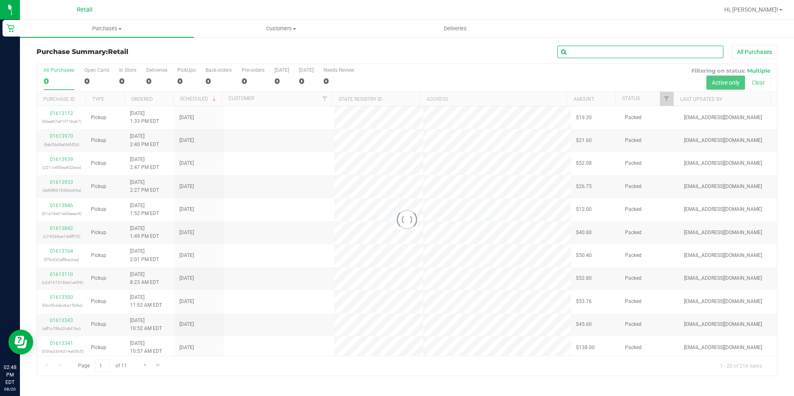
click at [575, 51] on input "text" at bounding box center [640, 52] width 166 height 12
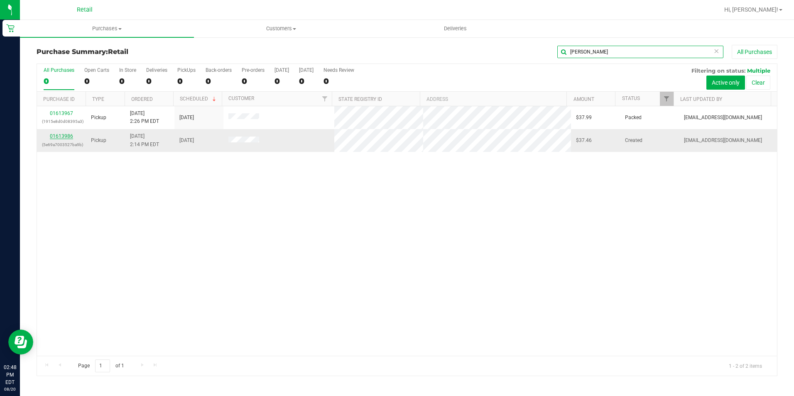
type input "[PERSON_NAME]"
click at [59, 138] on link "01613986" at bounding box center [61, 136] width 23 height 6
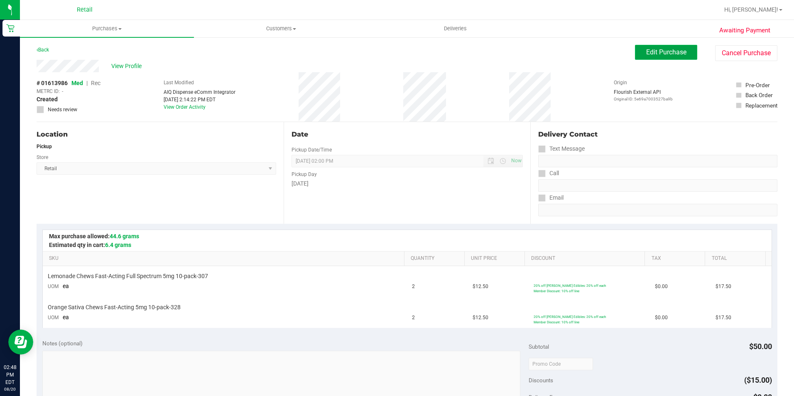
click at [646, 54] on span "Edit Purchase" at bounding box center [666, 52] width 40 height 8
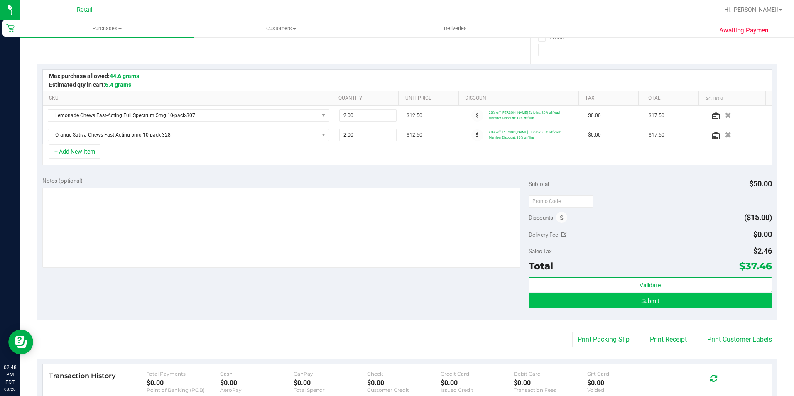
scroll to position [166, 0]
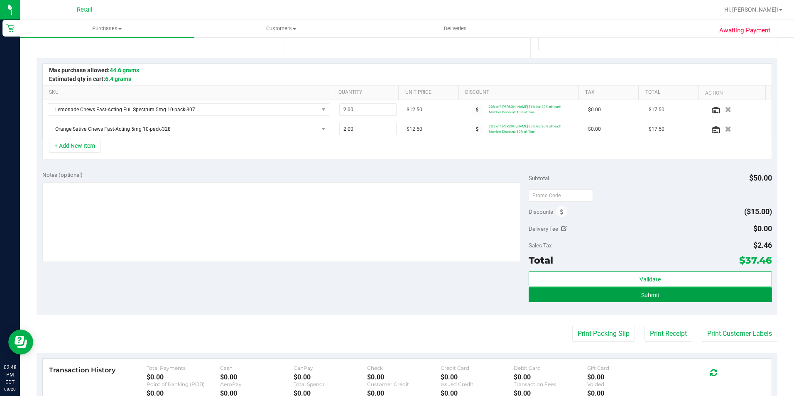
click at [641, 298] on span "Submit" at bounding box center [650, 295] width 18 height 7
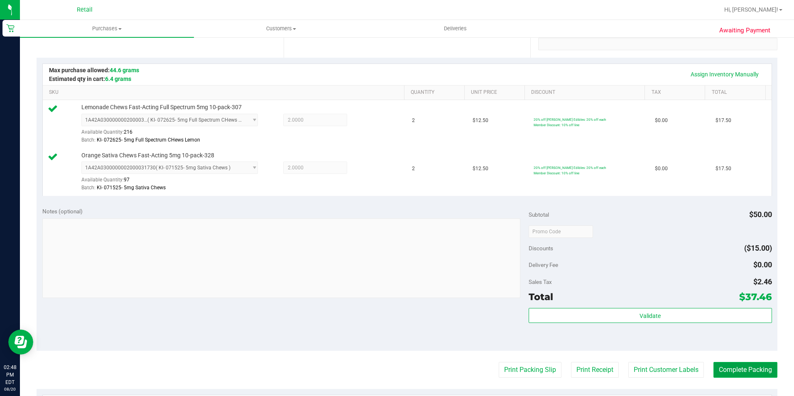
click at [738, 371] on button "Complete Packing" at bounding box center [745, 370] width 64 height 16
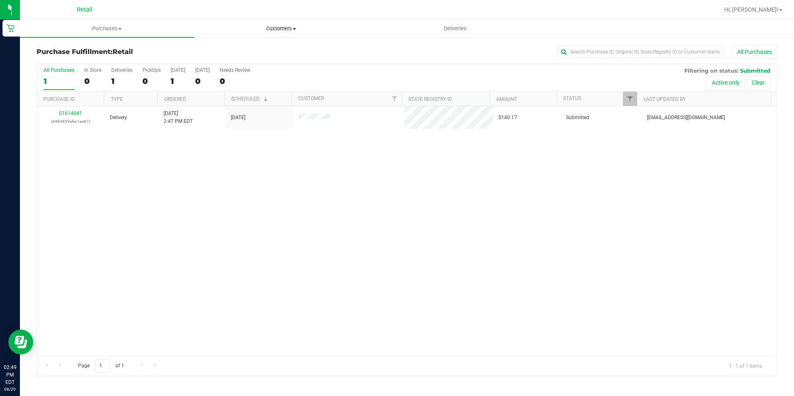
click at [270, 27] on span "Customers" at bounding box center [280, 28] width 173 height 7
click at [247, 49] on span "All customers" at bounding box center [224, 49] width 60 height 7
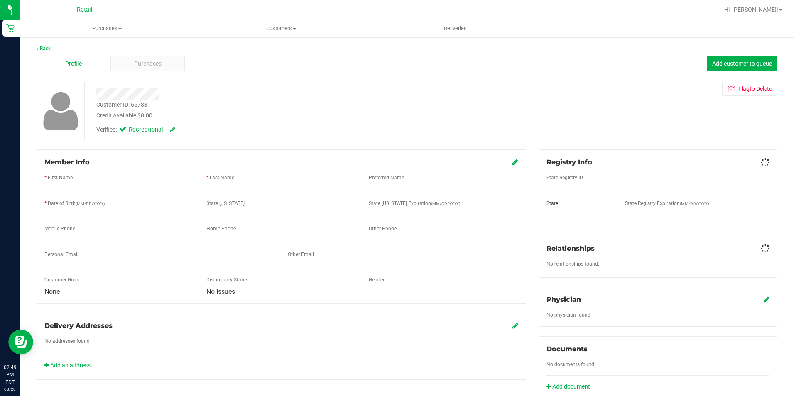
click at [155, 61] on span "Purchases" at bounding box center [147, 63] width 27 height 9
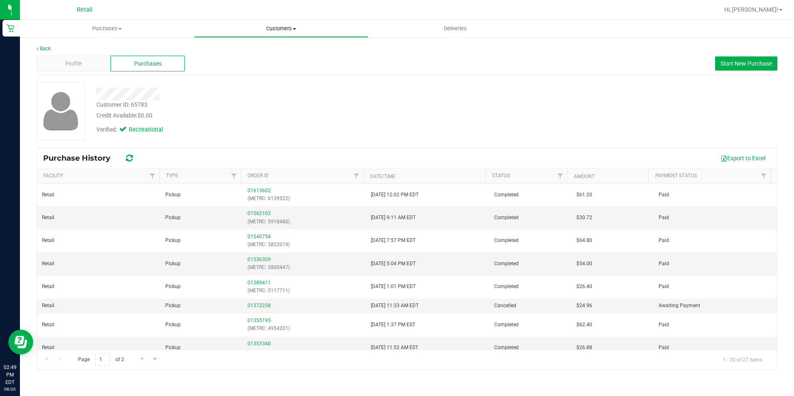
click at [283, 28] on span "Customers" at bounding box center [280, 28] width 173 height 7
click at [256, 46] on li "All customers" at bounding box center [281, 50] width 174 height 10
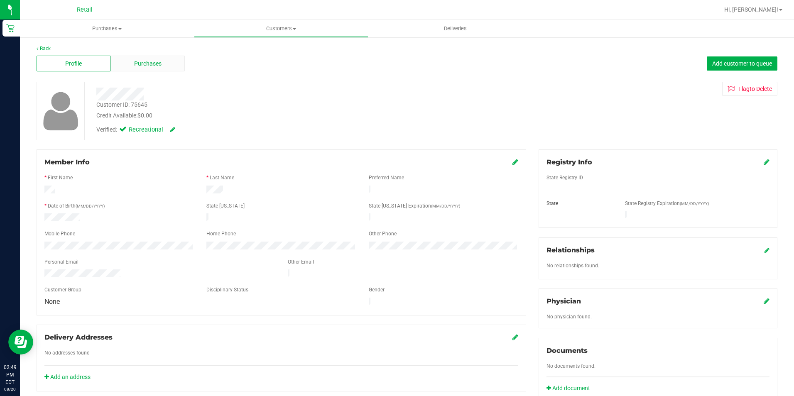
click at [147, 63] on span "Purchases" at bounding box center [147, 63] width 27 height 9
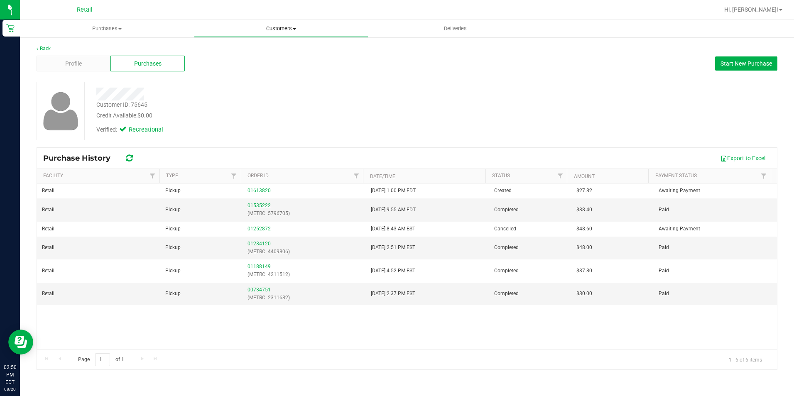
click at [285, 31] on span "Customers" at bounding box center [280, 28] width 173 height 7
click at [264, 53] on li "All customers" at bounding box center [281, 50] width 174 height 10
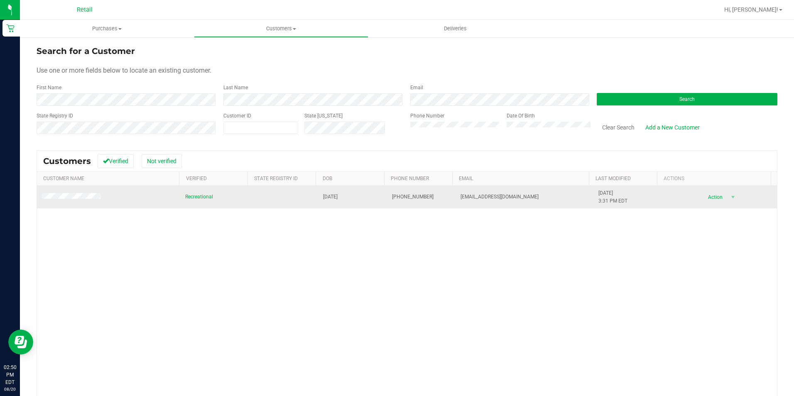
click at [75, 193] on td at bounding box center [108, 197] width 143 height 22
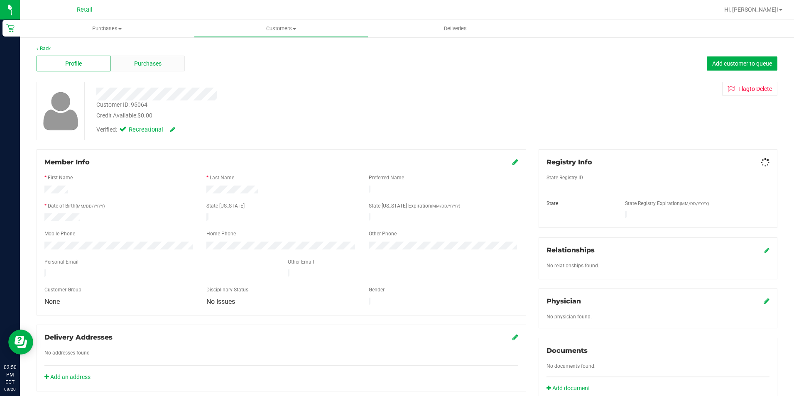
click at [144, 62] on span "Purchases" at bounding box center [147, 63] width 27 height 9
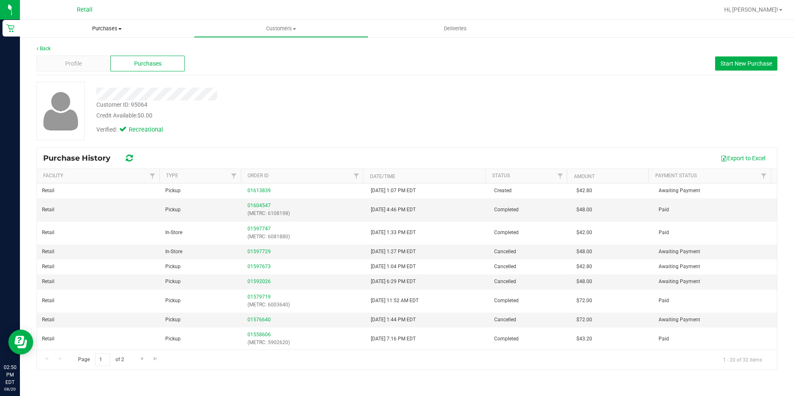
click at [103, 27] on span "Purchases" at bounding box center [107, 28] width 174 height 7
click at [96, 45] on li "Summary of purchases" at bounding box center [107, 50] width 174 height 10
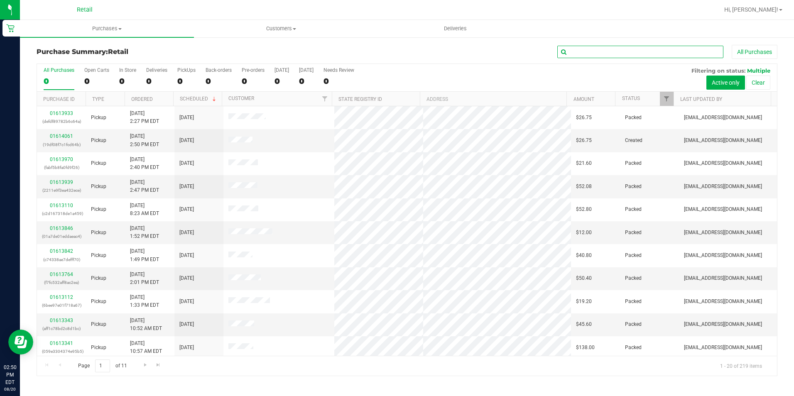
click at [573, 54] on input "text" at bounding box center [640, 52] width 166 height 12
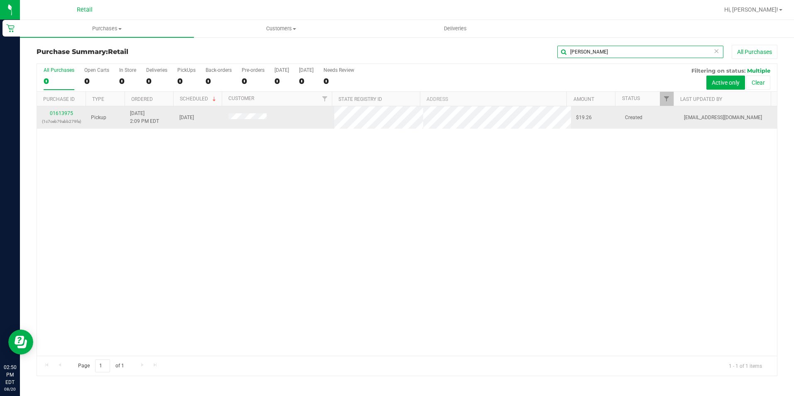
type input "[PERSON_NAME]"
click at [65, 108] on td "01613975 (1c7ceb79abb279fa)" at bounding box center [61, 117] width 49 height 22
click at [66, 116] on div "01613975 (1c7ceb79abb279fa)" at bounding box center [61, 118] width 39 height 16
click at [62, 109] on td "01613975 (1c7ceb79abb279fa)" at bounding box center [61, 117] width 49 height 22
click at [63, 115] on link "01613975" at bounding box center [61, 113] width 23 height 6
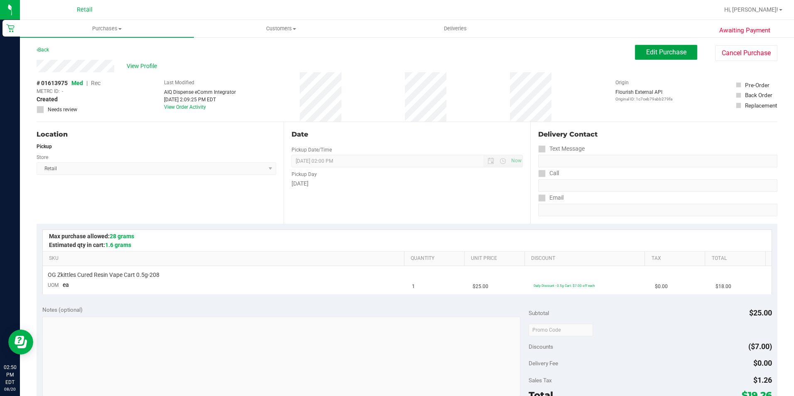
click at [656, 51] on span "Edit Purchase" at bounding box center [666, 52] width 40 height 8
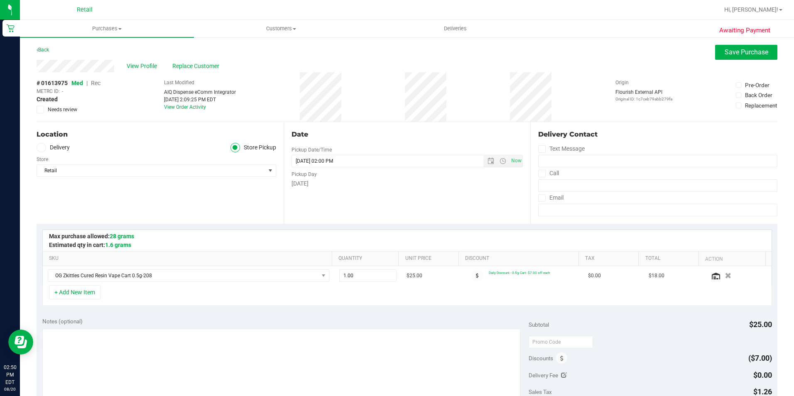
click at [98, 83] on span "Rec" at bounding box center [96, 83] width 10 height 7
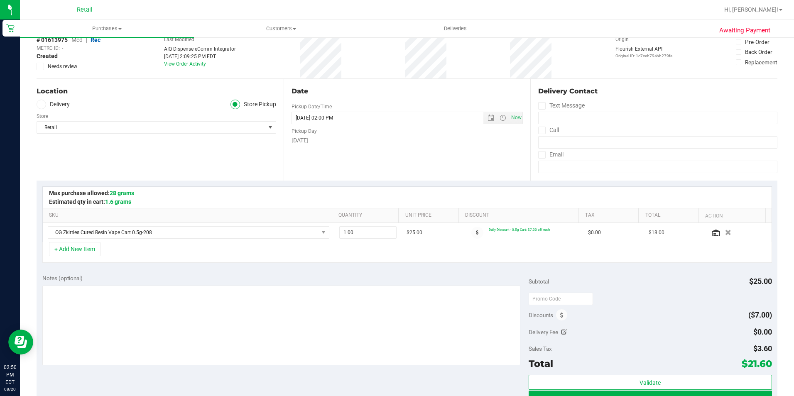
scroll to position [83, 0]
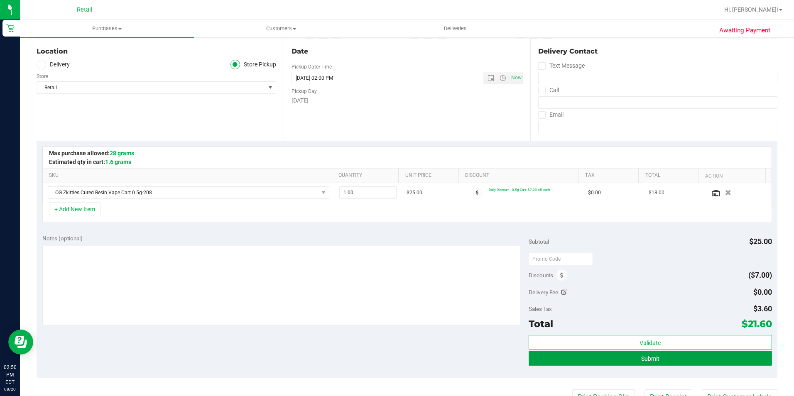
click at [639, 363] on button "Submit" at bounding box center [649, 358] width 243 height 15
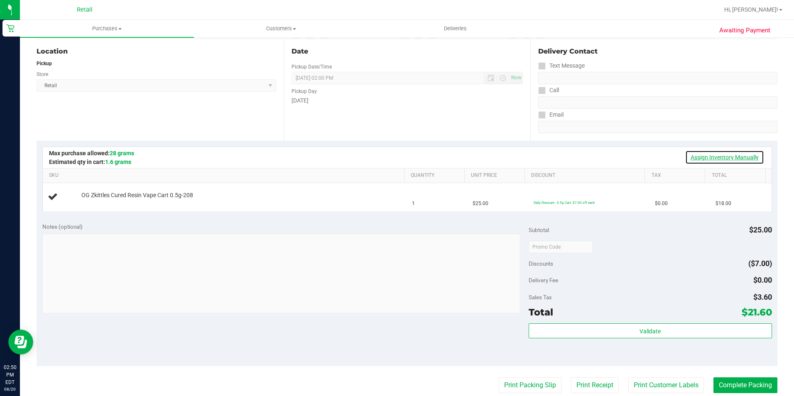
click at [717, 161] on link "Assign Inventory Manually" at bounding box center [724, 157] width 79 height 14
click at [96, 204] on div "Add Package" at bounding box center [240, 201] width 319 height 8
click at [99, 201] on link "Add Package" at bounding box center [96, 201] width 30 height 6
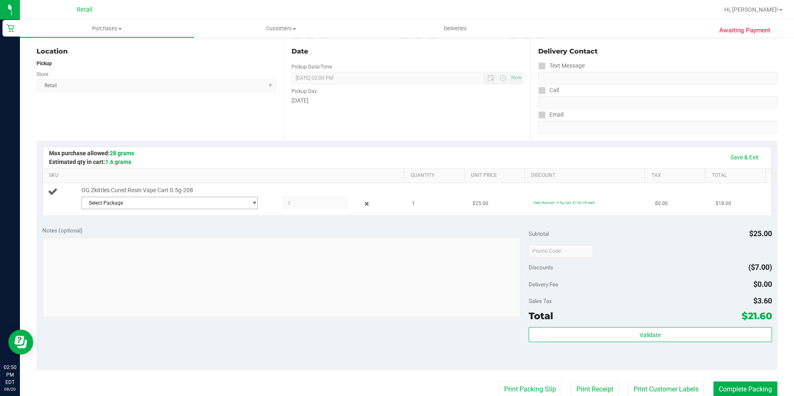
click at [169, 203] on span "Select Package" at bounding box center [165, 203] width 166 height 12
click at [168, 230] on span at bounding box center [167, 221] width 173 height 20
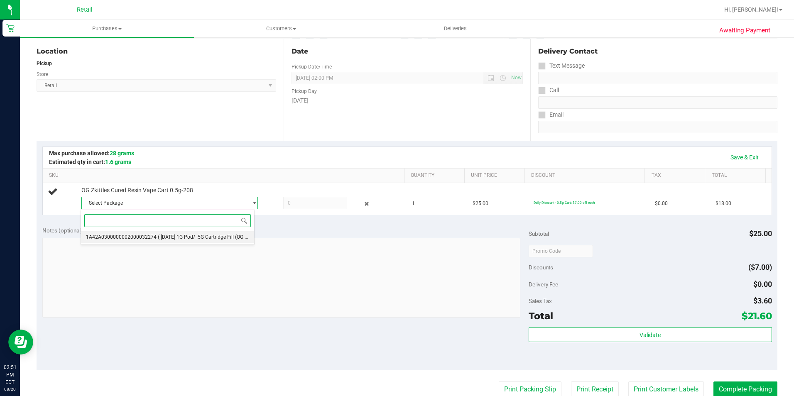
click at [170, 237] on span "( [DATE] 1G Pod/ .5G Cartridge Fill (OG Zkittl )" at bounding box center [208, 237] width 101 height 6
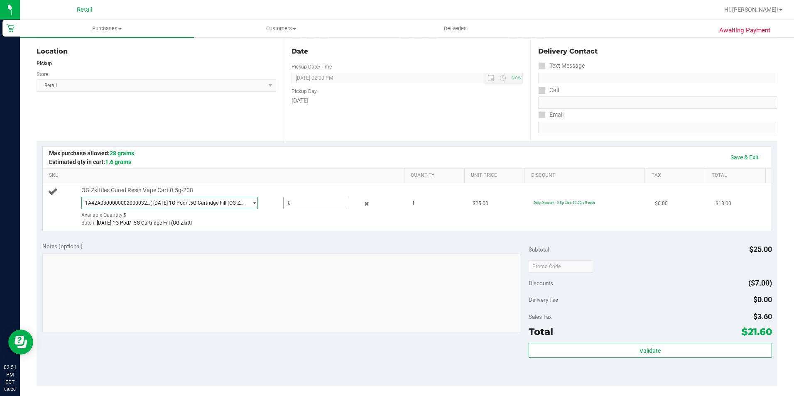
click at [300, 198] on span at bounding box center [315, 203] width 64 height 12
type input "1"
click at [739, 157] on link "Save & Exit" at bounding box center [744, 157] width 39 height 14
type input "1.0000"
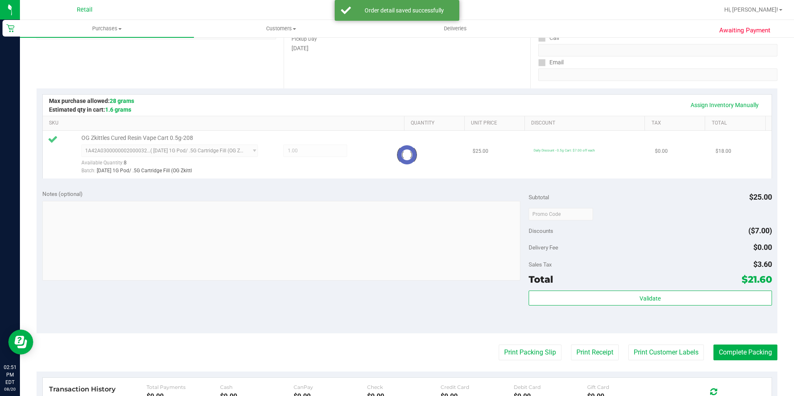
scroll to position [208, 0]
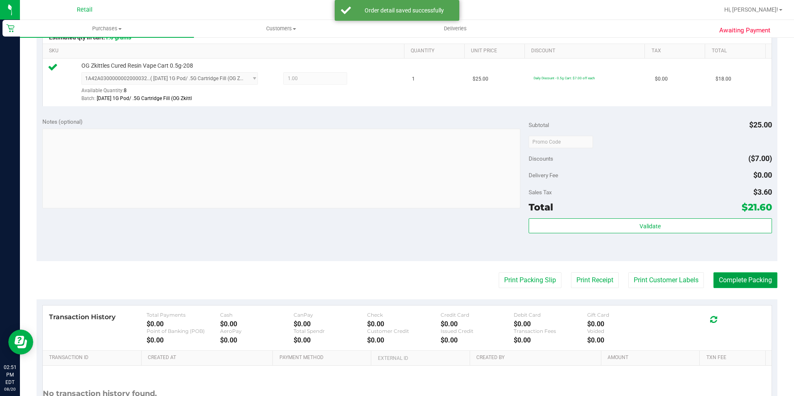
click at [725, 281] on button "Complete Packing" at bounding box center [745, 280] width 64 height 16
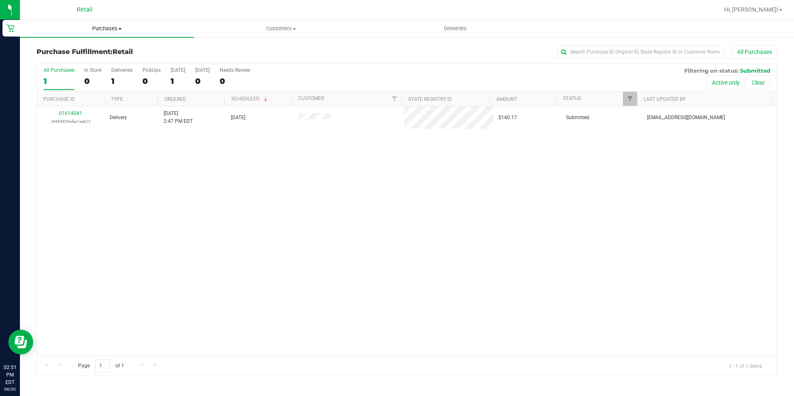
click at [113, 30] on span "Purchases" at bounding box center [107, 28] width 174 height 7
click at [95, 48] on span "Summary of purchases" at bounding box center [62, 49] width 85 height 7
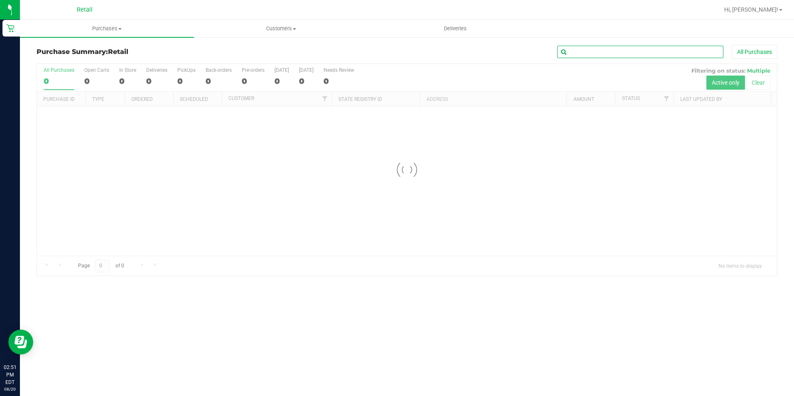
click at [619, 47] on input "text" at bounding box center [640, 52] width 166 height 12
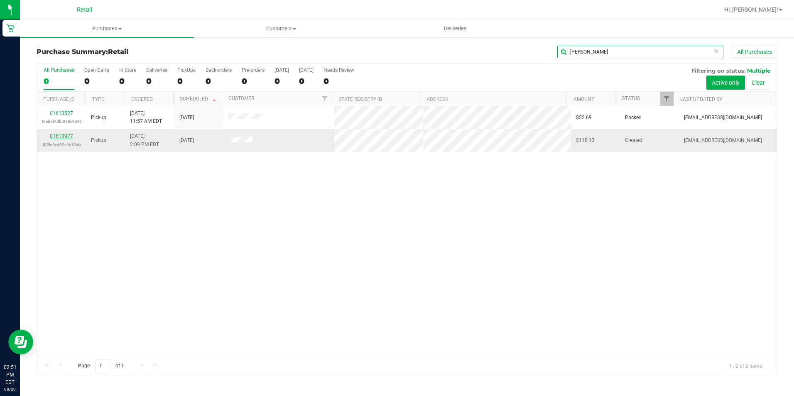
type input "[PERSON_NAME]"
click at [61, 134] on link "01613977" at bounding box center [61, 136] width 23 height 6
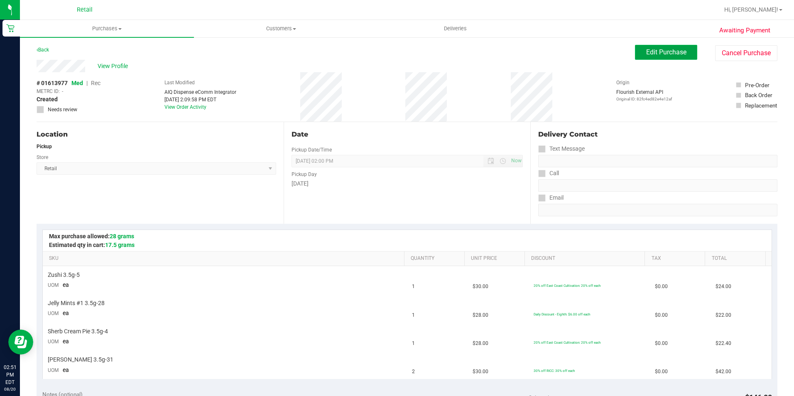
click at [639, 56] on button "Edit Purchase" at bounding box center [666, 52] width 62 height 15
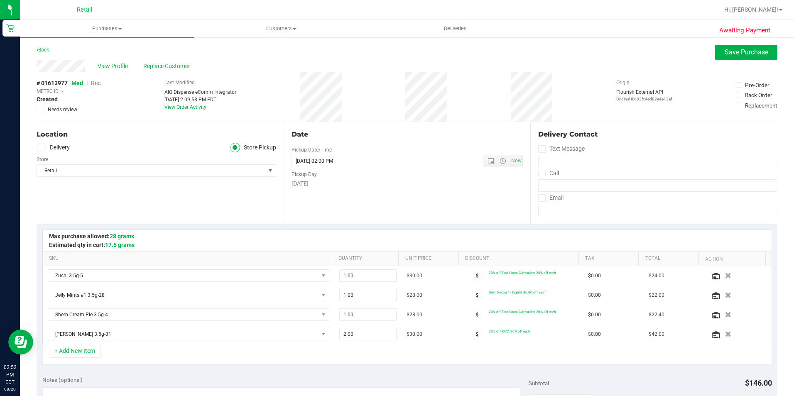
click at [95, 81] on span "Rec" at bounding box center [96, 83] width 10 height 7
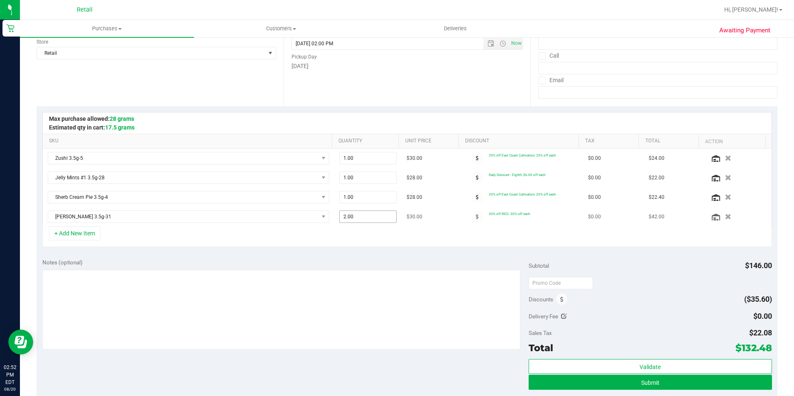
scroll to position [125, 0]
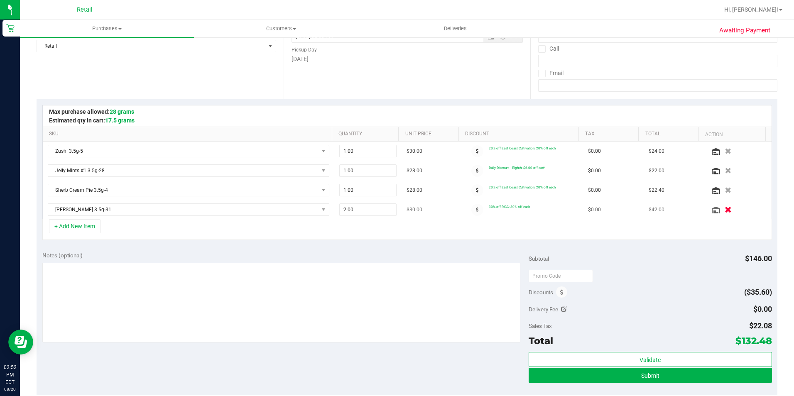
click at [724, 211] on icon "button" at bounding box center [727, 210] width 7 height 6
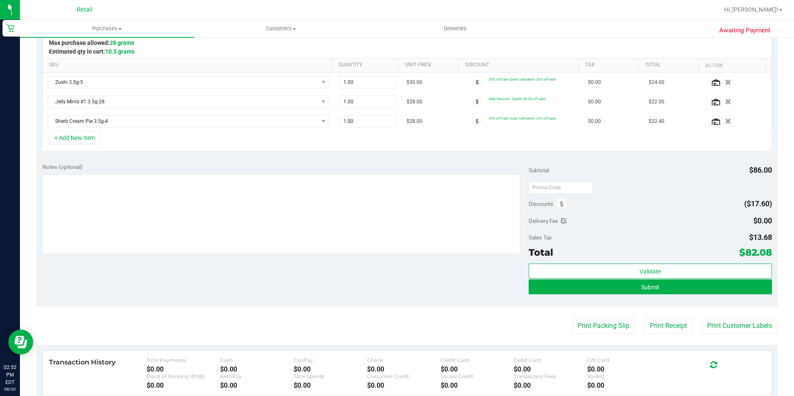
scroll to position [208, 0]
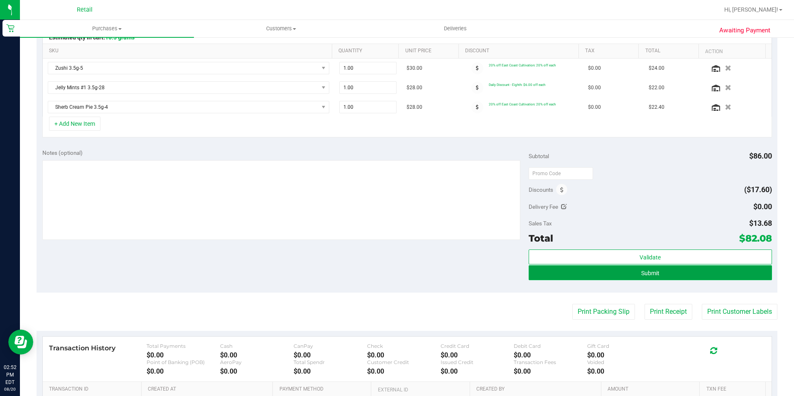
click at [677, 275] on button "Submit" at bounding box center [649, 272] width 243 height 15
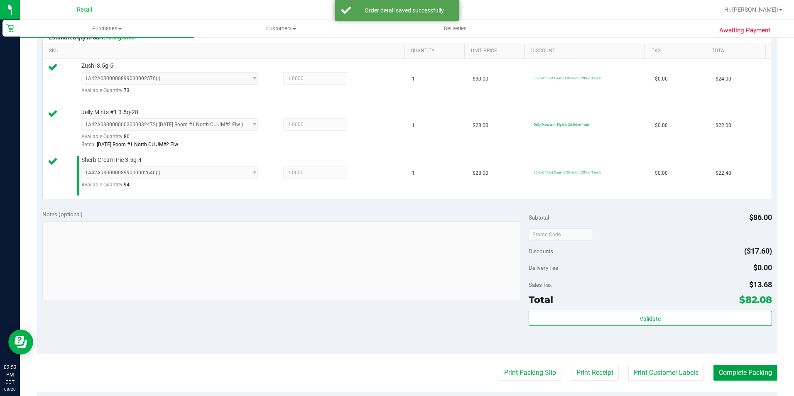
click at [723, 367] on button "Complete Packing" at bounding box center [745, 373] width 64 height 16
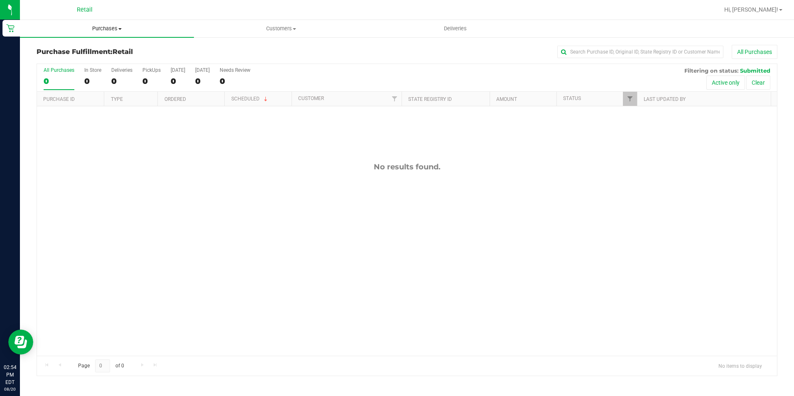
click at [101, 27] on span "Purchases" at bounding box center [107, 28] width 174 height 7
click at [103, 51] on span "Summary of purchases" at bounding box center [62, 49] width 85 height 7
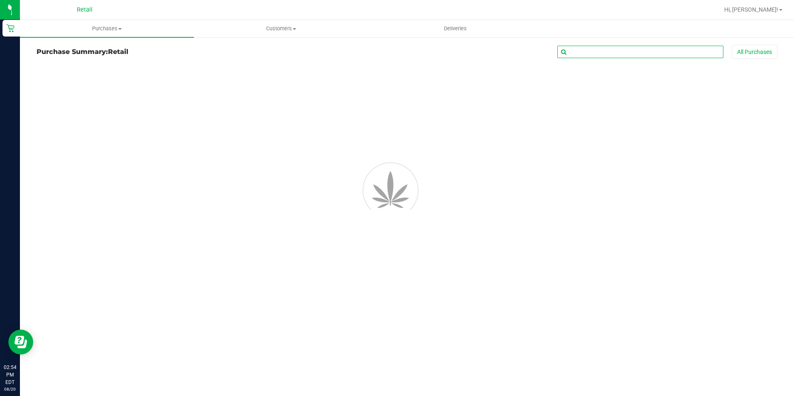
click at [576, 48] on input "text" at bounding box center [640, 52] width 166 height 12
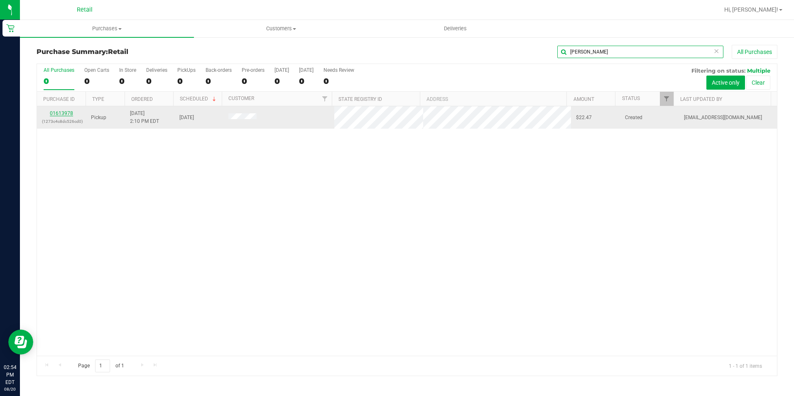
type input "[PERSON_NAME]"
click at [70, 114] on link "01613978" at bounding box center [61, 113] width 23 height 6
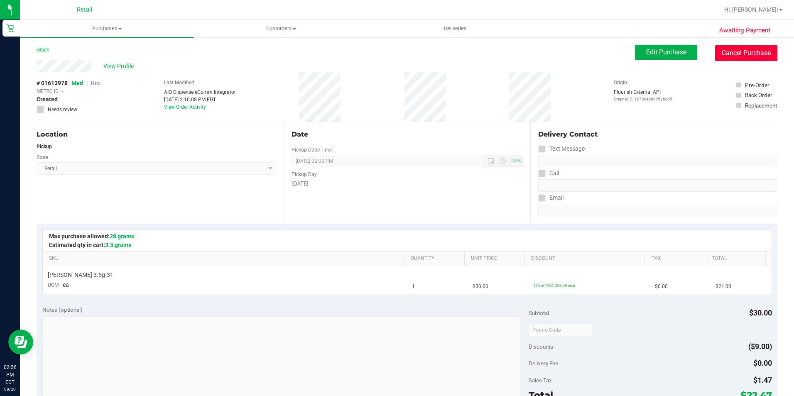
drag, startPoint x: 730, startPoint y: 53, endPoint x: 433, endPoint y: 52, distance: 296.4
click at [730, 53] on button "Cancel Purchase" at bounding box center [746, 53] width 62 height 16
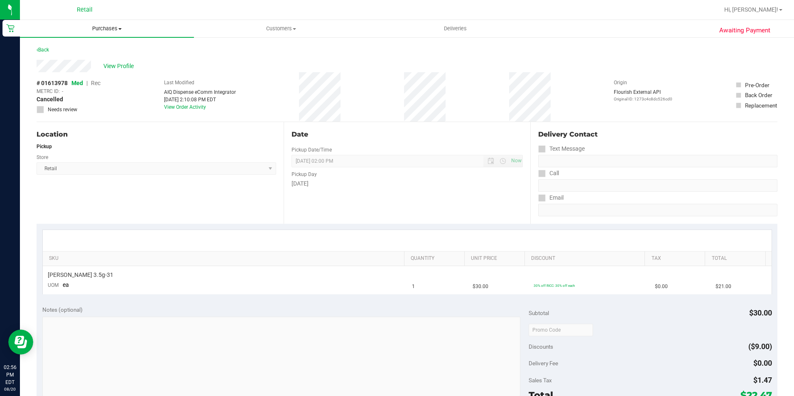
click at [101, 28] on span "Purchases" at bounding box center [107, 28] width 174 height 7
click at [81, 54] on li "Summary of purchases" at bounding box center [107, 50] width 174 height 10
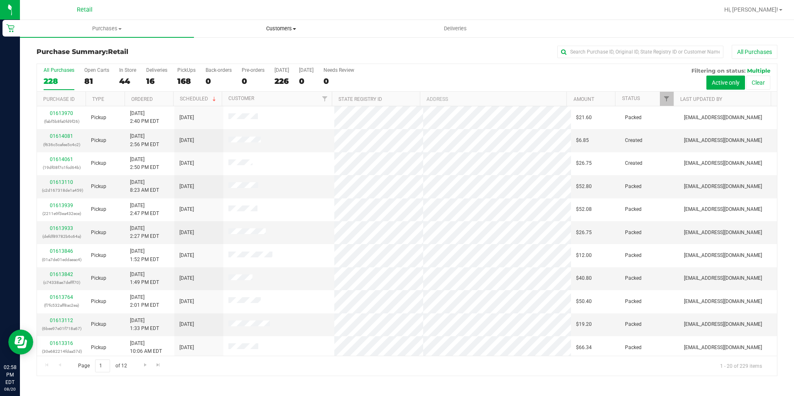
click at [283, 26] on span "Customers" at bounding box center [280, 28] width 173 height 7
click at [590, 44] on div "Purchase Summary: Retail All Purchases All Purchases 228 Open Carts 81 In Store…" at bounding box center [407, 211] width 774 height 348
click at [591, 52] on input "text" at bounding box center [640, 52] width 166 height 12
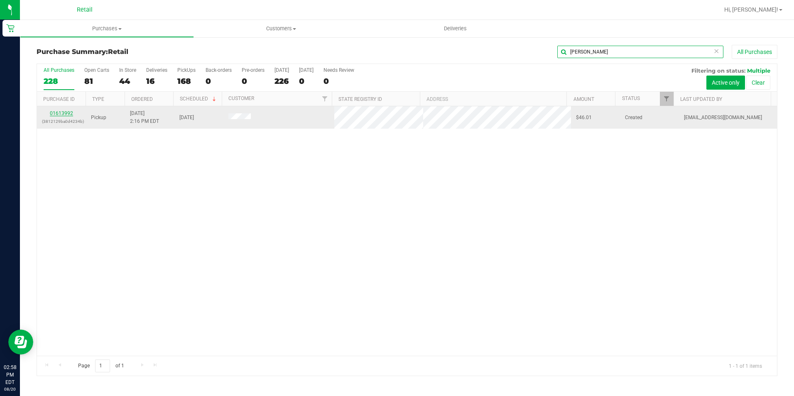
type input "[PERSON_NAME]"
click at [65, 113] on link "01613992" at bounding box center [61, 113] width 23 height 6
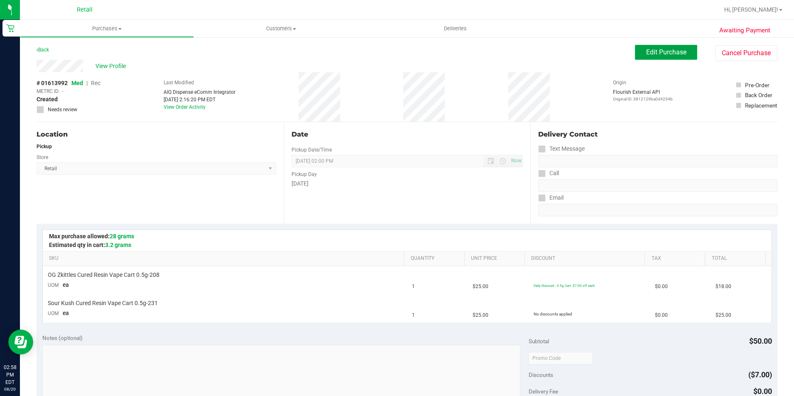
click at [646, 49] on span "Edit Purchase" at bounding box center [666, 52] width 40 height 8
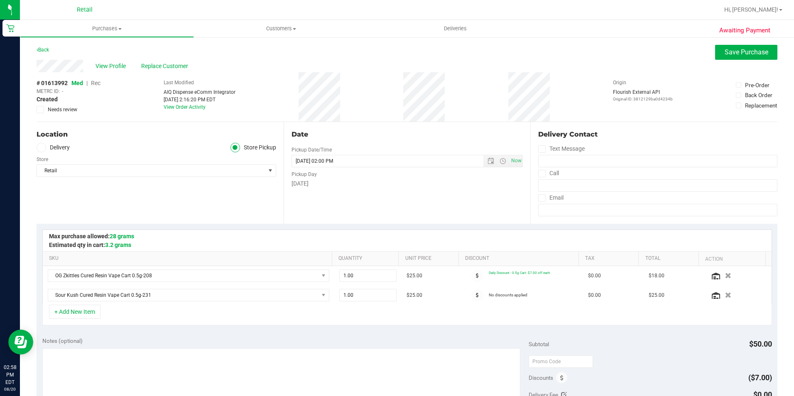
click at [99, 82] on span "Rec" at bounding box center [96, 83] width 10 height 7
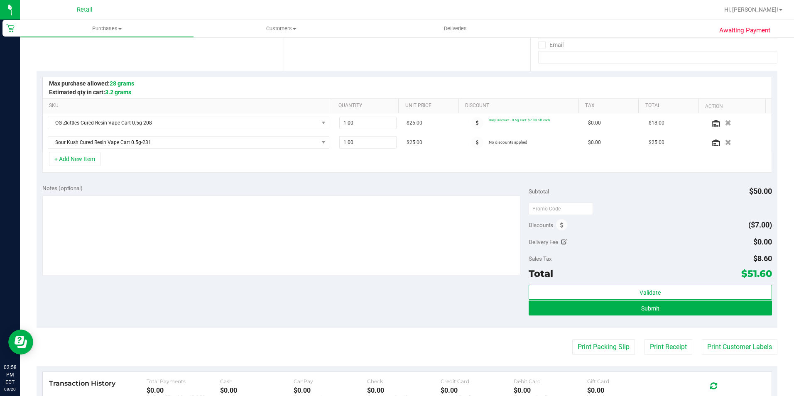
scroll to position [166, 0]
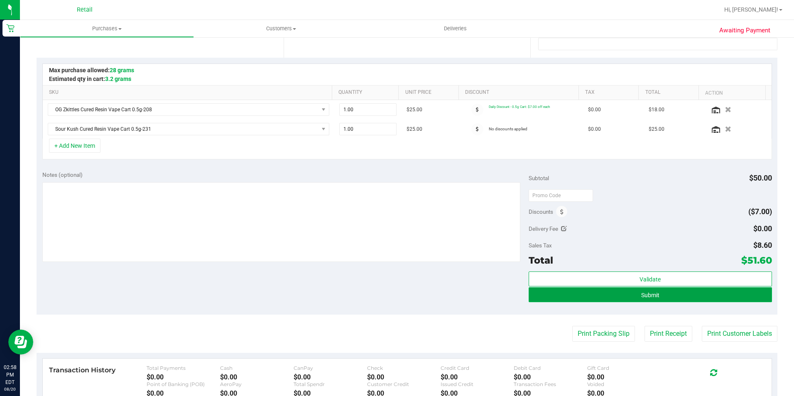
click at [617, 293] on button "Submit" at bounding box center [649, 294] width 243 height 15
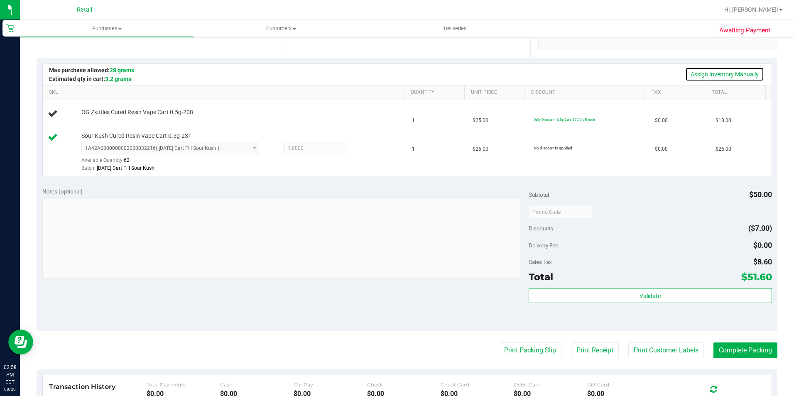
click at [705, 77] on link "Assign Inventory Manually" at bounding box center [724, 74] width 79 height 14
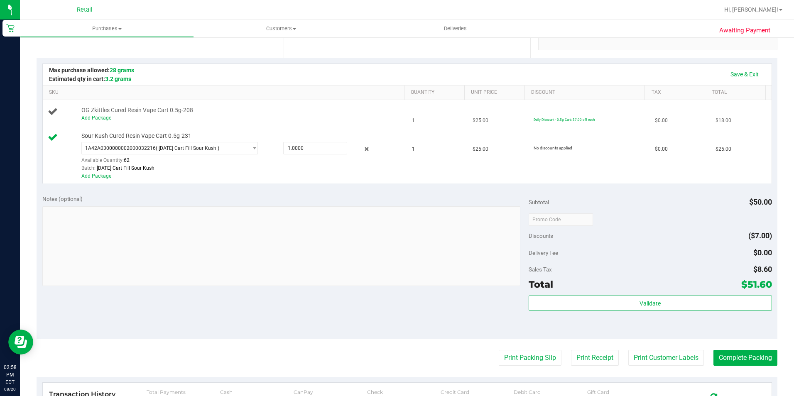
click at [96, 121] on div "Add Package" at bounding box center [240, 118] width 319 height 8
click at [97, 118] on link "Add Package" at bounding box center [96, 118] width 30 height 6
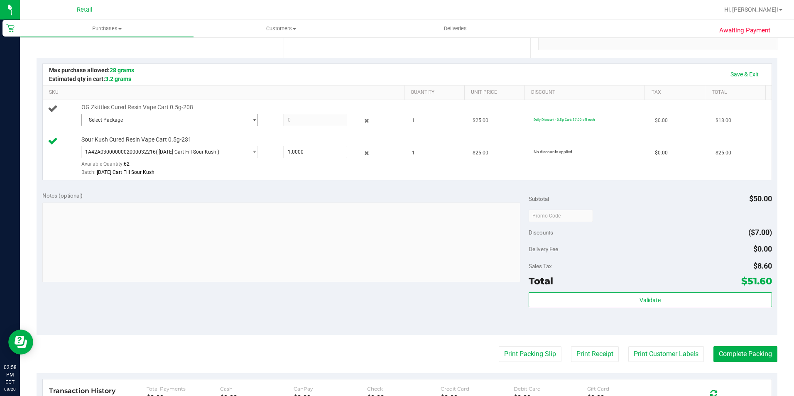
click at [165, 123] on span "Select Package" at bounding box center [165, 120] width 166 height 12
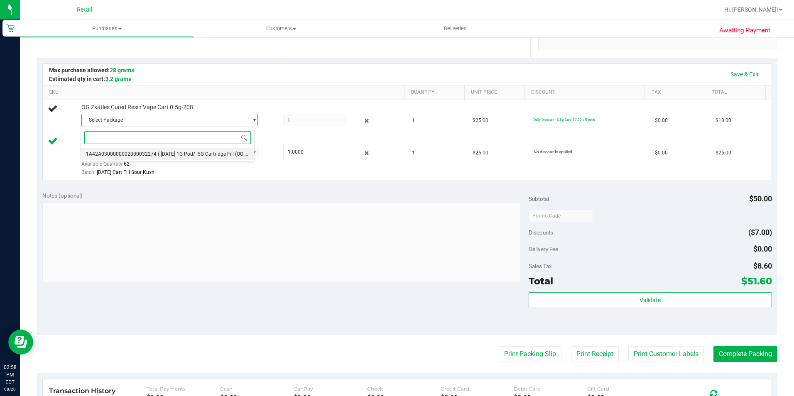
click at [170, 156] on span "( [DATE] 1G Pod/ .5G Cartridge Fill (OG Zkittl )" at bounding box center [208, 154] width 101 height 6
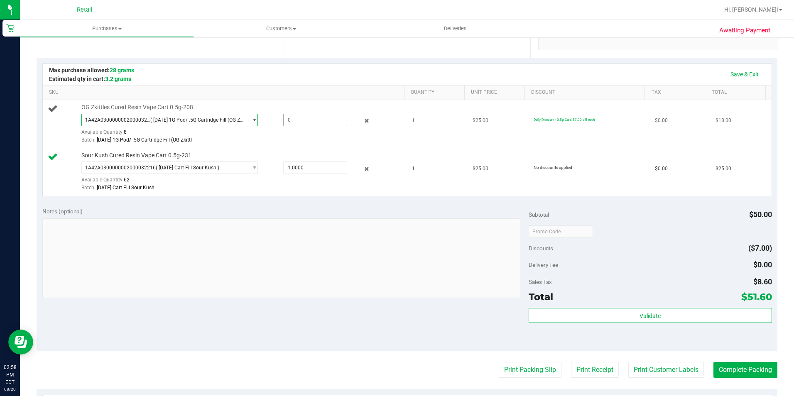
click at [311, 117] on span at bounding box center [315, 120] width 64 height 12
type input "1"
type input "1.0000"
click at [741, 71] on link "Save & Exit" at bounding box center [744, 74] width 39 height 14
click at [740, 375] on button "Complete Packing" at bounding box center [745, 370] width 64 height 16
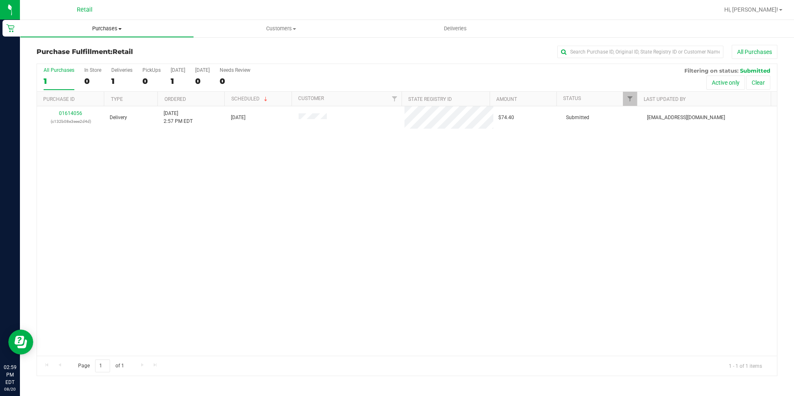
drag, startPoint x: 102, startPoint y: 32, endPoint x: 97, endPoint y: 38, distance: 7.4
click at [102, 32] on span "Purchases" at bounding box center [106, 28] width 173 height 7
click at [92, 47] on span "Summary of purchases" at bounding box center [62, 49] width 85 height 7
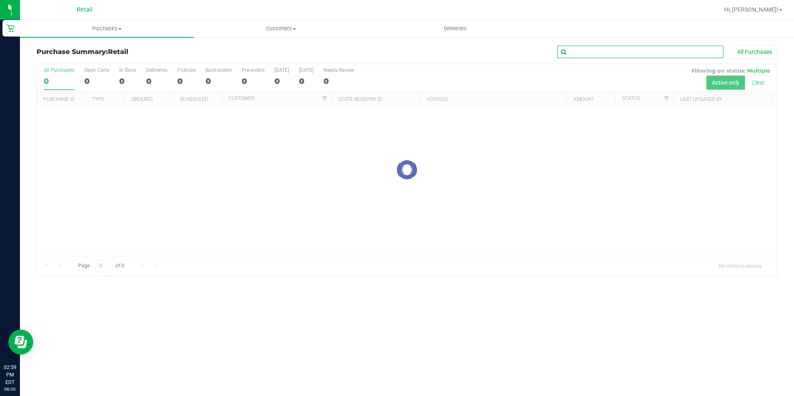
click at [587, 54] on input "text" at bounding box center [640, 52] width 166 height 12
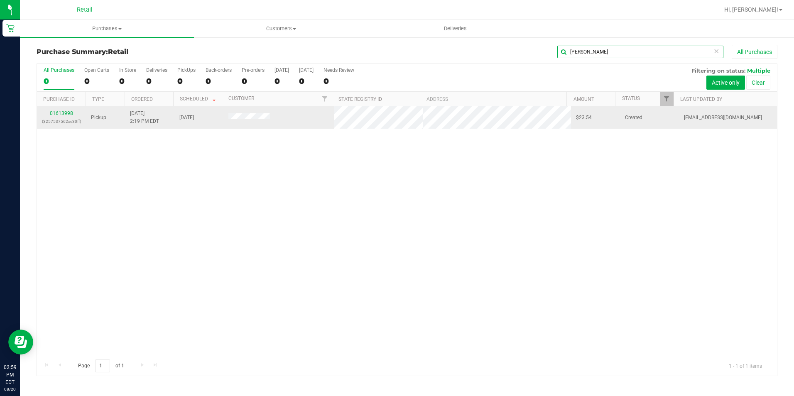
type input "[PERSON_NAME]"
click at [56, 115] on link "01613998" at bounding box center [61, 113] width 23 height 6
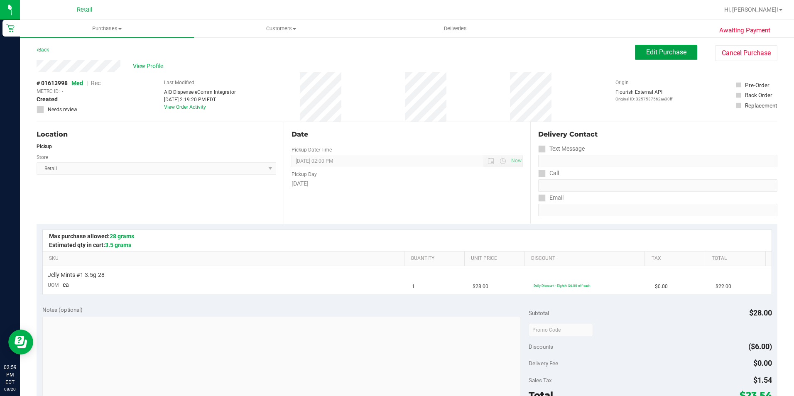
click at [654, 58] on button "Edit Purchase" at bounding box center [666, 52] width 62 height 15
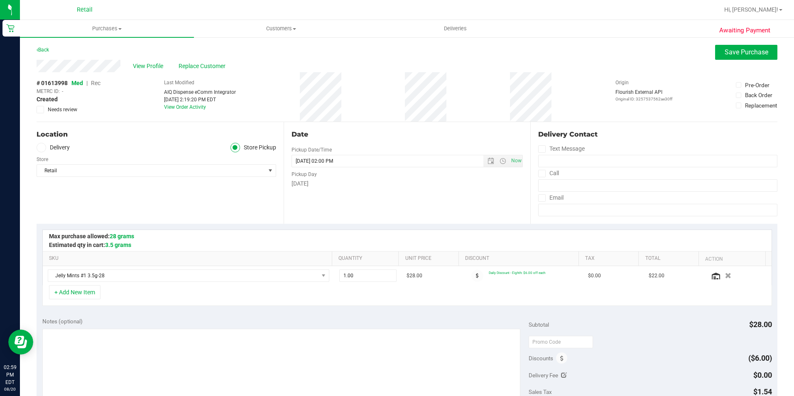
drag, startPoint x: 89, startPoint y: 83, endPoint x: 97, endPoint y: 83, distance: 8.3
click at [97, 83] on span "Rec" at bounding box center [96, 83] width 10 height 7
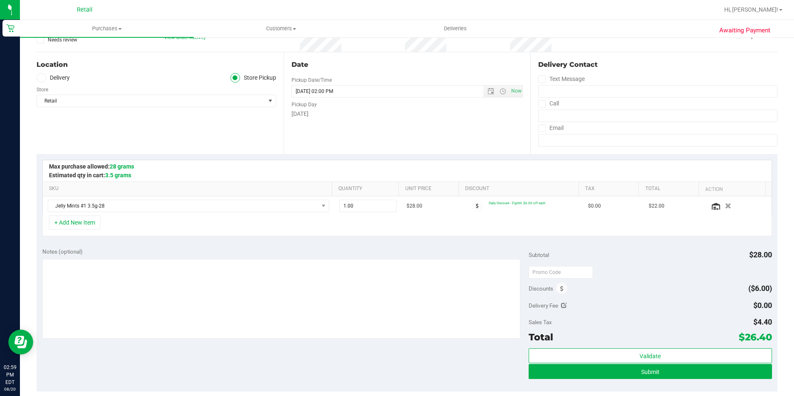
scroll to position [83, 0]
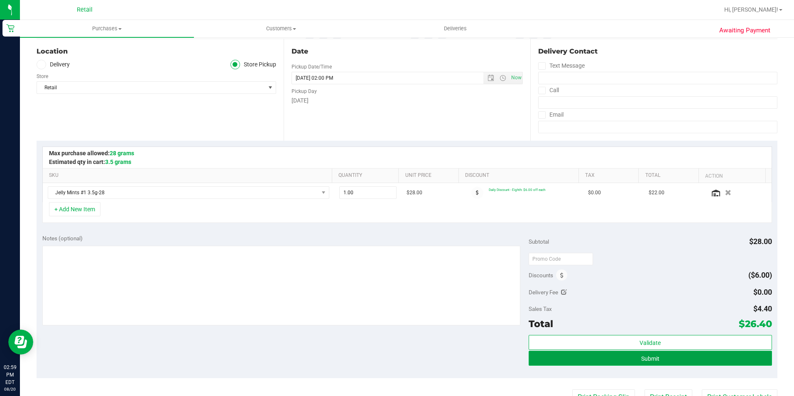
click at [653, 362] on button "Submit" at bounding box center [649, 358] width 243 height 15
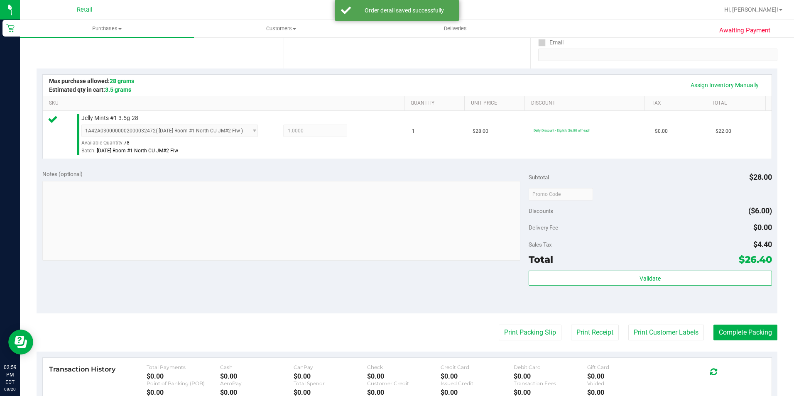
scroll to position [166, 0]
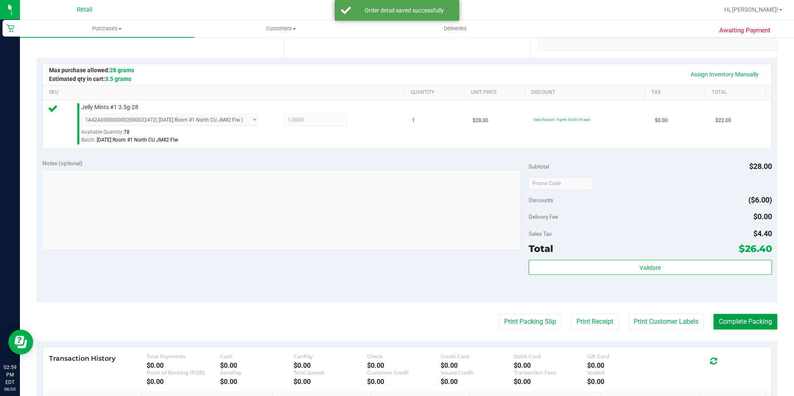
click at [714, 327] on button "Complete Packing" at bounding box center [745, 322] width 64 height 16
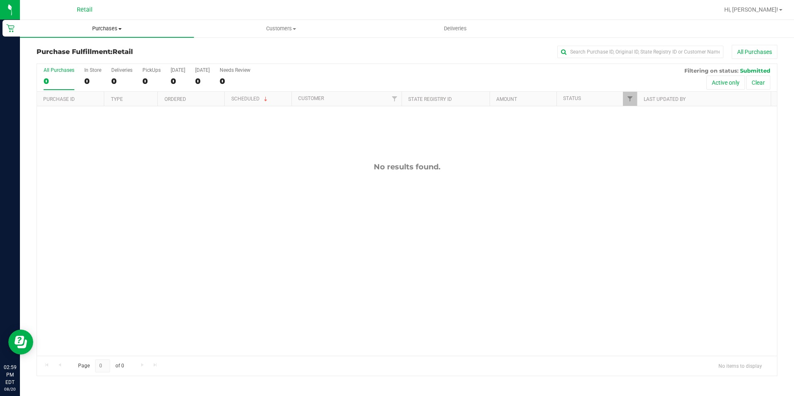
click at [88, 26] on span "Purchases" at bounding box center [107, 28] width 174 height 7
click at [58, 43] on ul "Summary of purchases Fulfillment All purchases" at bounding box center [107, 60] width 174 height 45
click at [95, 29] on span "Purchases" at bounding box center [107, 28] width 174 height 7
click at [65, 49] on span "Summary of purchases" at bounding box center [62, 49] width 85 height 7
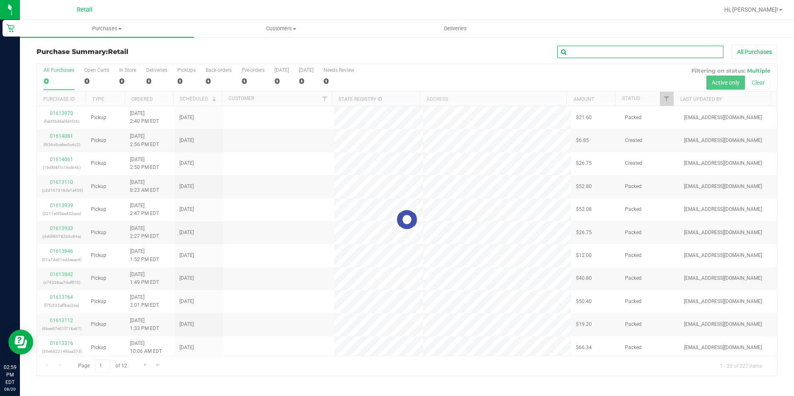
click at [585, 47] on input "text" at bounding box center [640, 52] width 166 height 12
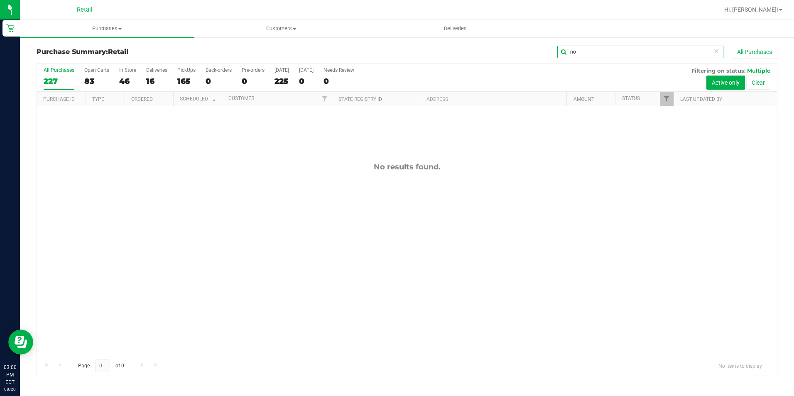
type input "n"
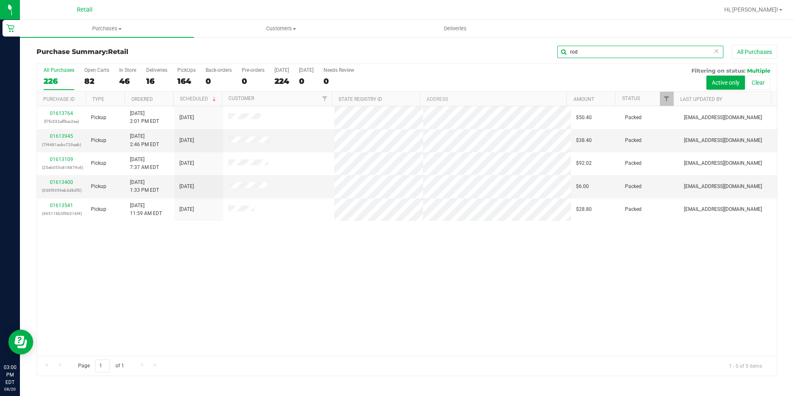
type input "rod"
click at [274, 21] on uib-tab-heading "Customers All customers Add a new customer All physicians" at bounding box center [280, 28] width 173 height 17
click at [235, 51] on span "All customers" at bounding box center [224, 49] width 60 height 7
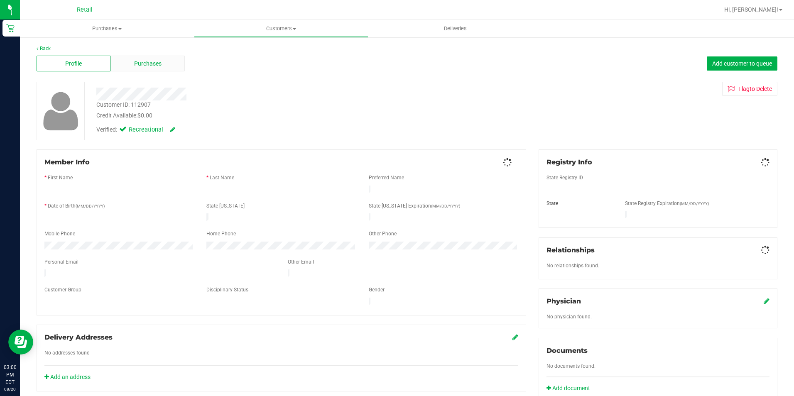
click at [180, 58] on div "Purchases" at bounding box center [147, 64] width 74 height 16
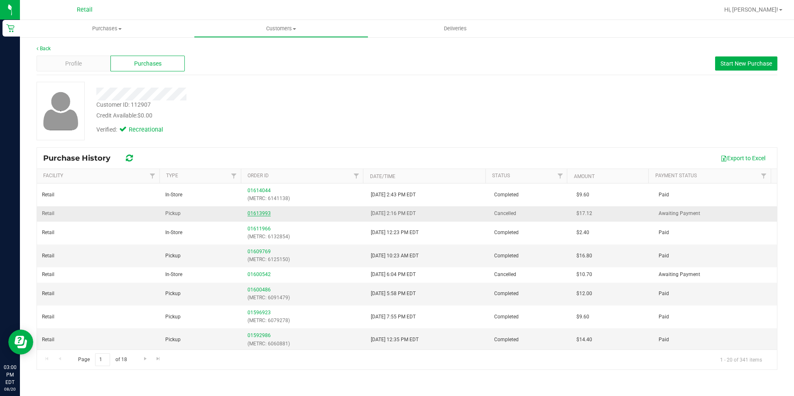
click at [264, 213] on link "01613993" at bounding box center [258, 213] width 23 height 6
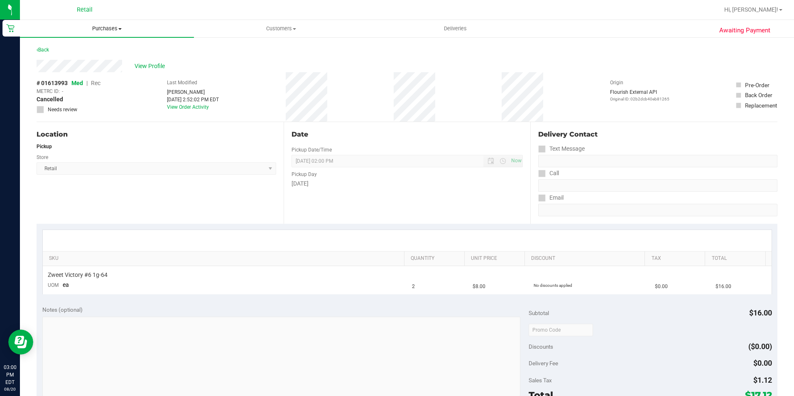
click at [109, 25] on span "Purchases" at bounding box center [107, 28] width 174 height 7
click at [74, 58] on li "Fulfillment" at bounding box center [107, 60] width 174 height 10
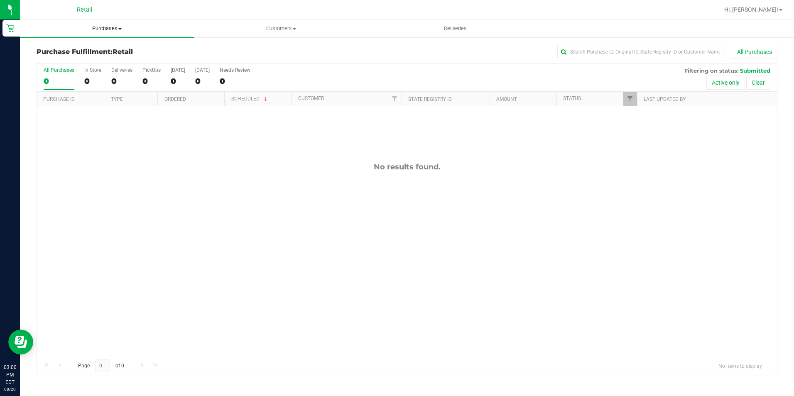
click at [95, 32] on uib-tab-heading "Purchases Summary of purchases Fulfillment All purchases" at bounding box center [107, 28] width 174 height 17
click at [87, 51] on span "Summary of purchases" at bounding box center [62, 49] width 85 height 7
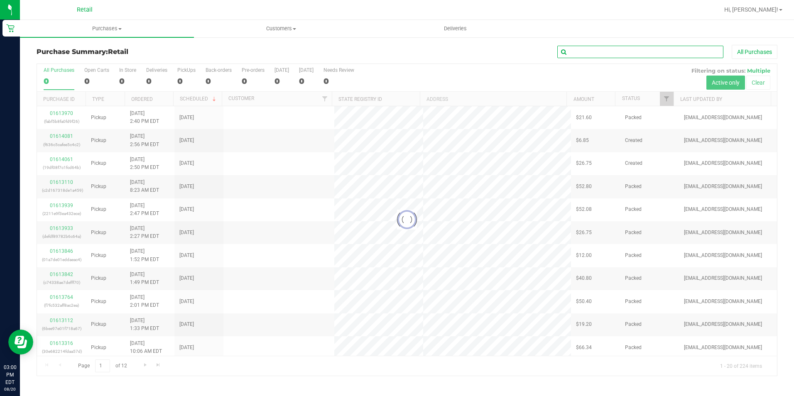
click at [592, 47] on input "text" at bounding box center [640, 52] width 166 height 12
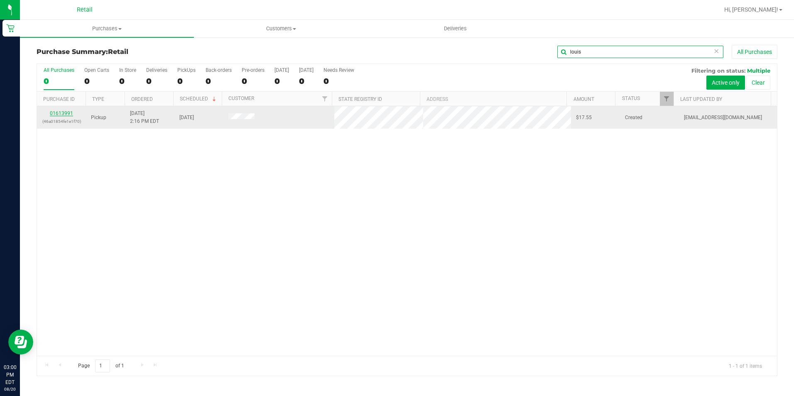
type input "louis"
click at [68, 114] on link "01613991" at bounding box center [61, 113] width 23 height 6
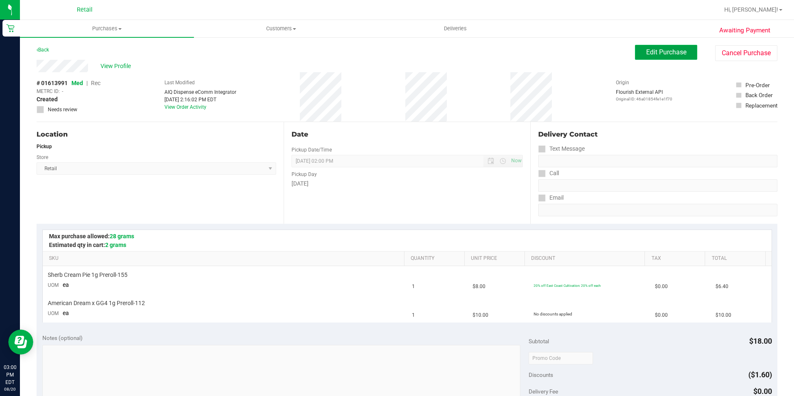
click at [654, 53] on span "Edit Purchase" at bounding box center [666, 52] width 40 height 8
click at [95, 83] on span "Rec" at bounding box center [96, 83] width 10 height 7
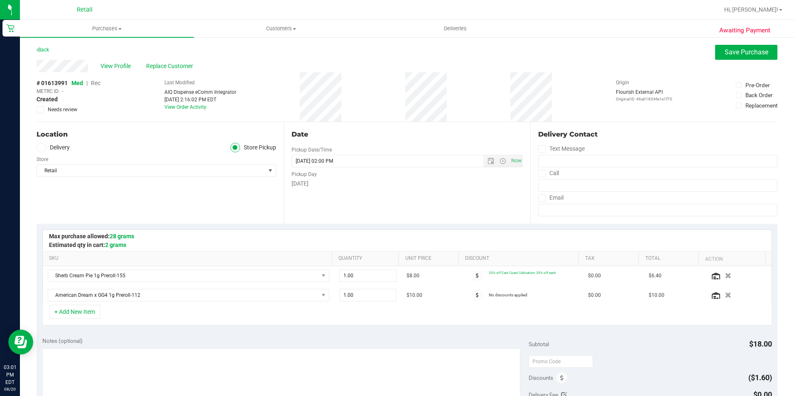
click at [93, 82] on span "Rec" at bounding box center [96, 83] width 10 height 7
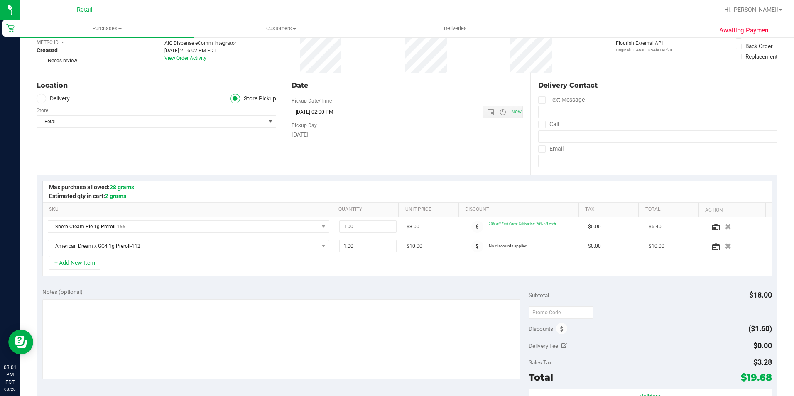
scroll to position [125, 0]
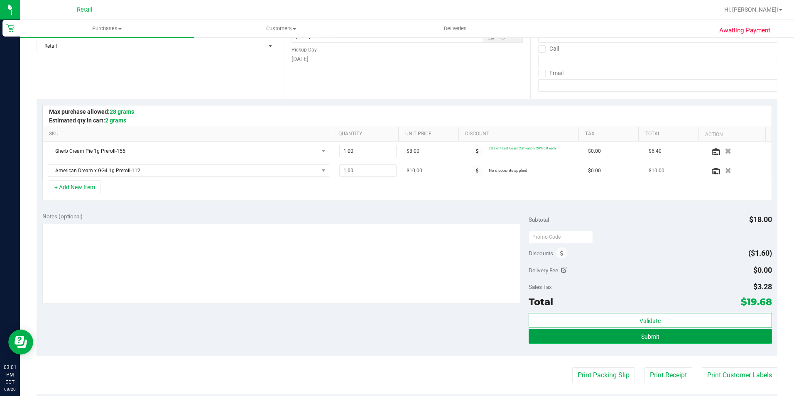
click at [657, 333] on button "Submit" at bounding box center [649, 336] width 243 height 15
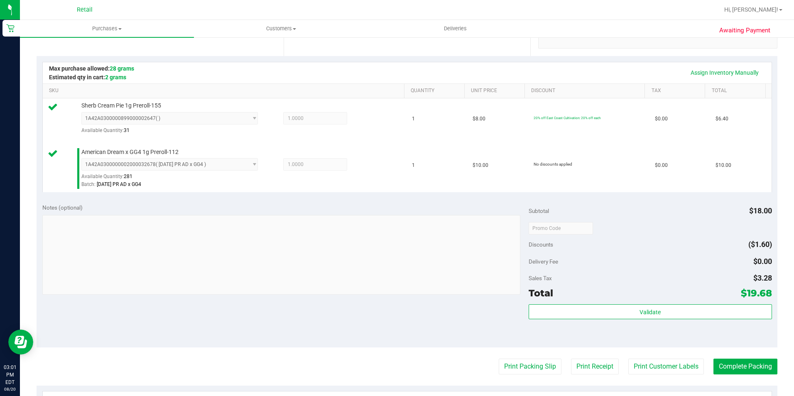
scroll to position [208, 0]
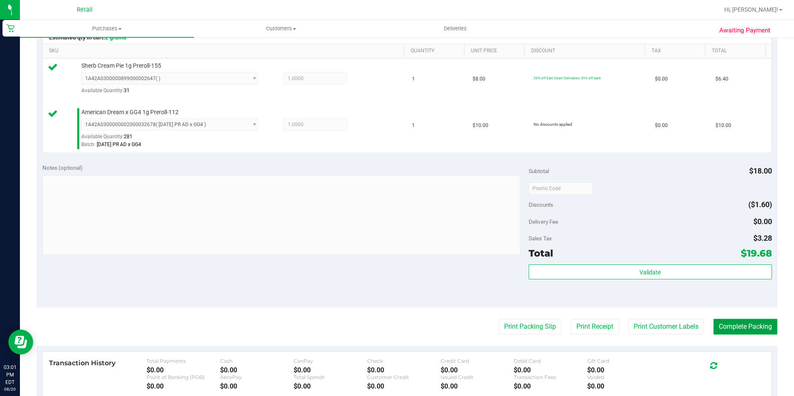
click at [733, 326] on button "Complete Packing" at bounding box center [745, 327] width 64 height 16
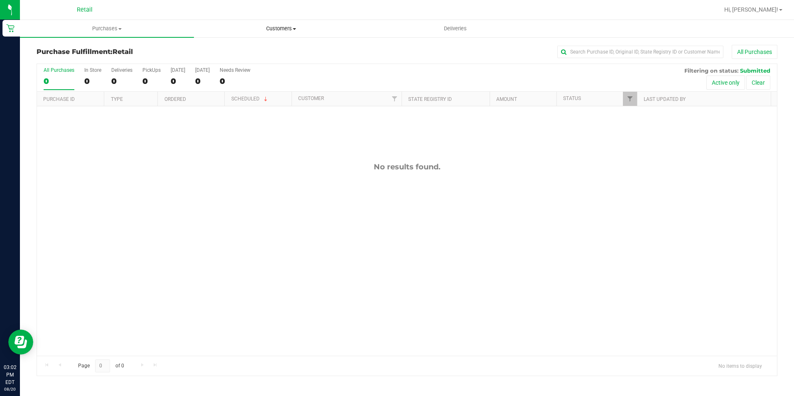
drag, startPoint x: 271, startPoint y: 32, endPoint x: 248, endPoint y: 56, distance: 32.6
click at [271, 32] on uib-tab-heading "Customers All customers Add a new customer All physicians" at bounding box center [280, 28] width 173 height 17
click at [249, 49] on span "All customers" at bounding box center [224, 49] width 60 height 7
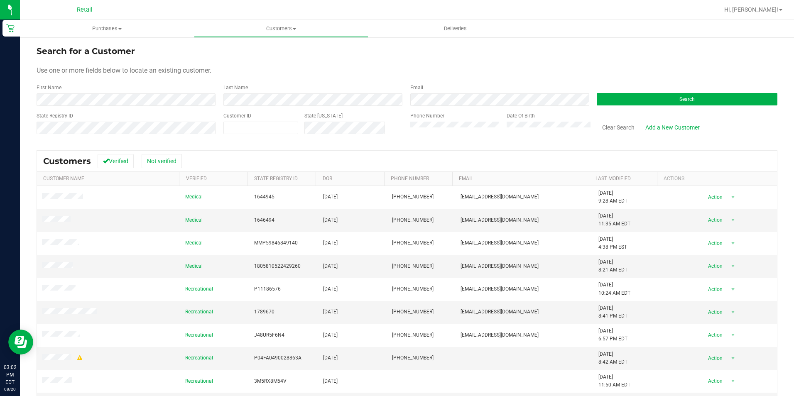
click at [90, 93] on div "First Name" at bounding box center [127, 95] width 181 height 22
click at [85, 108] on form "Search for a Customer Use one or more fields below to locate an existing custom…" at bounding box center [407, 93] width 741 height 97
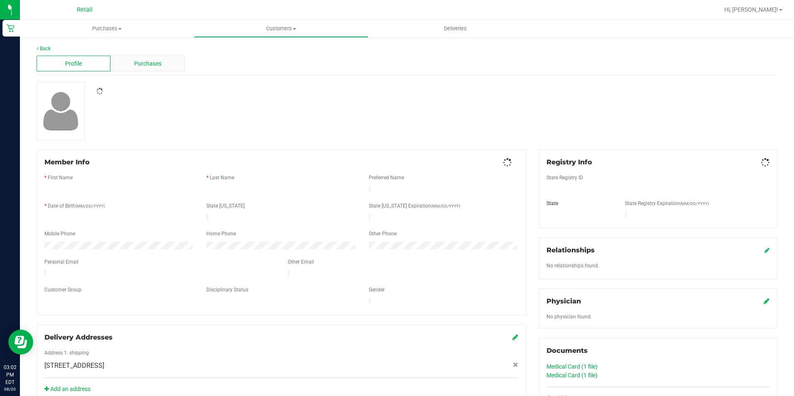
click at [139, 59] on span "Purchases" at bounding box center [147, 63] width 27 height 9
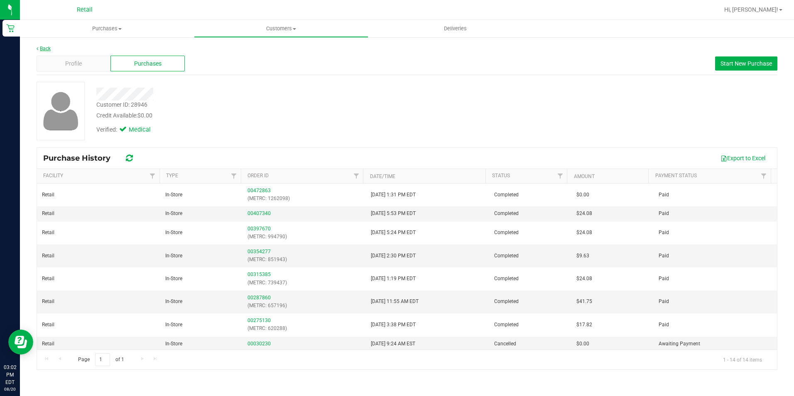
click at [46, 49] on link "Back" at bounding box center [44, 49] width 14 height 6
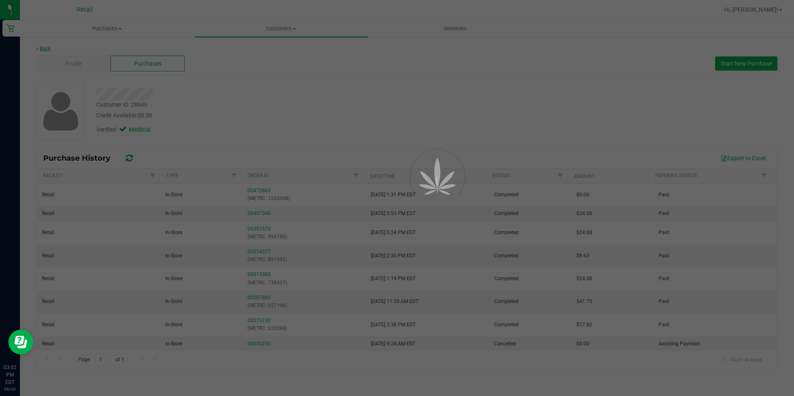
click at [46, 49] on div at bounding box center [397, 198] width 794 height 396
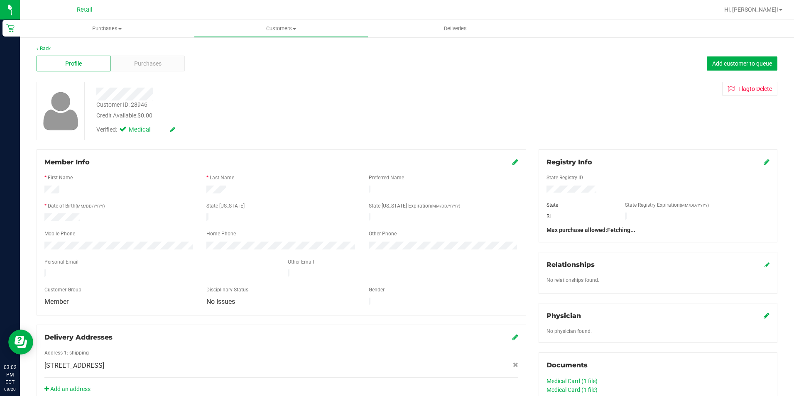
click at [49, 45] on div "Back" at bounding box center [407, 48] width 741 height 7
click at [48, 47] on link "Back" at bounding box center [44, 49] width 14 height 6
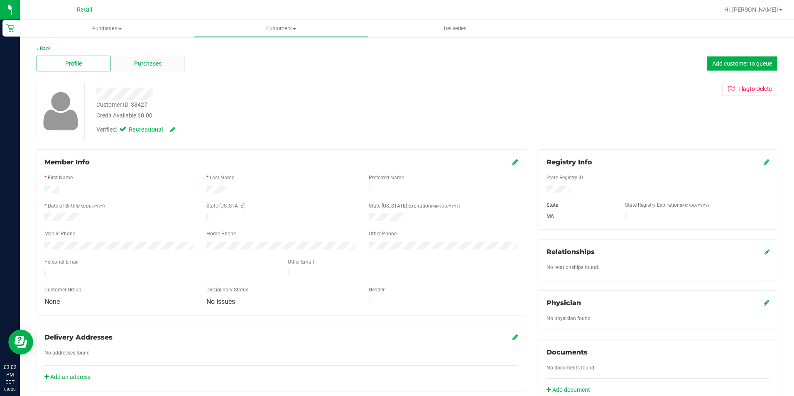
click at [132, 64] on div "Purchases" at bounding box center [147, 64] width 74 height 16
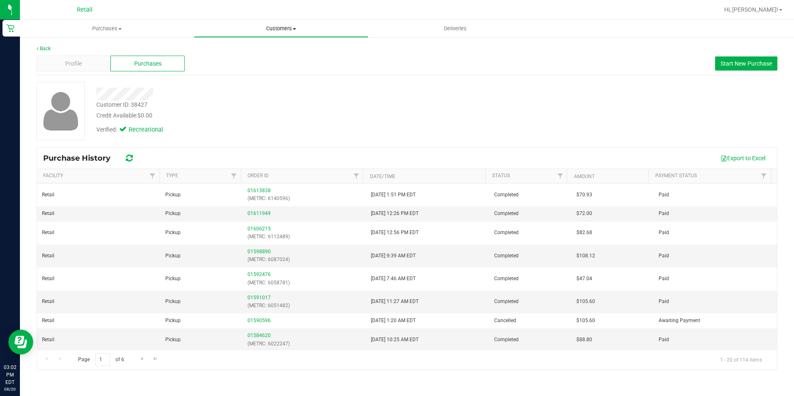
click at [276, 27] on span "Customers" at bounding box center [280, 28] width 173 height 7
click at [251, 49] on span "All customers" at bounding box center [224, 49] width 60 height 7
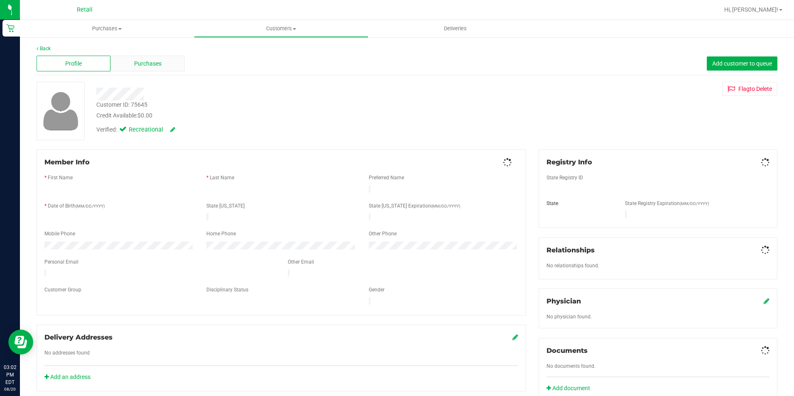
click at [127, 61] on div "Purchases" at bounding box center [147, 64] width 74 height 16
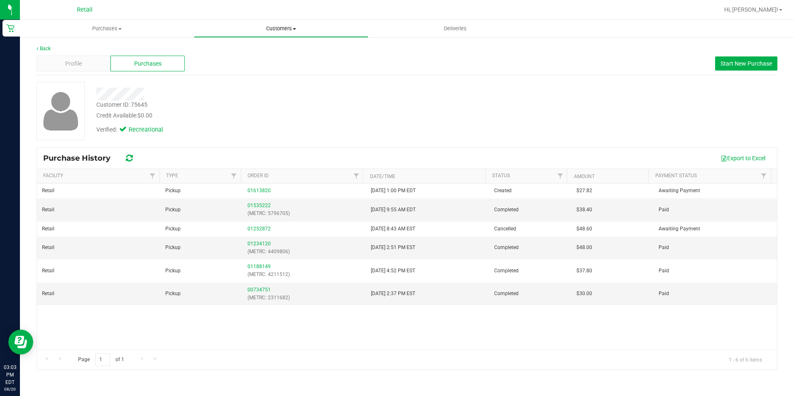
drag, startPoint x: 272, startPoint y: 29, endPoint x: 253, endPoint y: 41, distance: 22.0
click at [272, 29] on span "Customers" at bounding box center [280, 28] width 173 height 7
click at [217, 51] on span "All customers" at bounding box center [224, 49] width 60 height 7
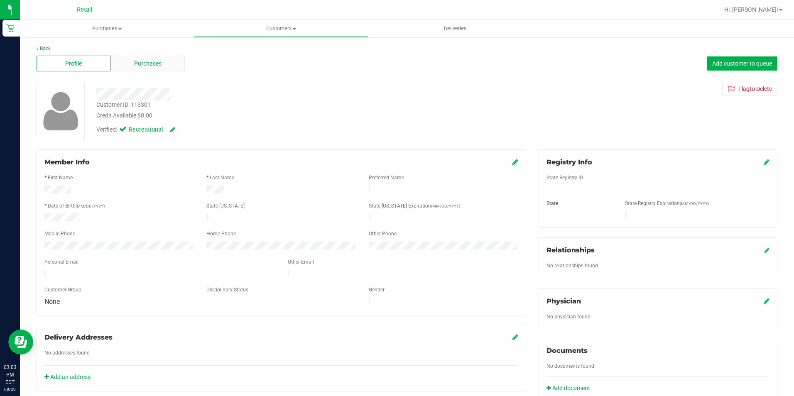
click at [142, 65] on span "Purchases" at bounding box center [147, 63] width 27 height 9
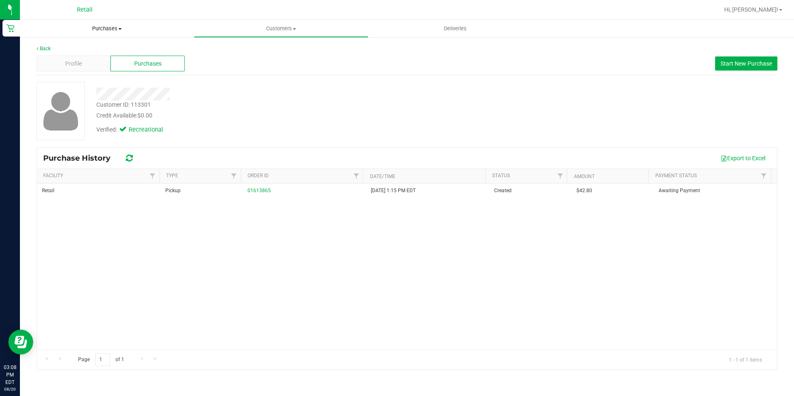
click at [112, 27] on span "Purchases" at bounding box center [107, 28] width 174 height 7
click at [106, 47] on li "Summary of purchases" at bounding box center [107, 50] width 174 height 10
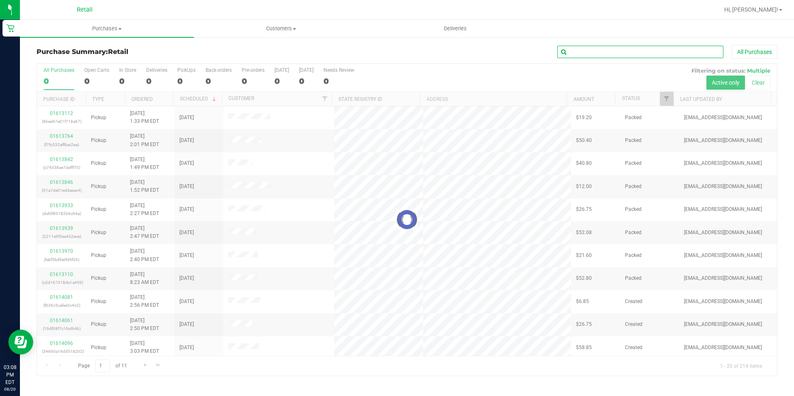
click at [610, 50] on input "text" at bounding box center [640, 52] width 166 height 12
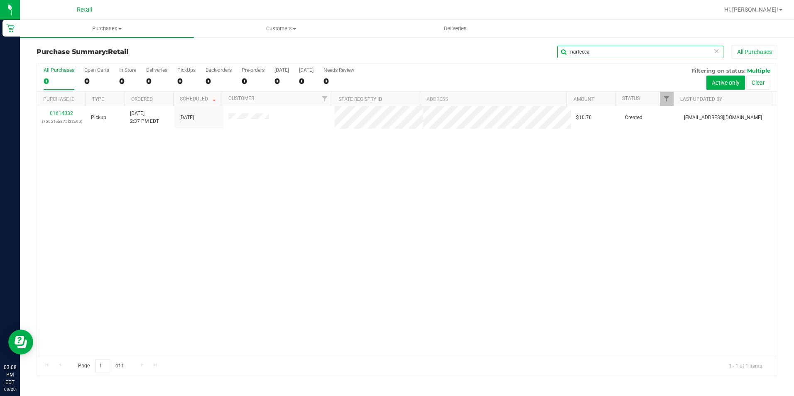
type input "nartecca"
click at [64, 115] on link "01614032" at bounding box center [61, 113] width 23 height 6
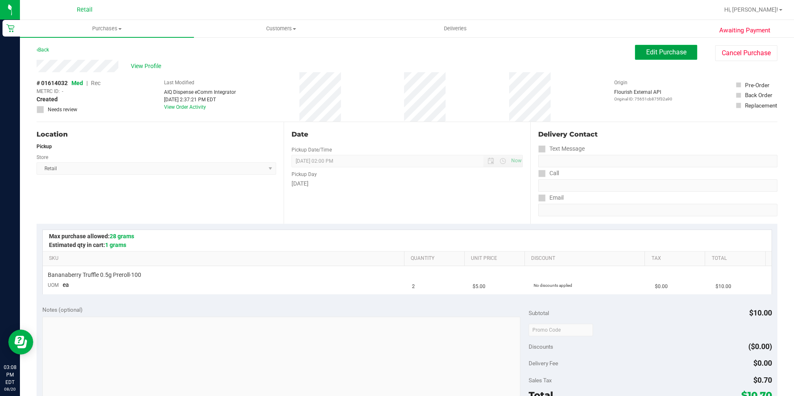
click at [652, 53] on span "Edit Purchase" at bounding box center [666, 52] width 40 height 8
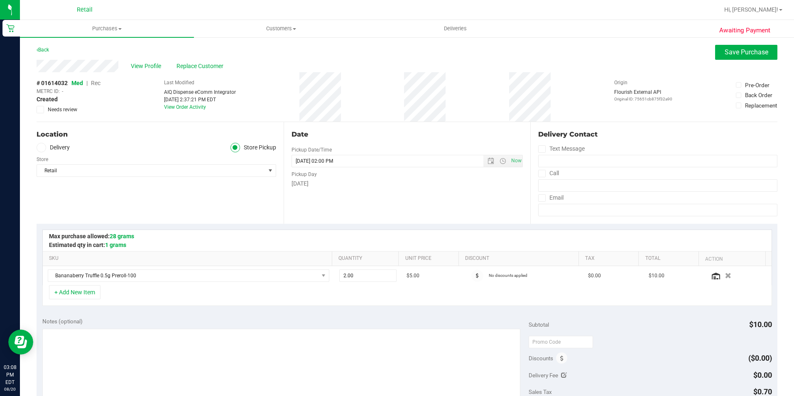
click at [98, 83] on span "Rec" at bounding box center [96, 83] width 10 height 7
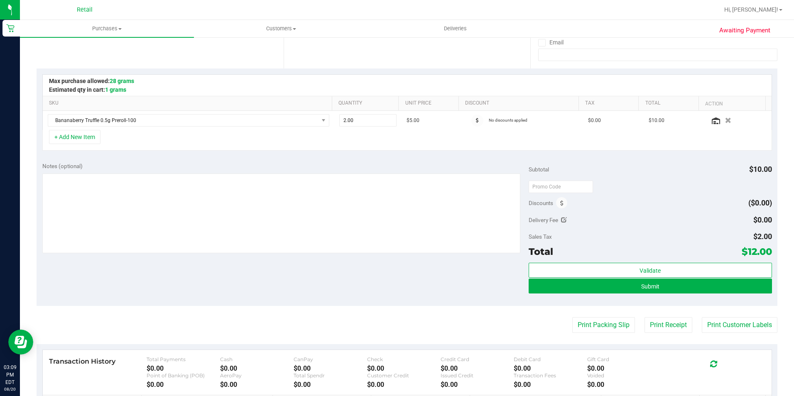
scroll to position [166, 0]
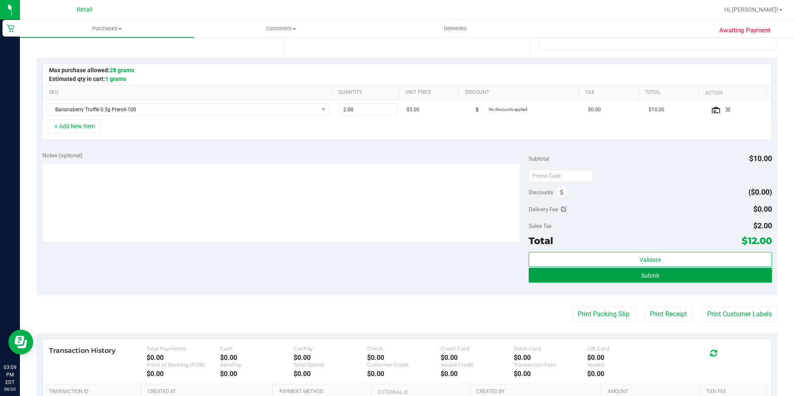
click at [609, 270] on button "Submit" at bounding box center [649, 275] width 243 height 15
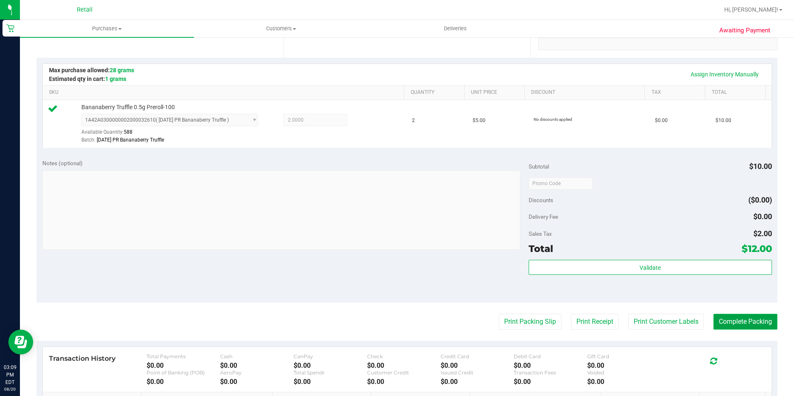
click at [722, 316] on button "Complete Packing" at bounding box center [745, 322] width 64 height 16
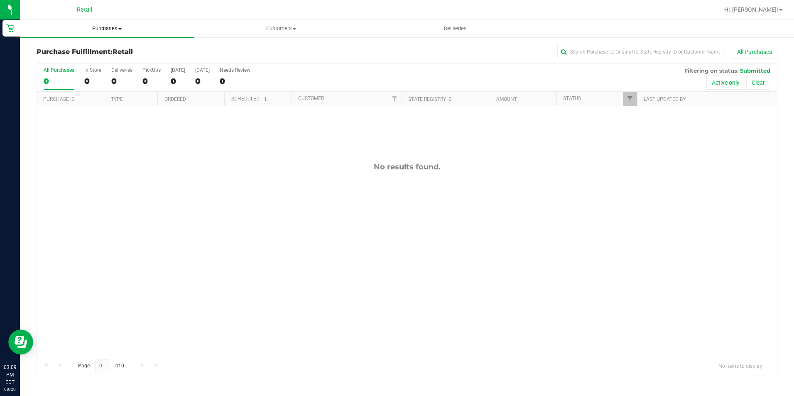
drag, startPoint x: 103, startPoint y: 30, endPoint x: 98, endPoint y: 45, distance: 15.5
click at [103, 30] on span "Purchases" at bounding box center [107, 28] width 174 height 7
click at [95, 47] on span "Summary of purchases" at bounding box center [62, 49] width 85 height 7
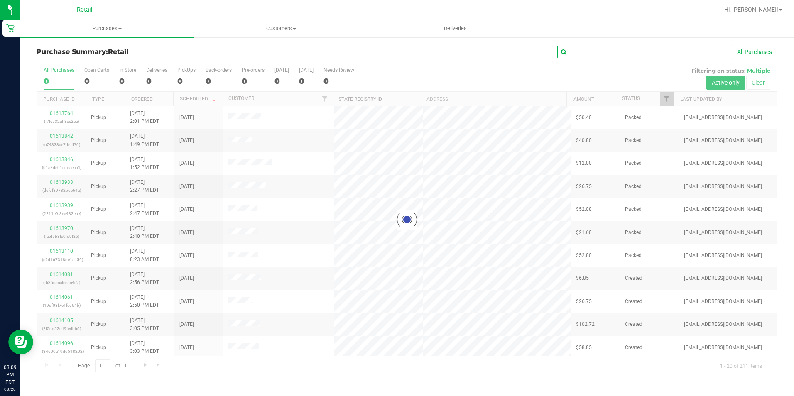
click at [590, 51] on input "text" at bounding box center [640, 52] width 166 height 12
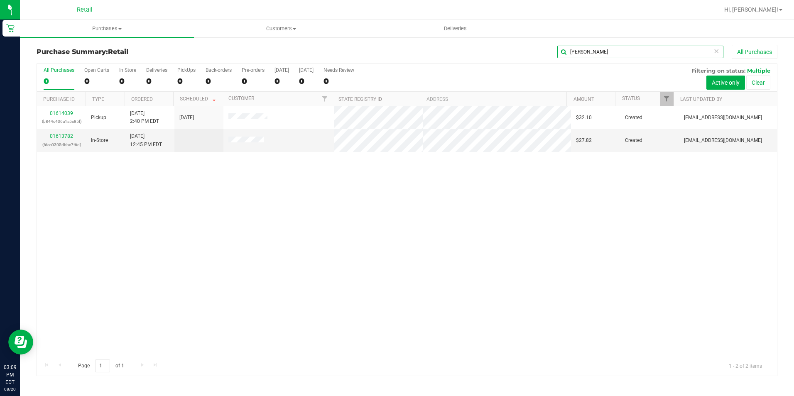
type input "[PERSON_NAME]"
click at [62, 115] on link "01614039" at bounding box center [61, 113] width 23 height 6
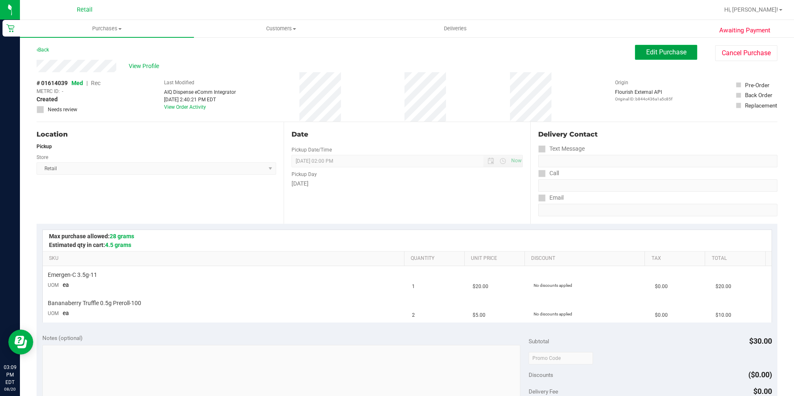
click at [646, 53] on span "Edit Purchase" at bounding box center [666, 52] width 40 height 8
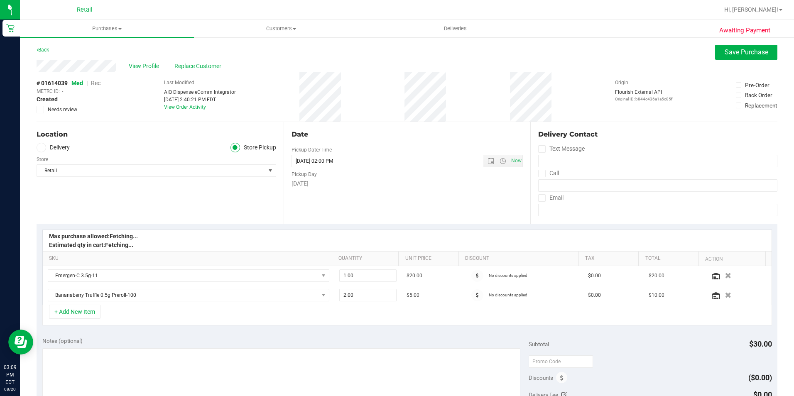
click at [100, 85] on span "Rec" at bounding box center [96, 83] width 10 height 7
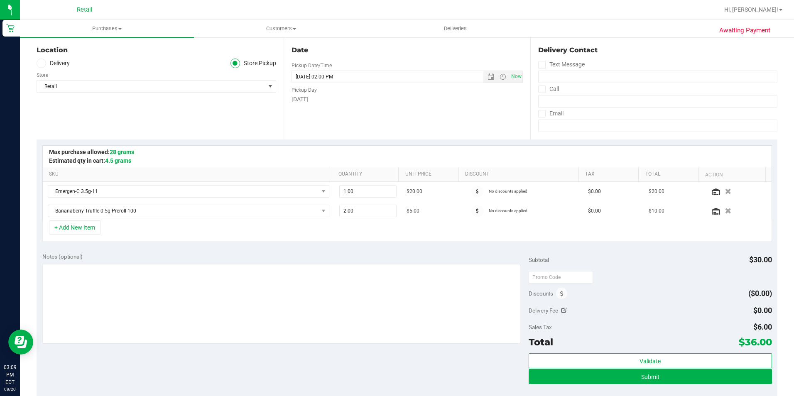
scroll to position [125, 0]
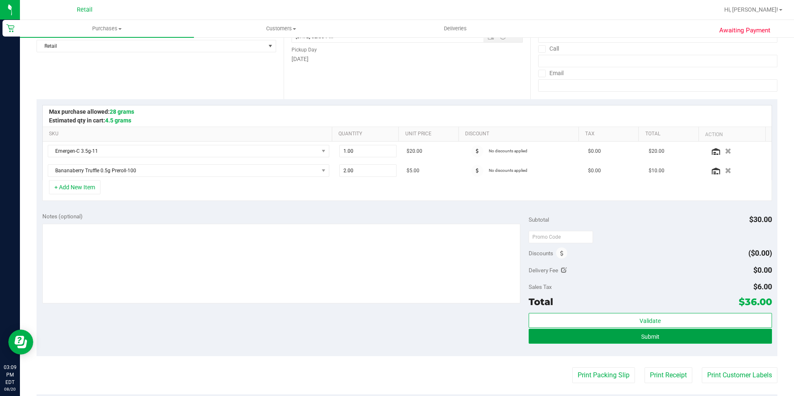
click at [624, 329] on button "Submit" at bounding box center [649, 336] width 243 height 15
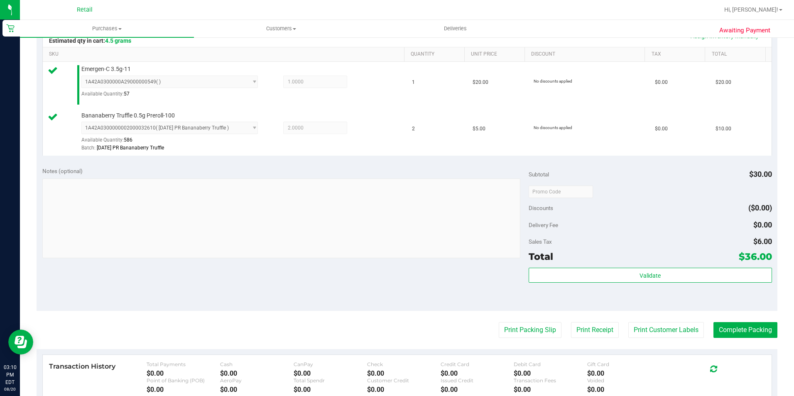
scroll to position [208, 0]
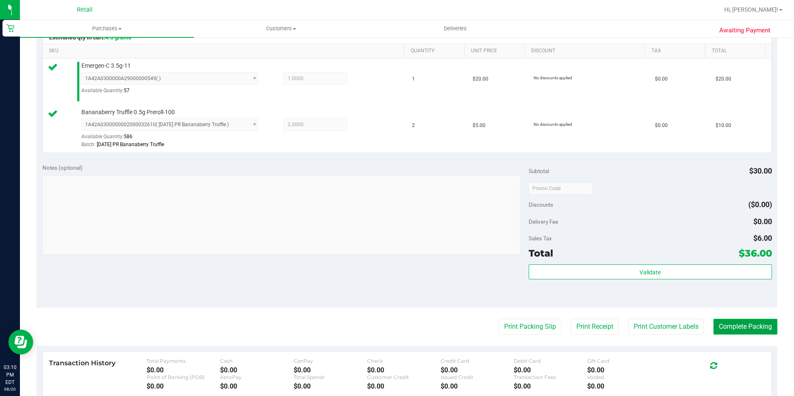
click at [744, 329] on button "Complete Packing" at bounding box center [745, 327] width 64 height 16
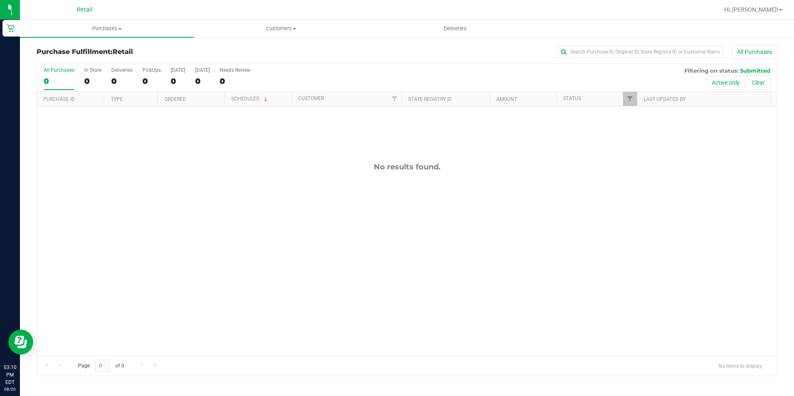
drag, startPoint x: 94, startPoint y: 14, endPoint x: 104, endPoint y: 39, distance: 27.1
click at [94, 14] on div "Retail" at bounding box center [84, 9] width 121 height 13
click at [106, 31] on span "Purchases" at bounding box center [107, 28] width 174 height 7
click at [98, 49] on span "Summary of purchases" at bounding box center [62, 49] width 85 height 7
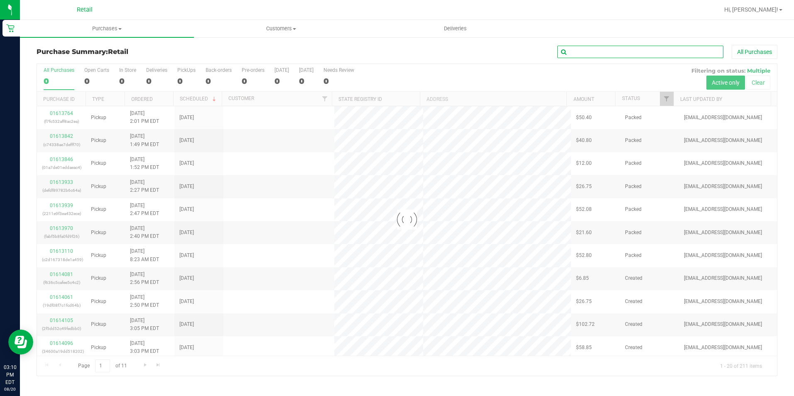
click at [590, 55] on input "text" at bounding box center [640, 52] width 166 height 12
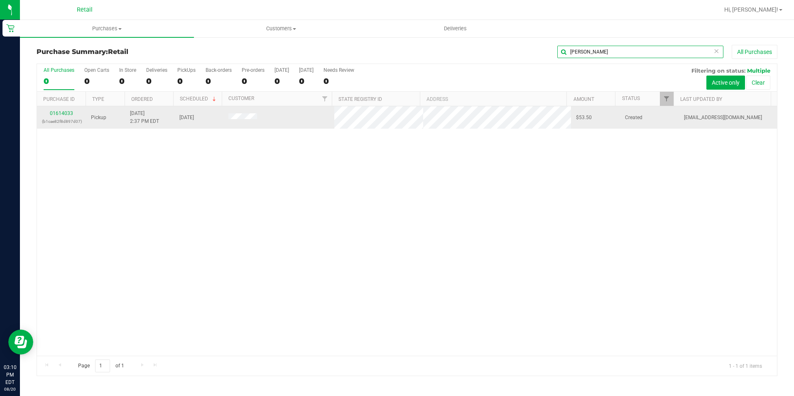
type input "[PERSON_NAME]"
click at [67, 110] on div "01614033 (b1cae82f8d897d07)" at bounding box center [61, 118] width 39 height 16
click at [66, 113] on link "01614033" at bounding box center [61, 113] width 23 height 6
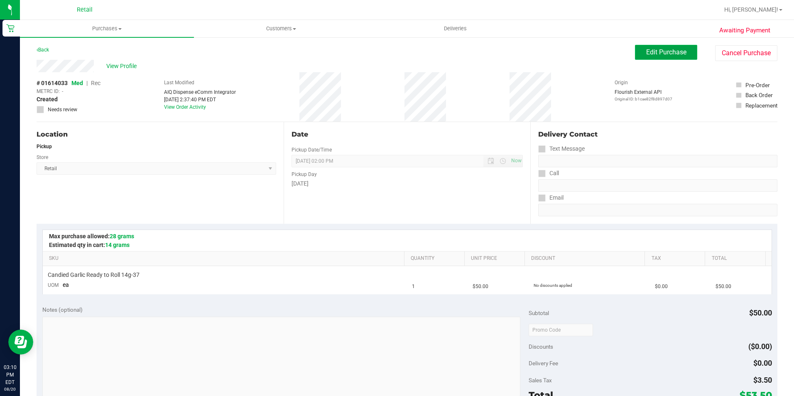
click at [664, 54] on span "Edit Purchase" at bounding box center [666, 52] width 40 height 8
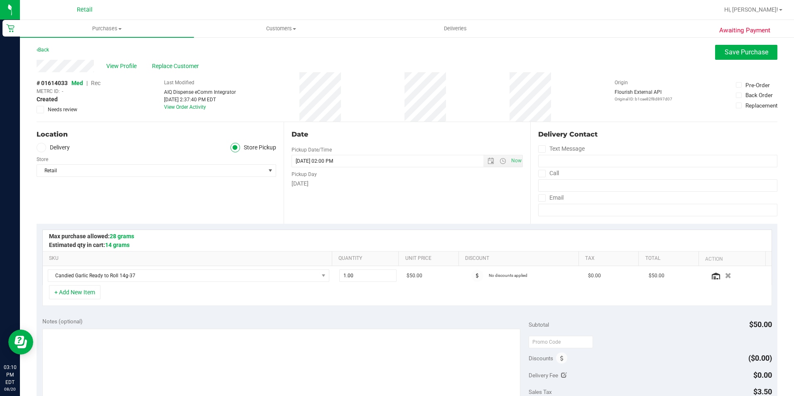
click at [95, 81] on span "Rec" at bounding box center [96, 83] width 10 height 7
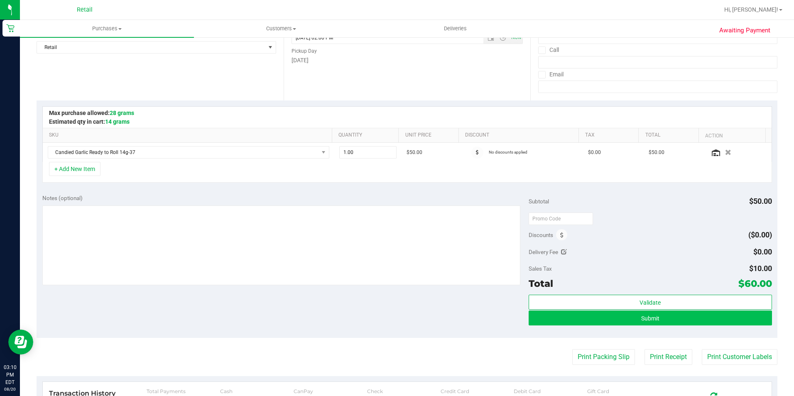
scroll to position [125, 0]
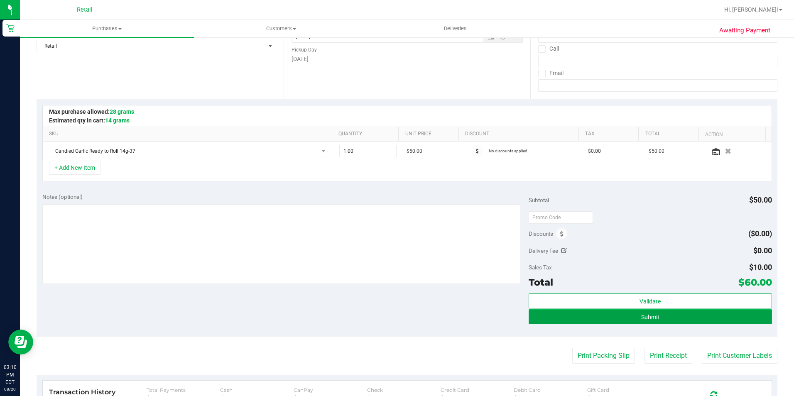
click at [602, 314] on button "Submit" at bounding box center [649, 316] width 243 height 15
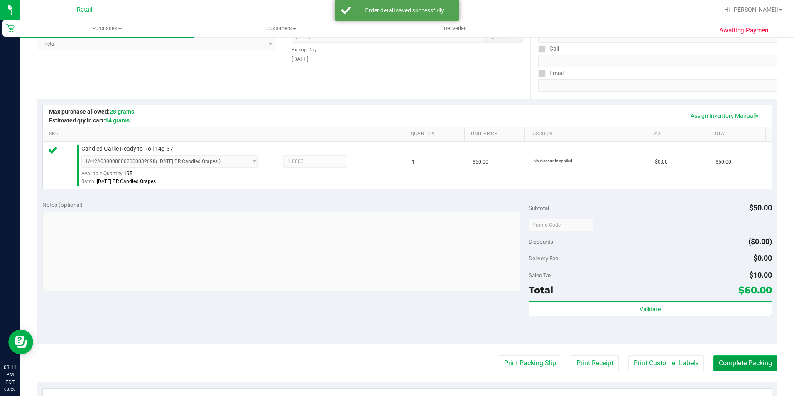
click at [722, 365] on button "Complete Packing" at bounding box center [745, 363] width 64 height 16
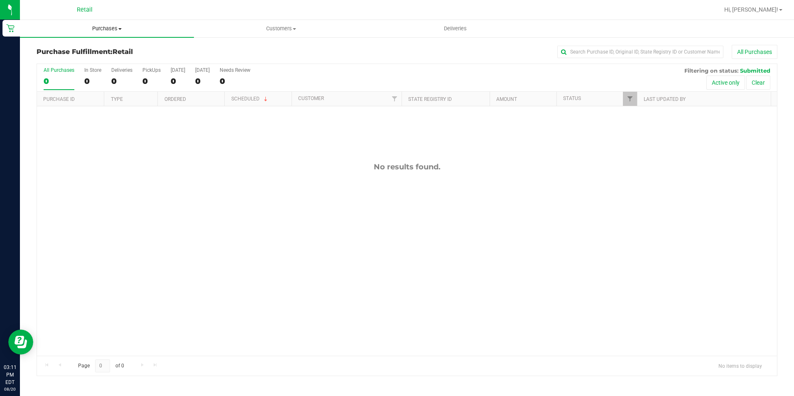
click at [107, 27] on span "Purchases" at bounding box center [107, 28] width 174 height 7
click at [94, 54] on span "Summary of purchases" at bounding box center [62, 49] width 85 height 7
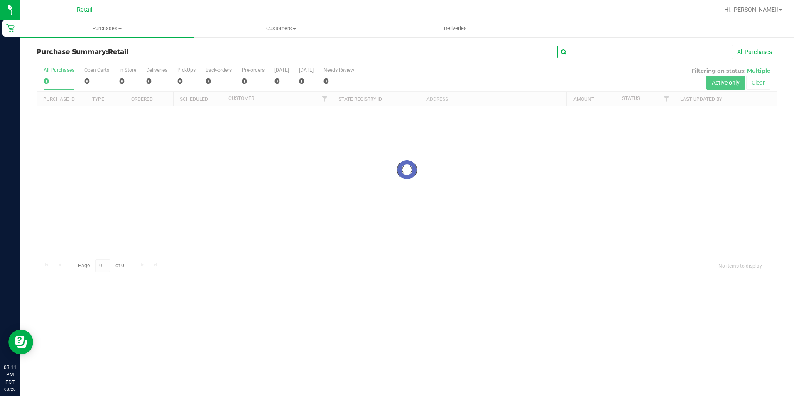
click at [619, 55] on input "text" at bounding box center [640, 52] width 166 height 12
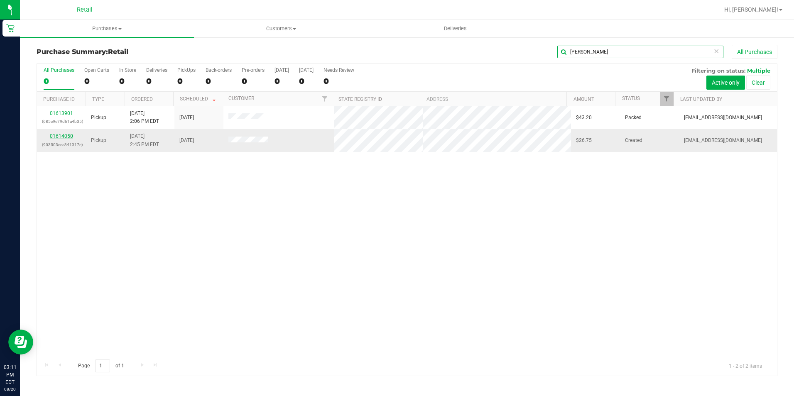
type input "[PERSON_NAME]"
click at [66, 135] on link "01614050" at bounding box center [61, 136] width 23 height 6
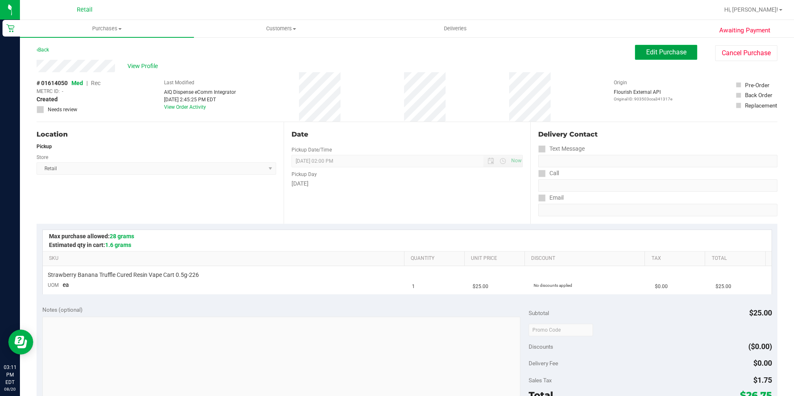
click at [646, 53] on span "Edit Purchase" at bounding box center [666, 52] width 40 height 8
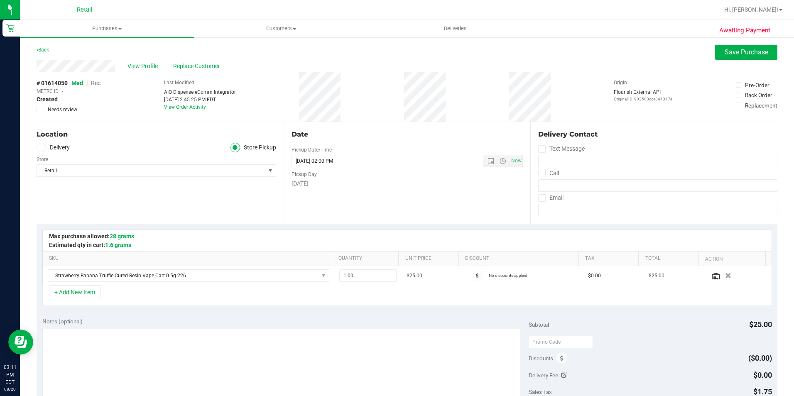
click at [94, 83] on span "Rec" at bounding box center [96, 83] width 10 height 7
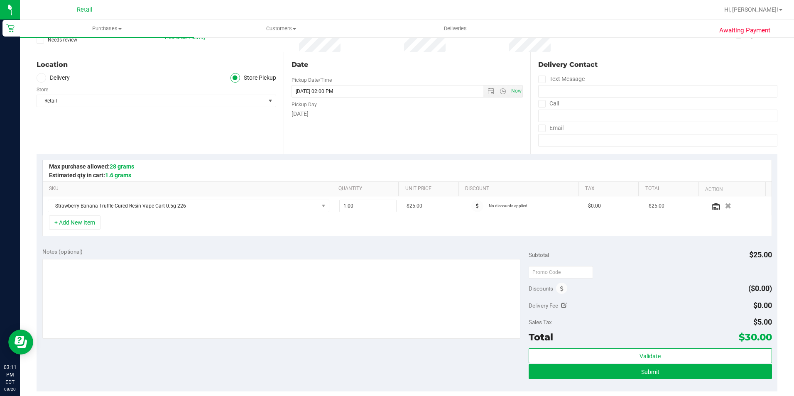
scroll to position [83, 0]
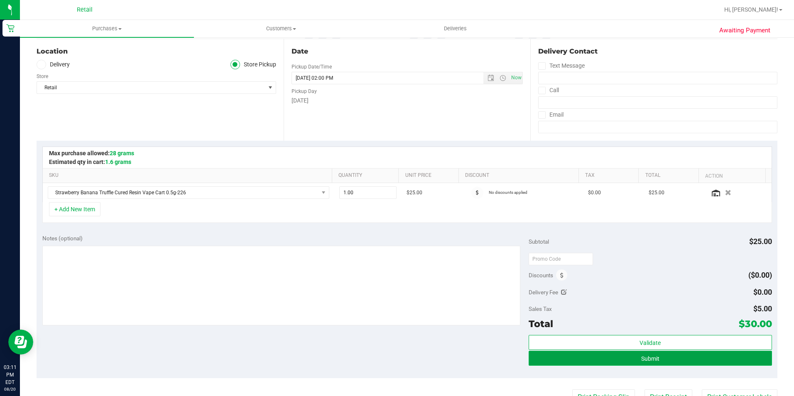
click at [609, 353] on button "Submit" at bounding box center [649, 358] width 243 height 15
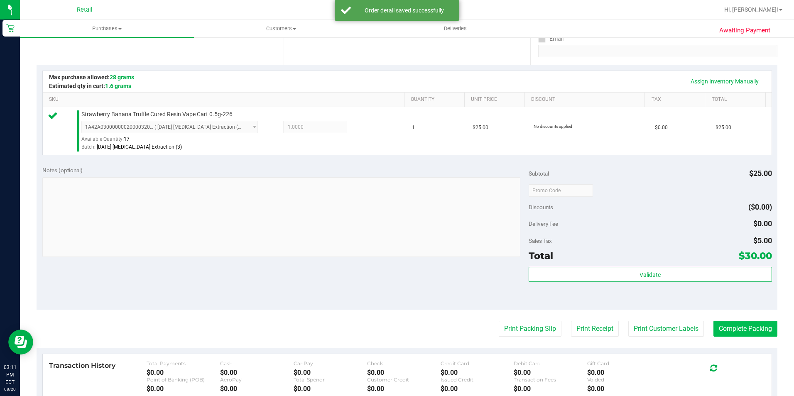
scroll to position [166, 0]
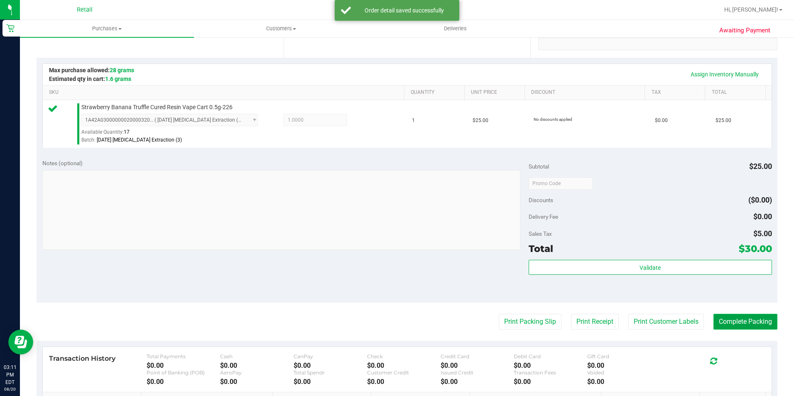
click at [751, 316] on button "Complete Packing" at bounding box center [745, 322] width 64 height 16
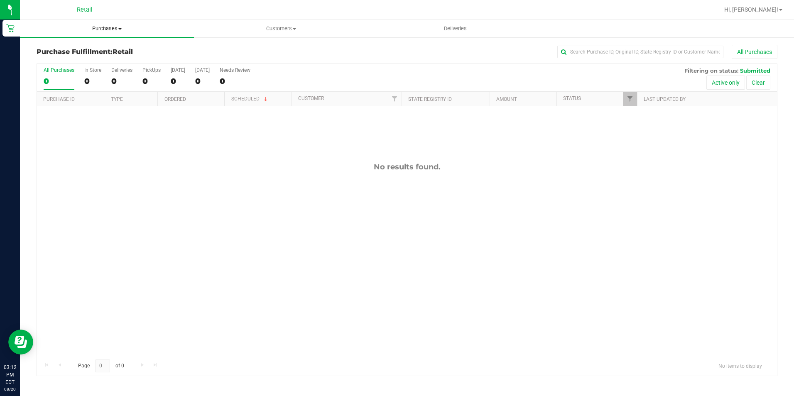
click at [116, 29] on span "Purchases" at bounding box center [107, 28] width 174 height 7
click at [104, 49] on li "Summary of purchases" at bounding box center [107, 50] width 174 height 10
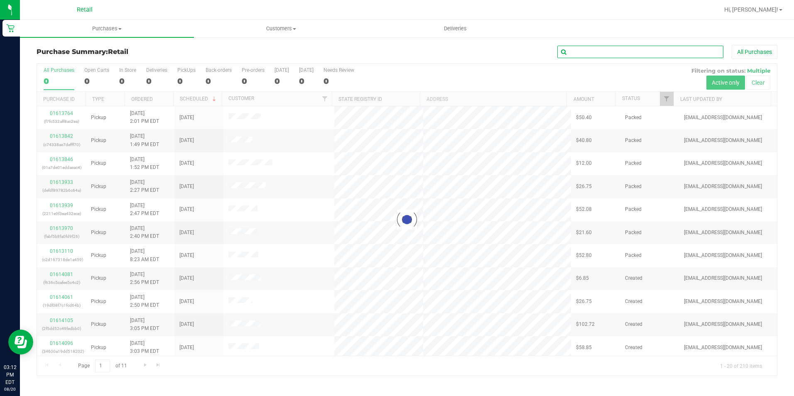
click at [605, 52] on input "text" at bounding box center [640, 52] width 166 height 12
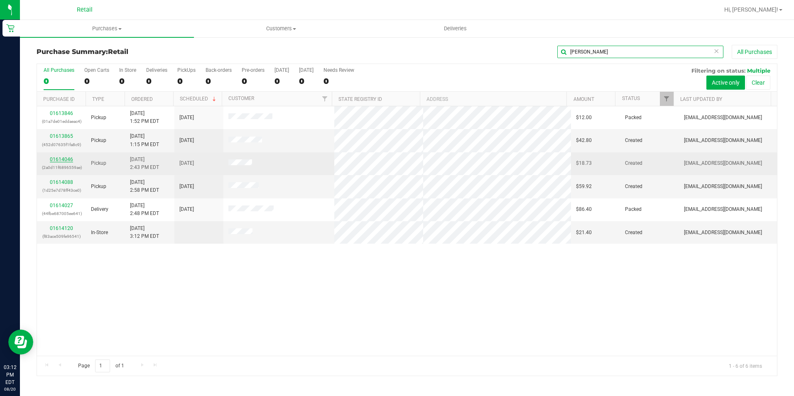
type input "[PERSON_NAME]"
click at [61, 161] on link "01614046" at bounding box center [61, 160] width 23 height 6
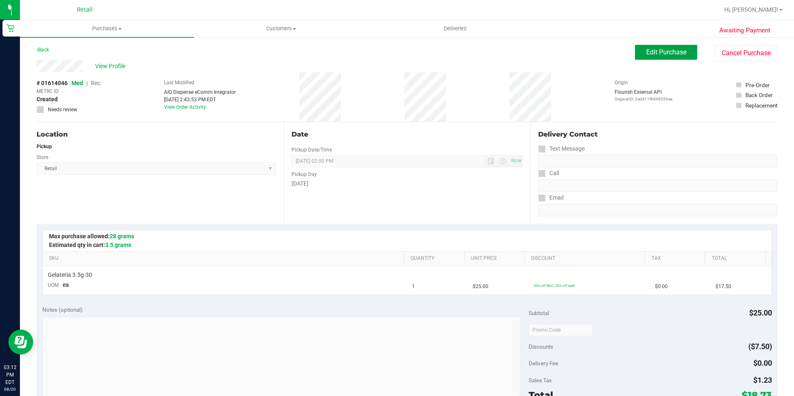
click at [635, 54] on button "Edit Purchase" at bounding box center [666, 52] width 62 height 15
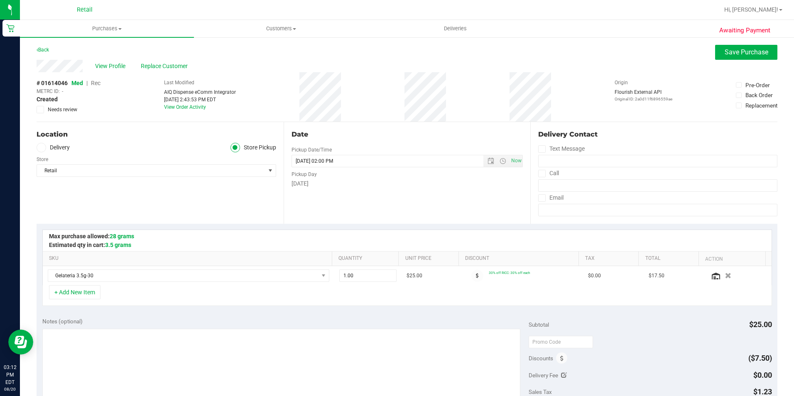
click at [94, 83] on span "Rec" at bounding box center [96, 83] width 10 height 7
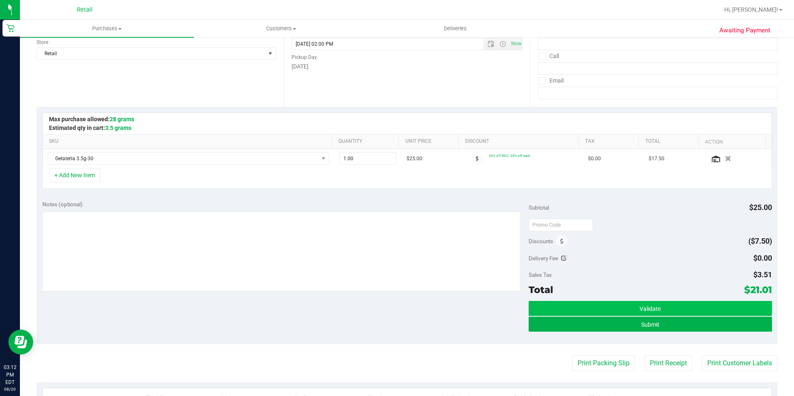
scroll to position [125, 0]
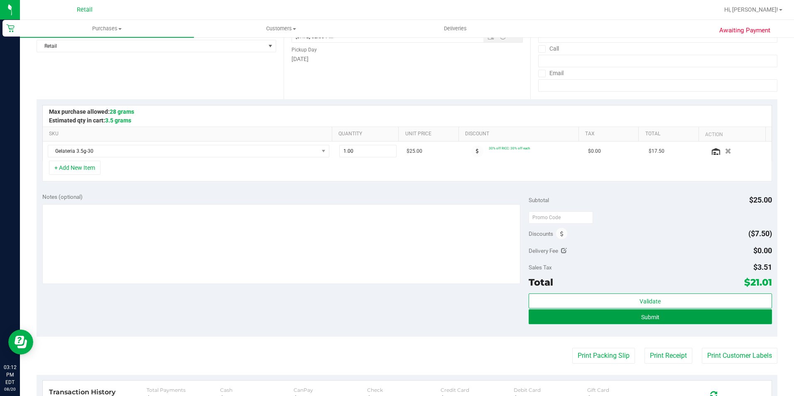
click at [657, 322] on button "Submit" at bounding box center [649, 316] width 243 height 15
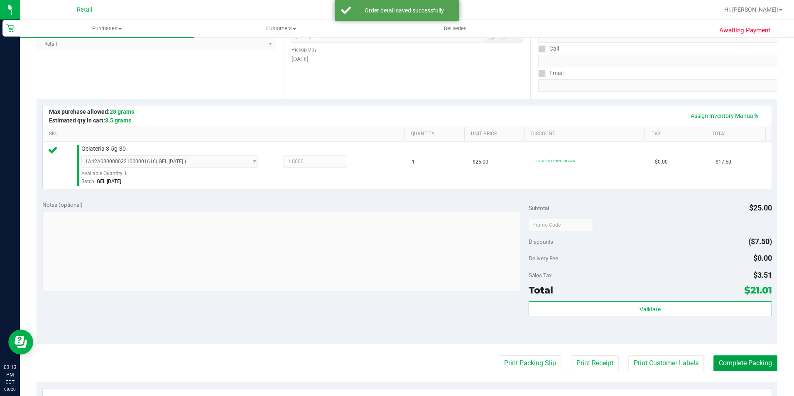
click at [729, 368] on button "Complete Packing" at bounding box center [745, 363] width 64 height 16
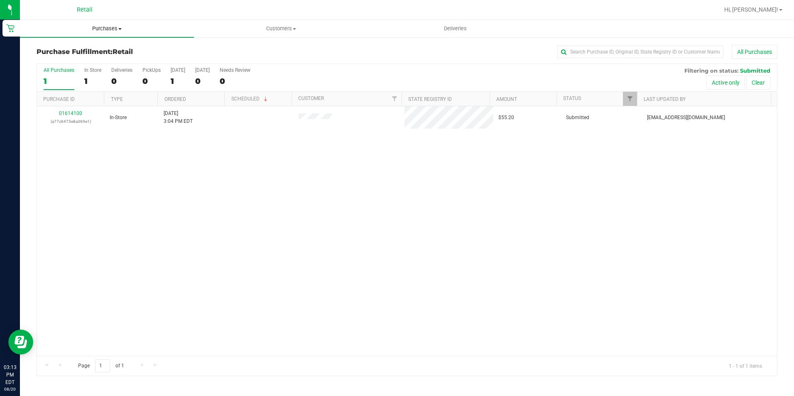
click at [99, 29] on span "Purchases" at bounding box center [107, 28] width 174 height 7
click at [90, 53] on span "Summary of purchases" at bounding box center [62, 49] width 85 height 7
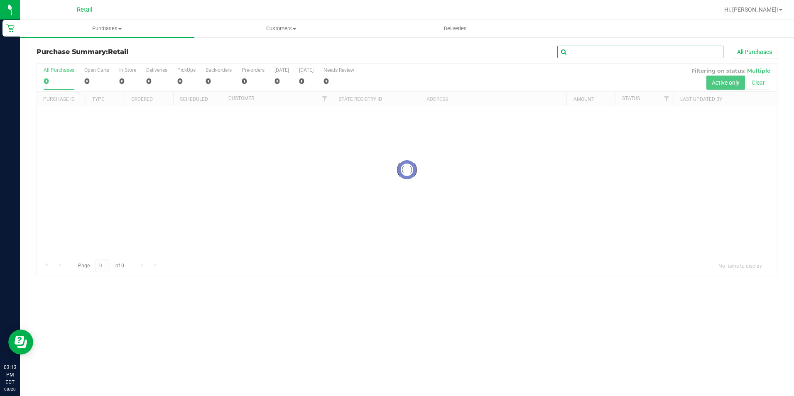
click at [591, 55] on input "text" at bounding box center [640, 52] width 166 height 12
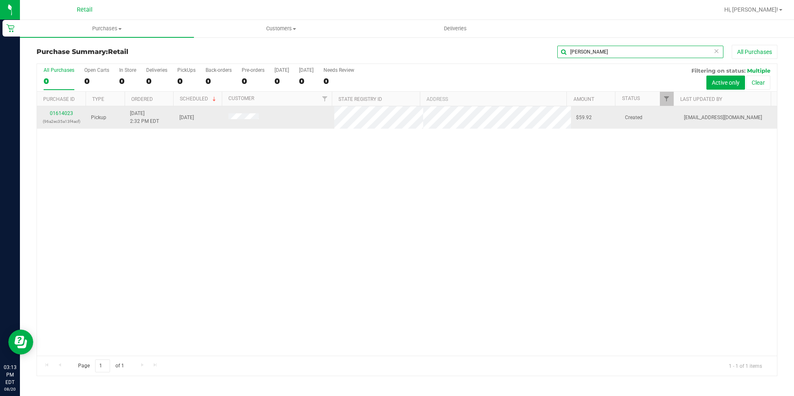
type input "[PERSON_NAME]"
click at [61, 109] on td "01614023 (96a2ec35a13f4acf)" at bounding box center [61, 117] width 49 height 22
click at [65, 110] on div "01614023 (96a2ec35a13f4acf)" at bounding box center [61, 118] width 39 height 16
click at [65, 111] on link "01614023" at bounding box center [61, 113] width 23 height 6
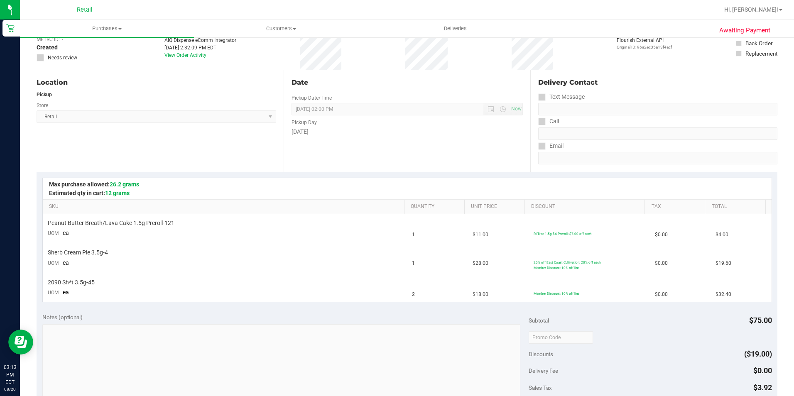
scroll to position [125, 0]
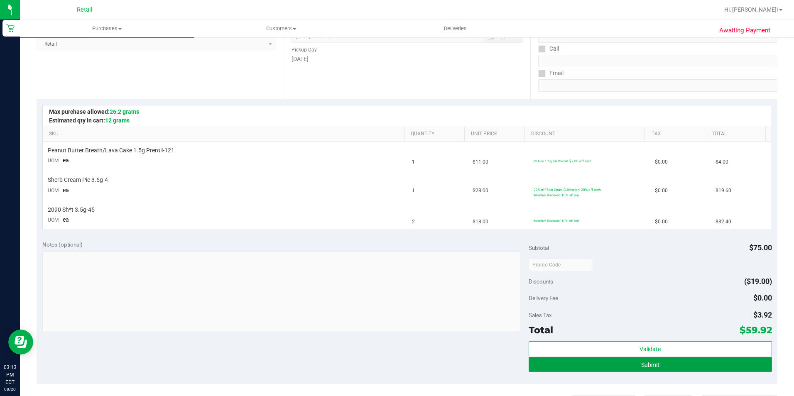
drag, startPoint x: 614, startPoint y: 371, endPoint x: 610, endPoint y: 370, distance: 4.2
click at [614, 371] on button "Submit" at bounding box center [649, 364] width 243 height 15
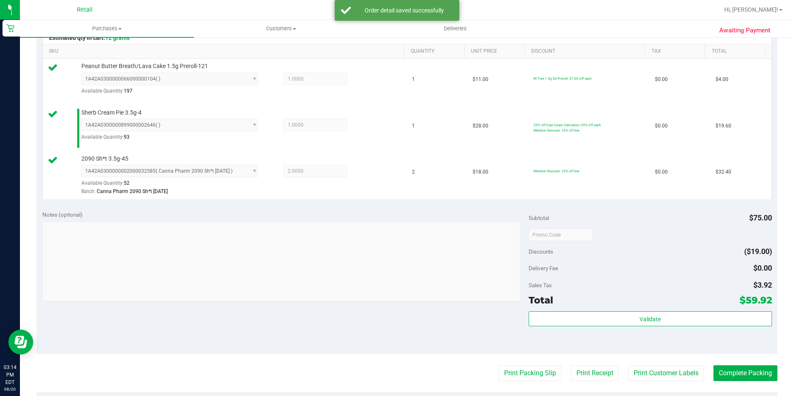
scroll to position [208, 0]
click at [740, 370] on button "Complete Packing" at bounding box center [745, 373] width 64 height 16
